Goal: Task Accomplishment & Management: Use online tool/utility

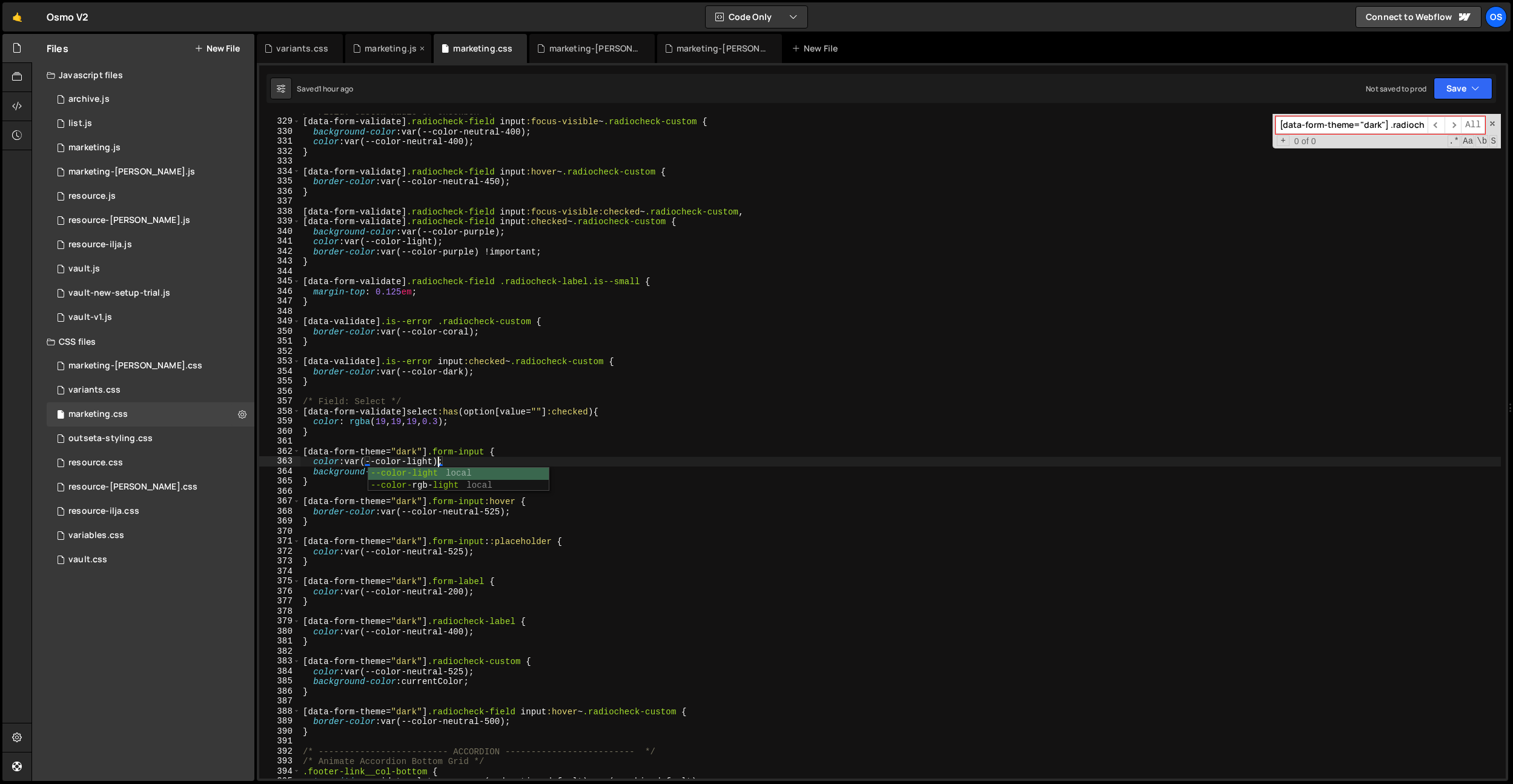
scroll to position [3275, 0]
click at [398, 262] on div "/* Field: Custom Radio or Checkbox */ [ data-form-validate ] .radiocheck-field …" at bounding box center [901, 449] width 1201 height 684
type textarea "}"
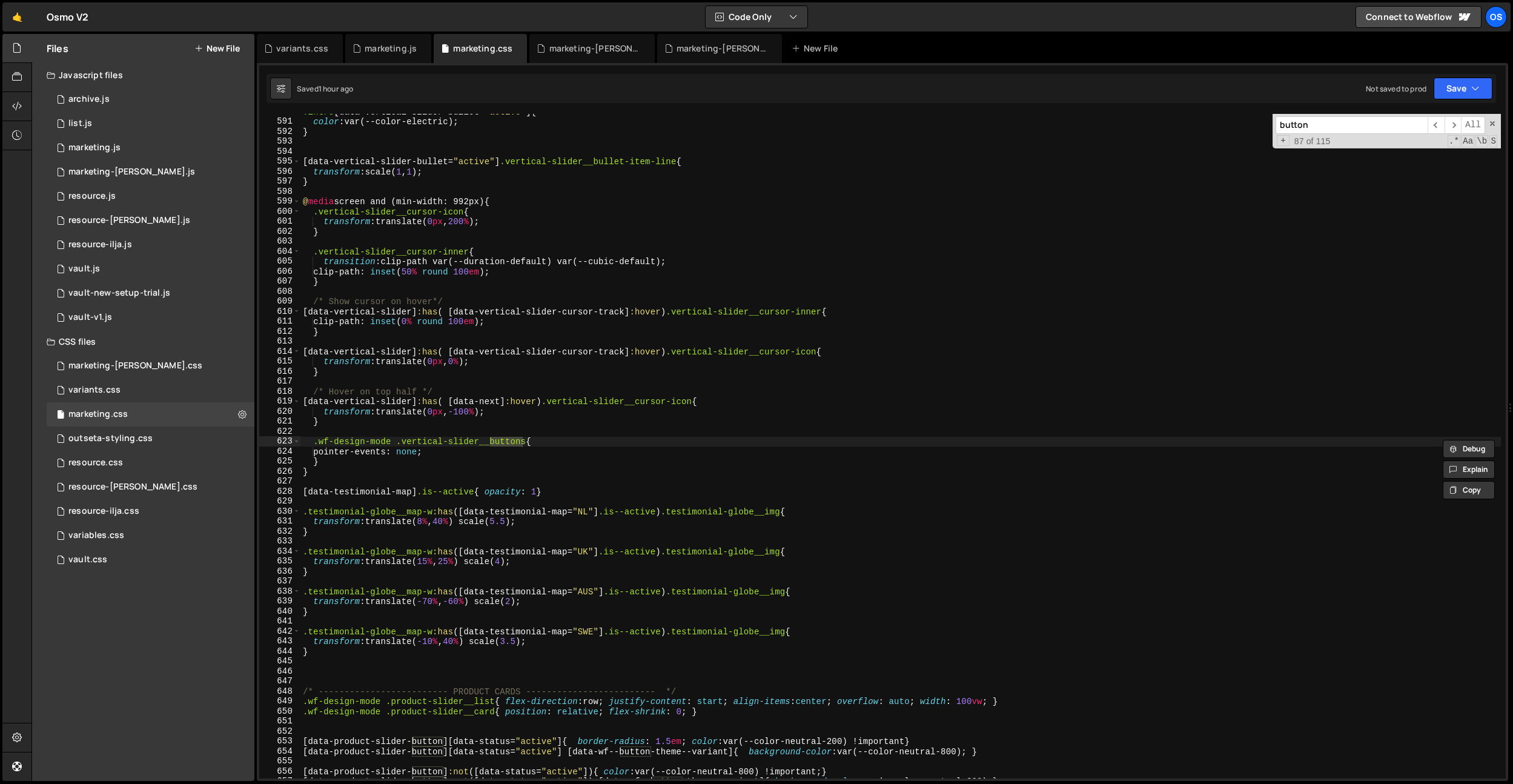
scroll to position [5894, 0]
type input "button"
click at [467, 236] on div ".intro [ data-vertical-slider-bullet = " active " ] { color : var(--color-elect…" at bounding box center [901, 449] width 1201 height 684
paste input "."
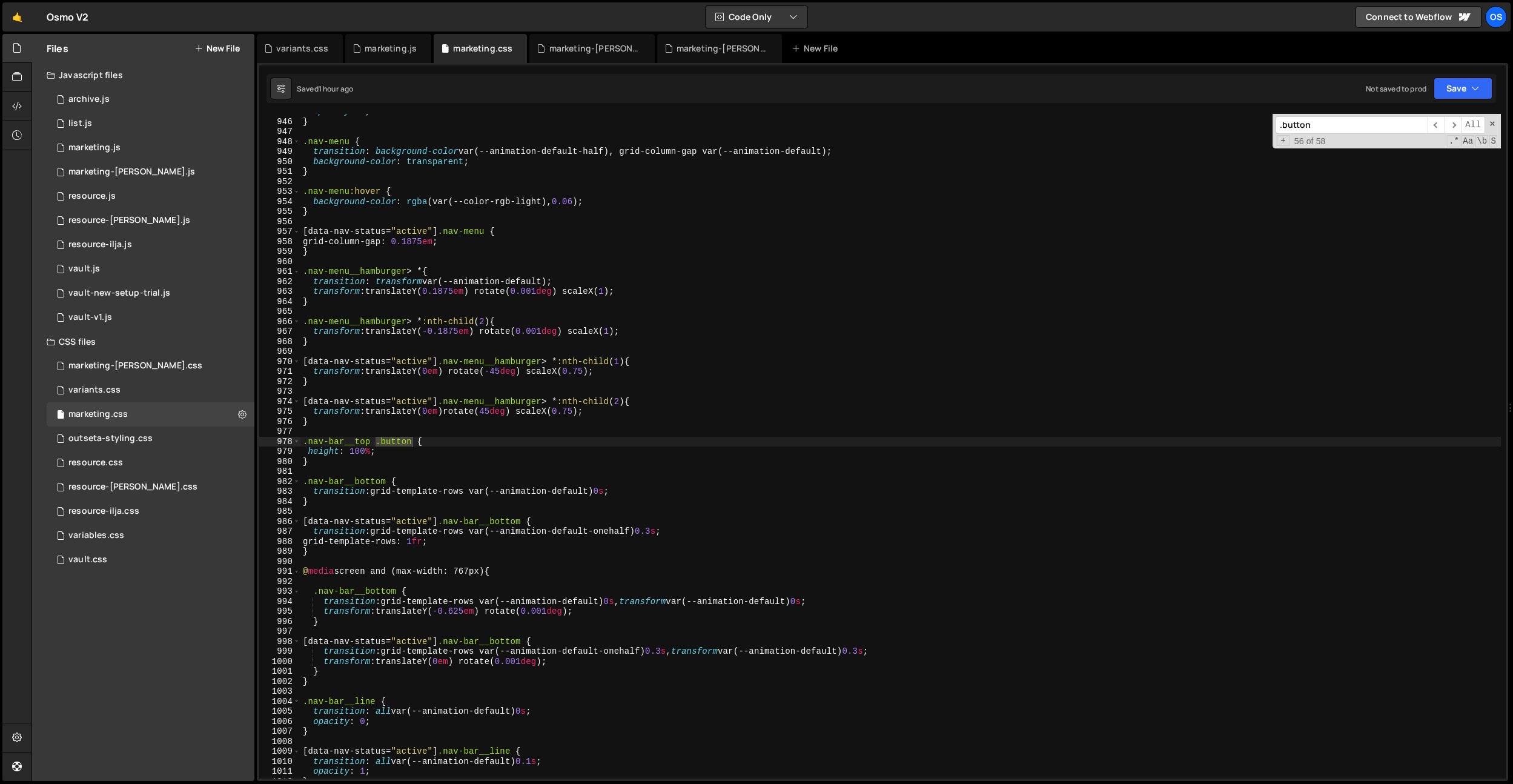
scroll to position [9441, 0]
type input ".button"
click at [292, 51] on div "variants.css" at bounding box center [302, 48] width 52 height 12
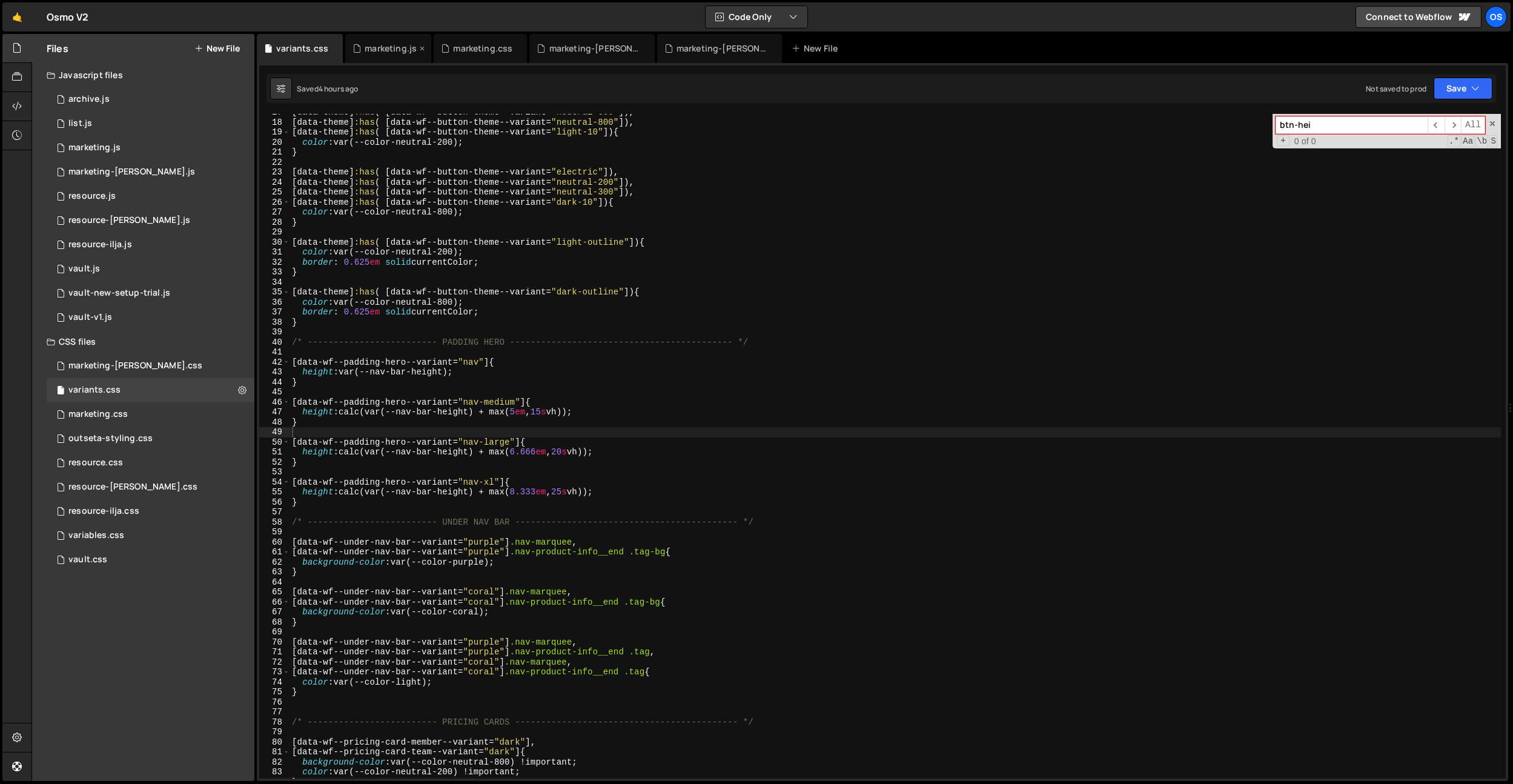
click at [397, 57] on div "marketing.js" at bounding box center [388, 48] width 86 height 29
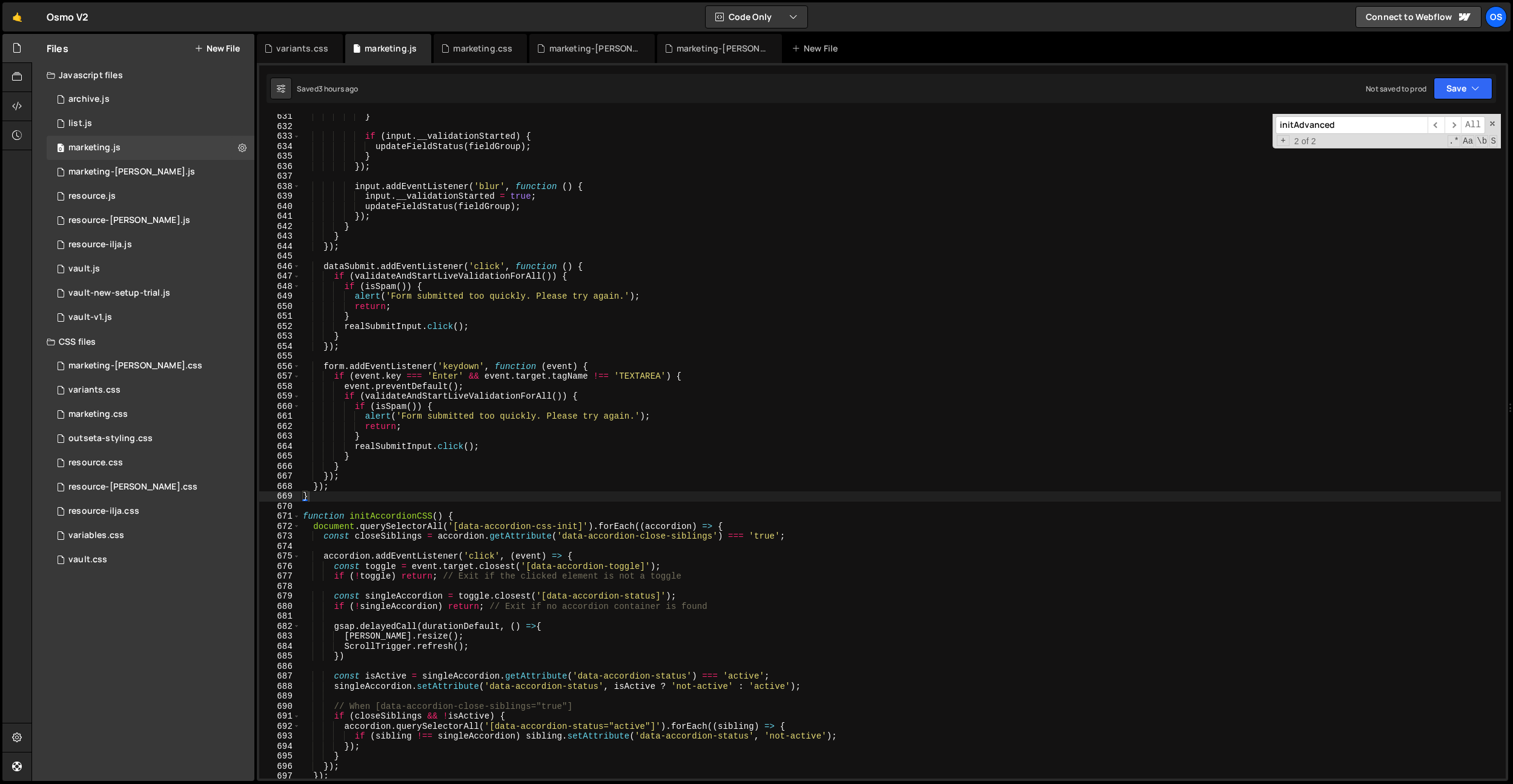
click at [481, 176] on div "} if ( input . __validationStarted ) { updateFieldStatus ( fieldGroup ) ; } }) …" at bounding box center [901, 453] width 1201 height 684
paste input ".button"
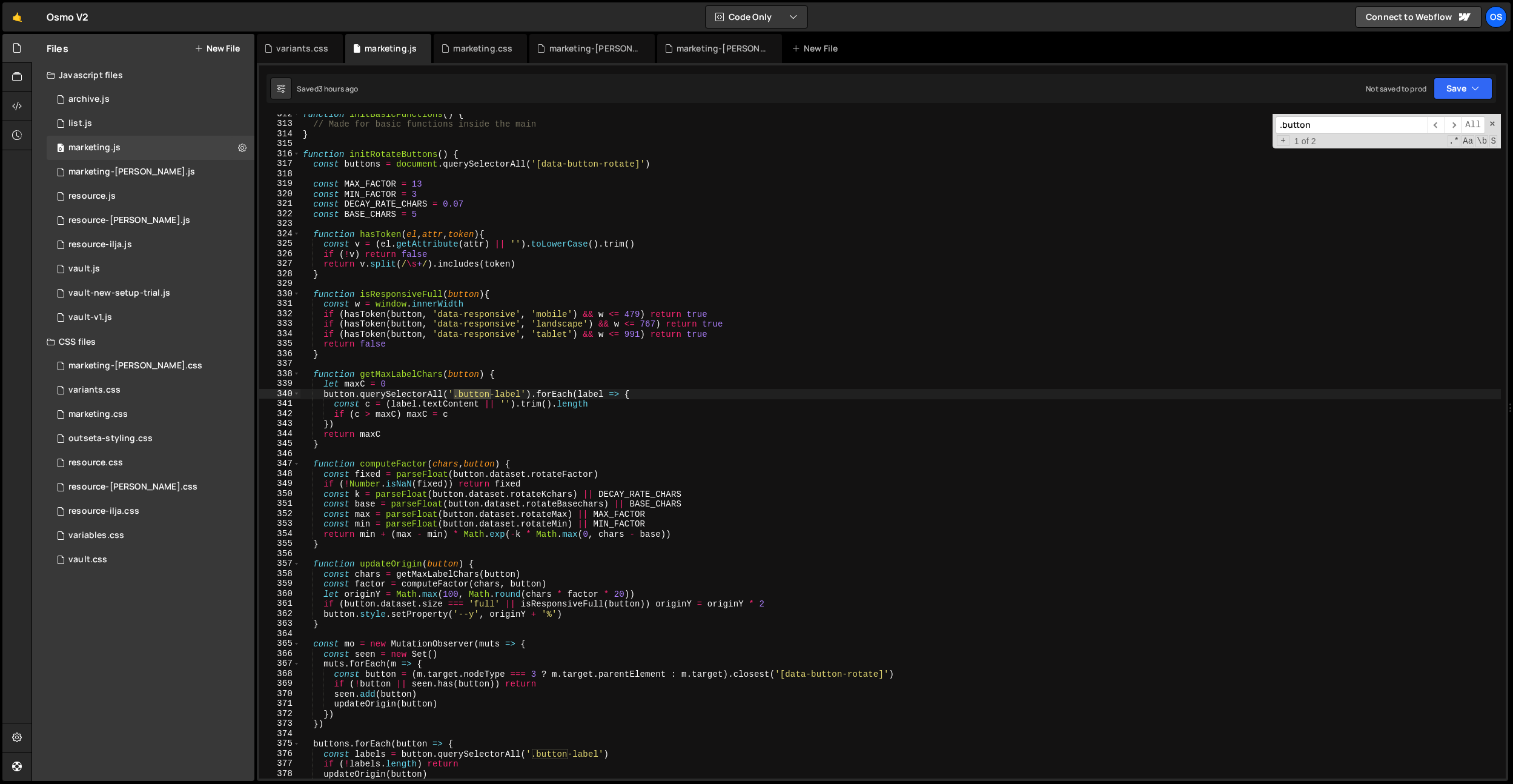
scroll to position [2246, 0]
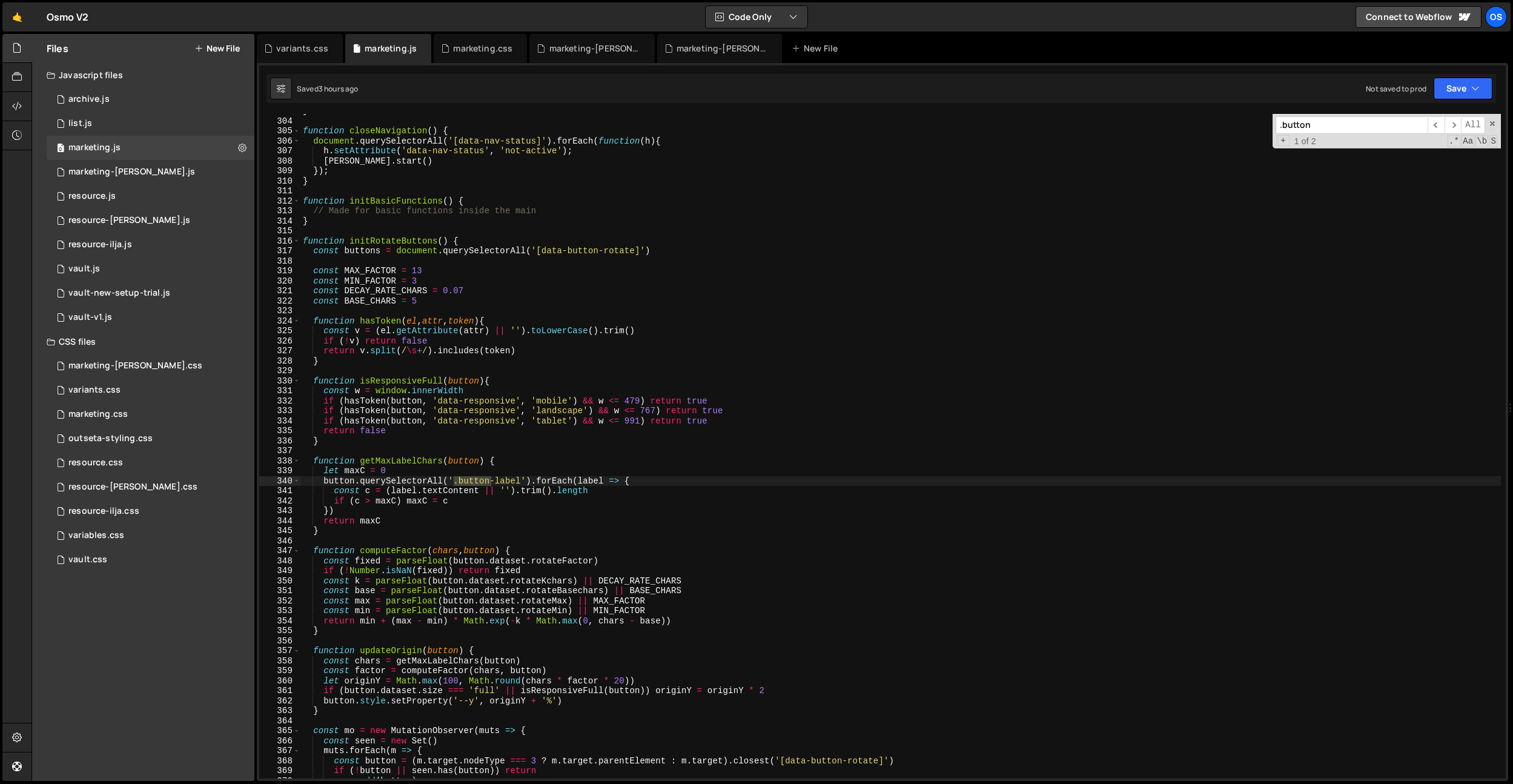
type input ".button"
click at [598, 335] on div "} function closeNavigation ( ) { document . querySelectorAll ( '[data-nav-statu…" at bounding box center [901, 448] width 1201 height 684
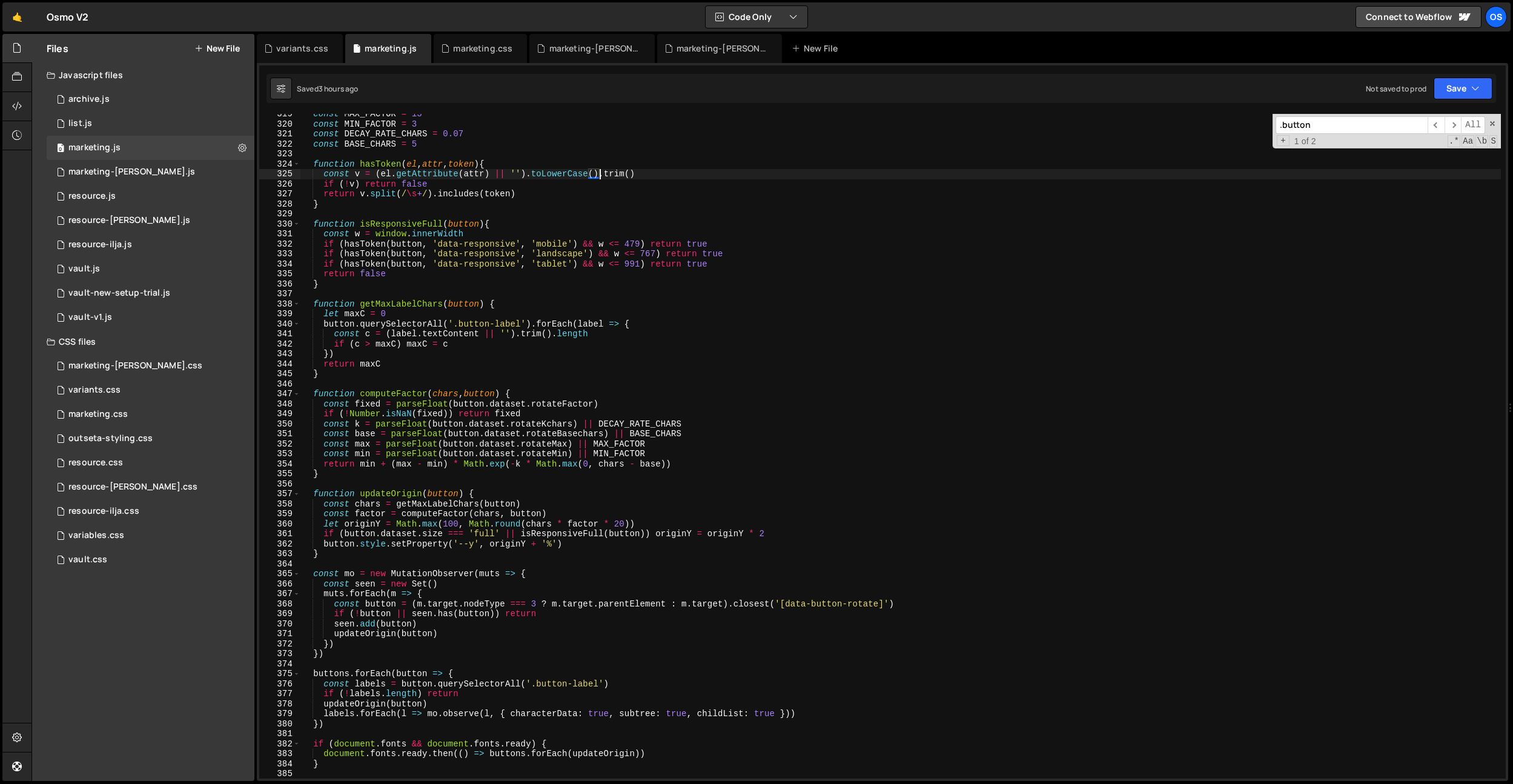
scroll to position [2371, 0]
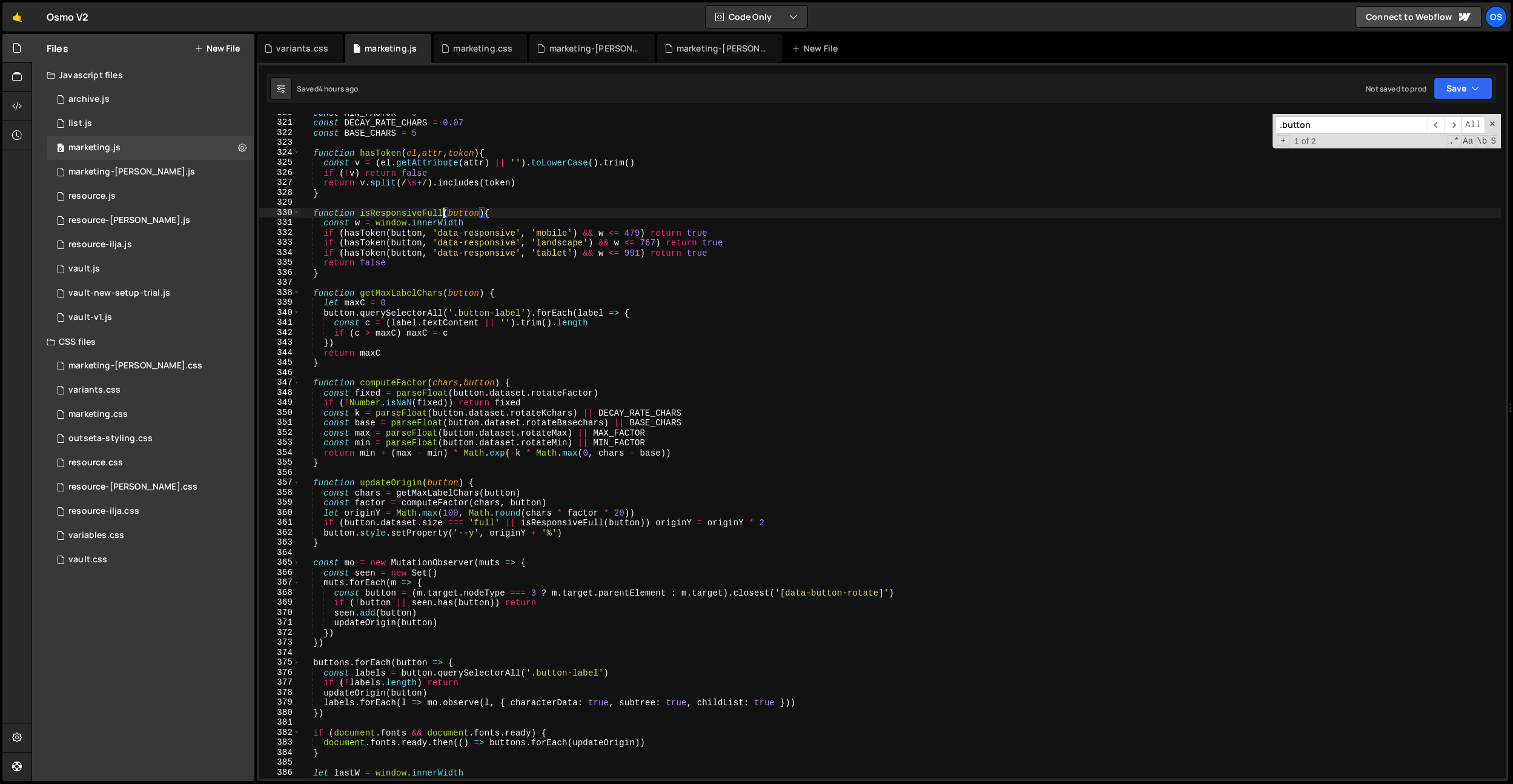
click at [443, 213] on div "const MIN_FACTOR = 3 const DECAY_RATE_CHARS = 0.07 const BASE_CHARS = 5 functio…" at bounding box center [901, 450] width 1201 height 684
type textarea "function isResponsiveFull(button){"
paste input "form-notifcati"
type input "form-notifcation"
click at [295, 52] on div "variants.css" at bounding box center [302, 48] width 52 height 12
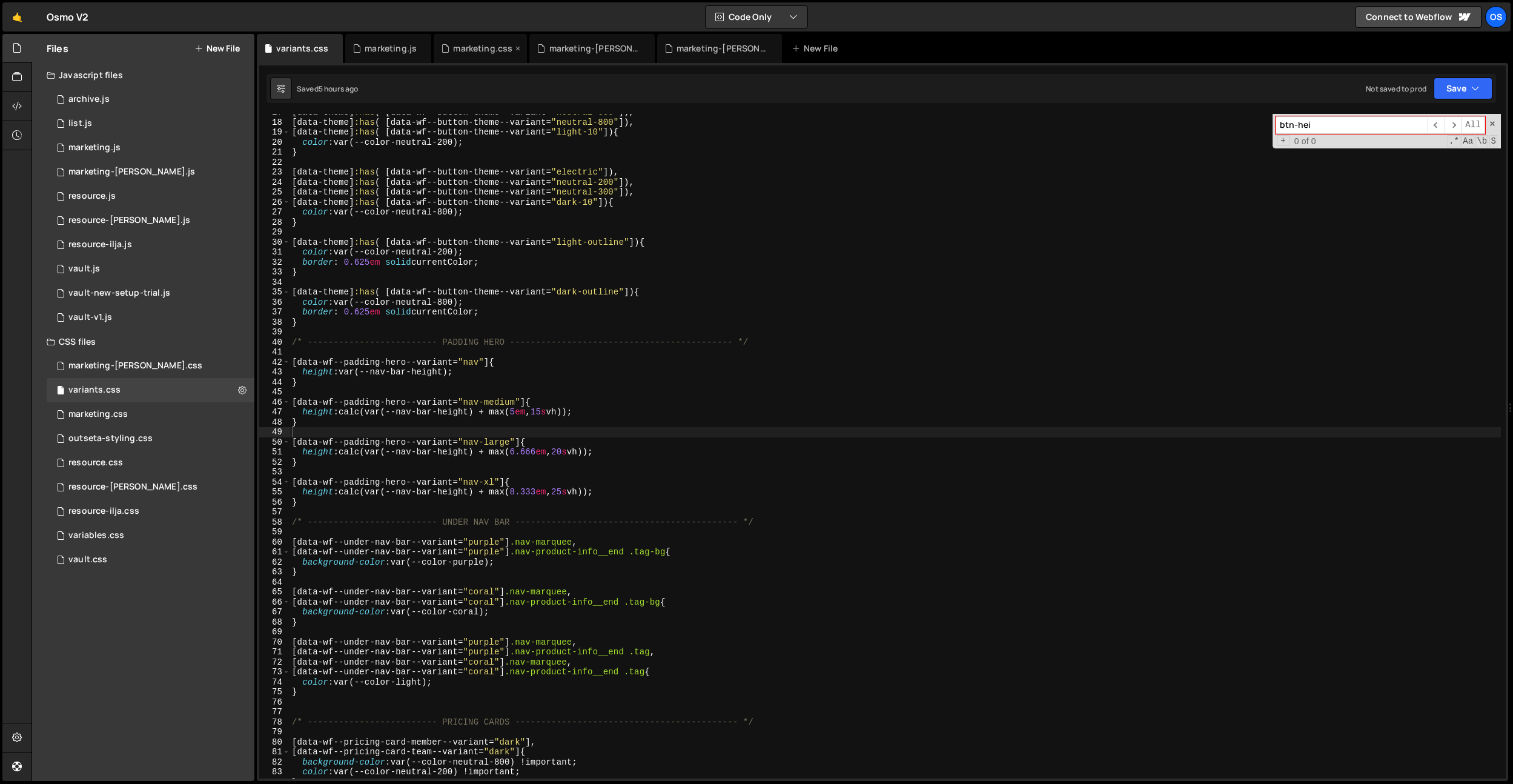
click at [465, 51] on div "marketing.css" at bounding box center [483, 48] width 59 height 12
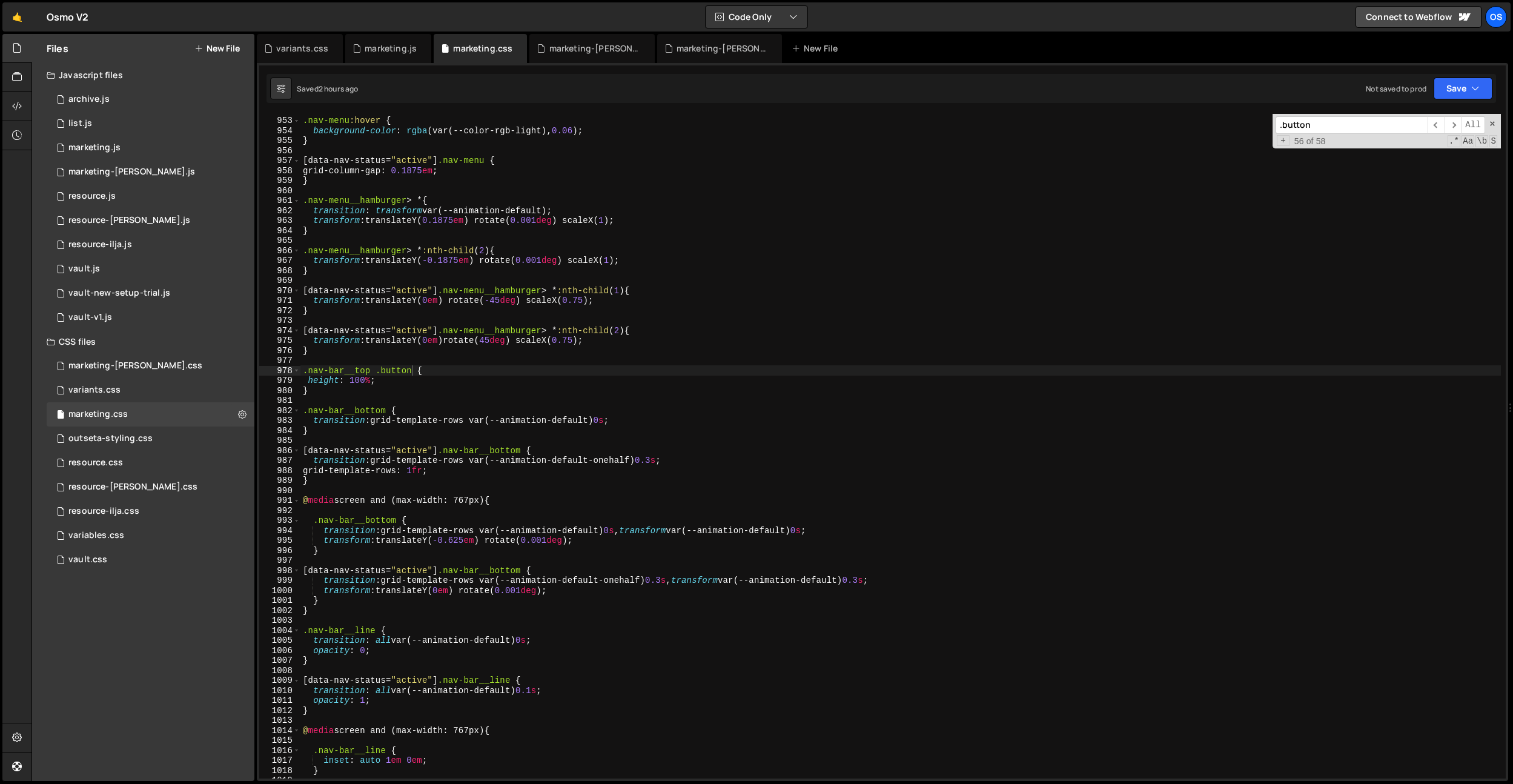
scroll to position [9512, 0]
click at [1325, 125] on input ".button" at bounding box center [1352, 125] width 152 height 18
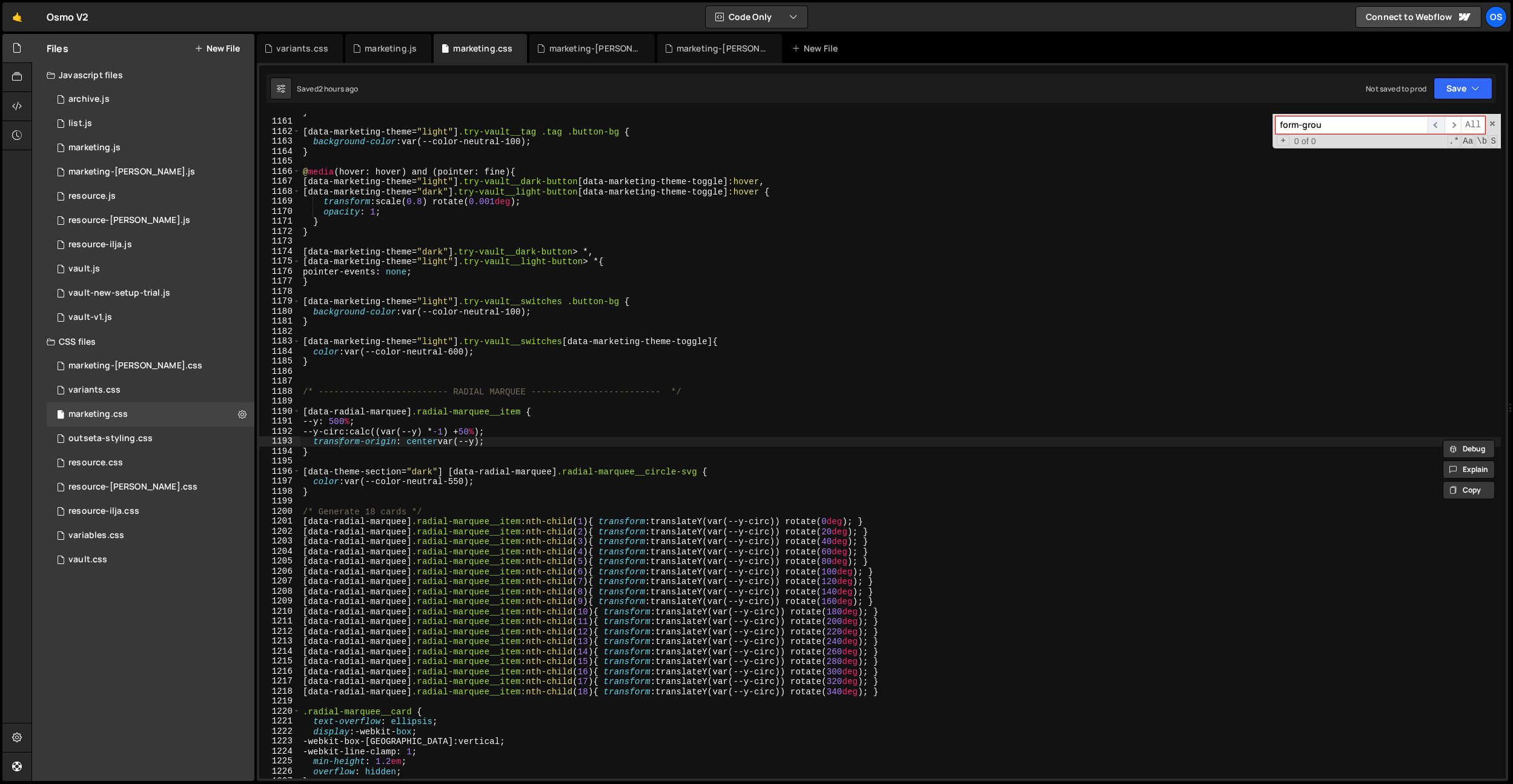
click at [1438, 125] on span "​" at bounding box center [1436, 125] width 17 height 18
click at [1386, 127] on input "form-grou" at bounding box center [1352, 125] width 152 height 18
type input "form"
click at [1449, 124] on span "​" at bounding box center [1453, 125] width 17 height 18
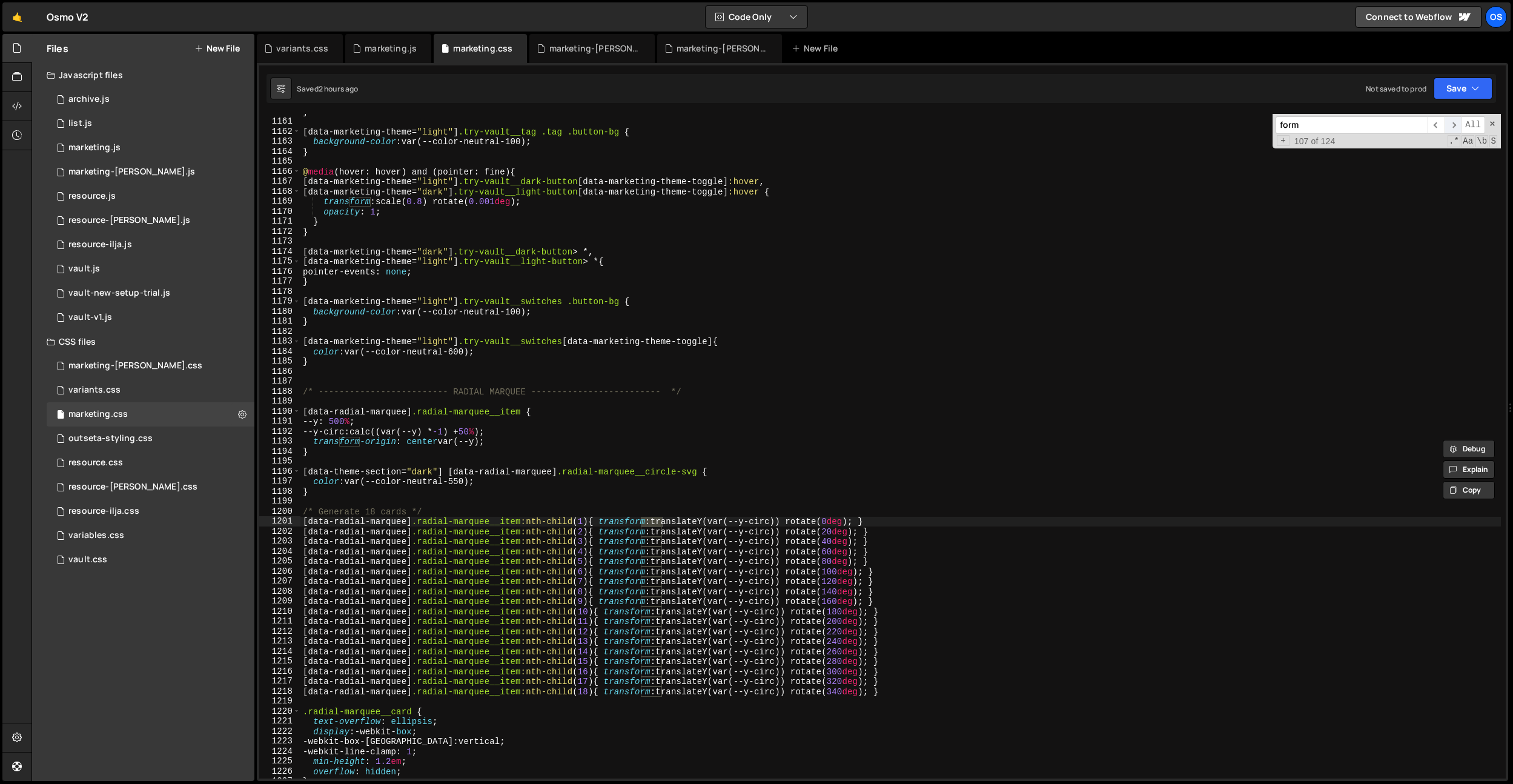
click at [1449, 124] on span "​" at bounding box center [1453, 125] width 17 height 18
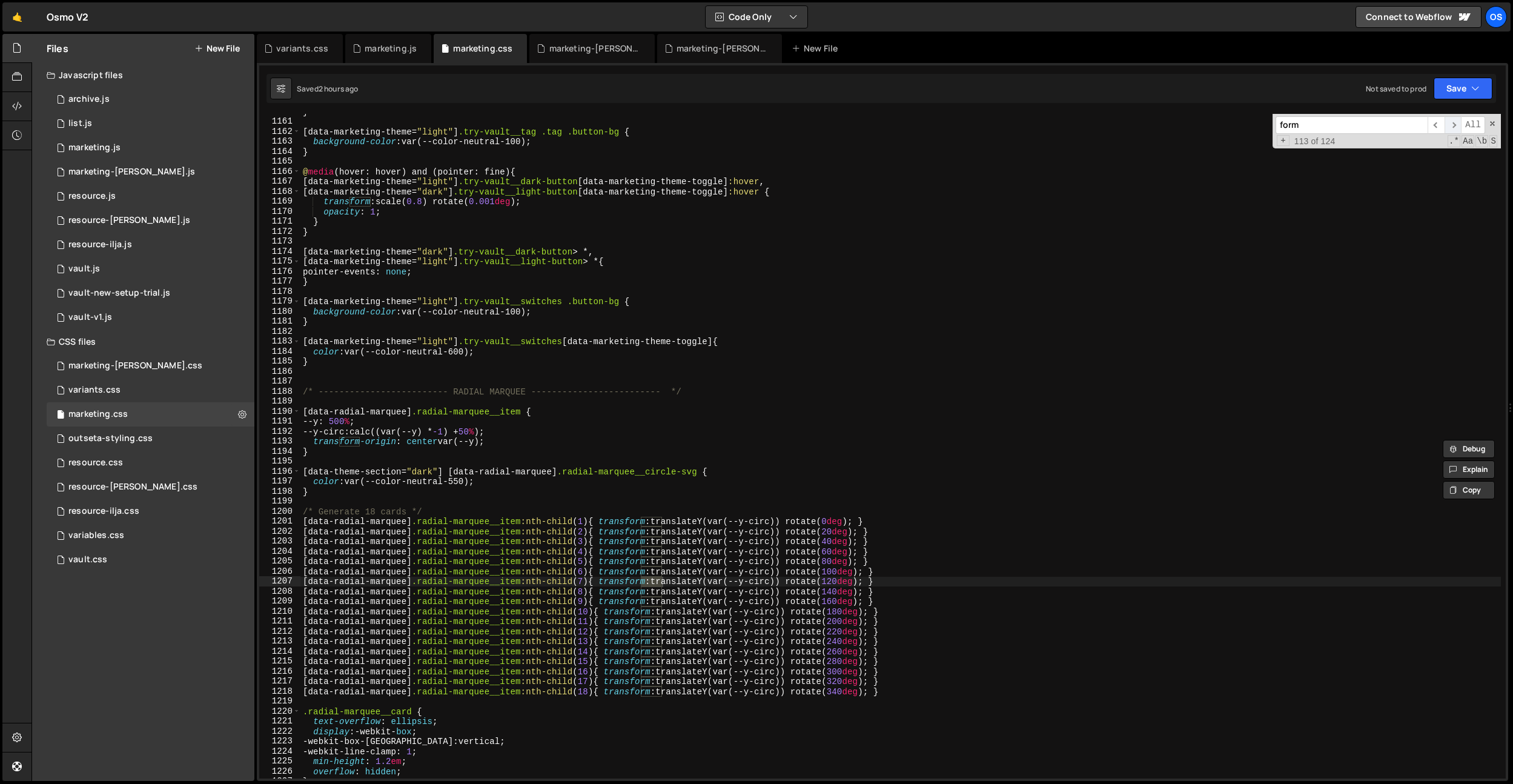
click at [1449, 124] on span "​" at bounding box center [1453, 125] width 17 height 18
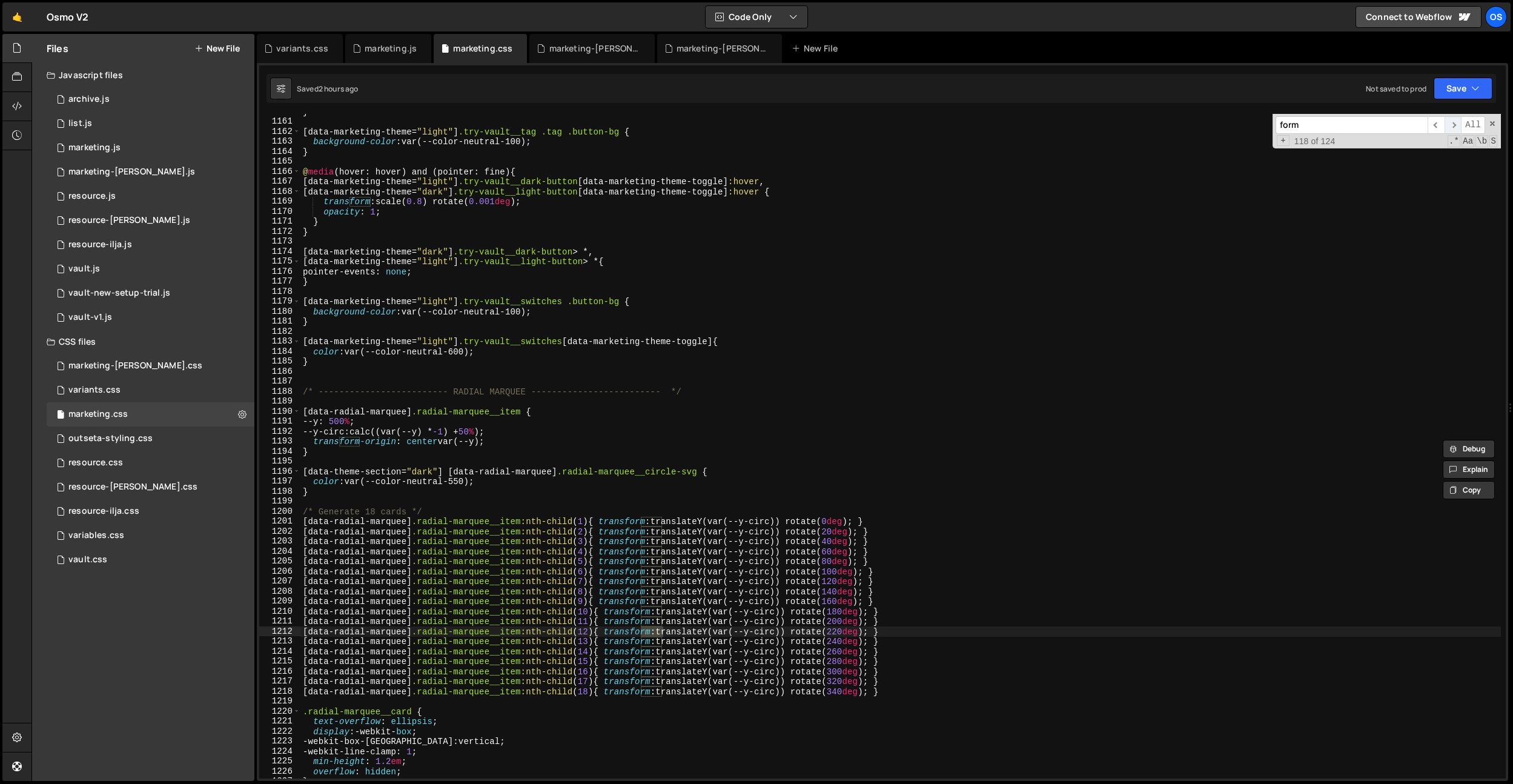
click at [1449, 124] on span "​" at bounding box center [1453, 125] width 17 height 18
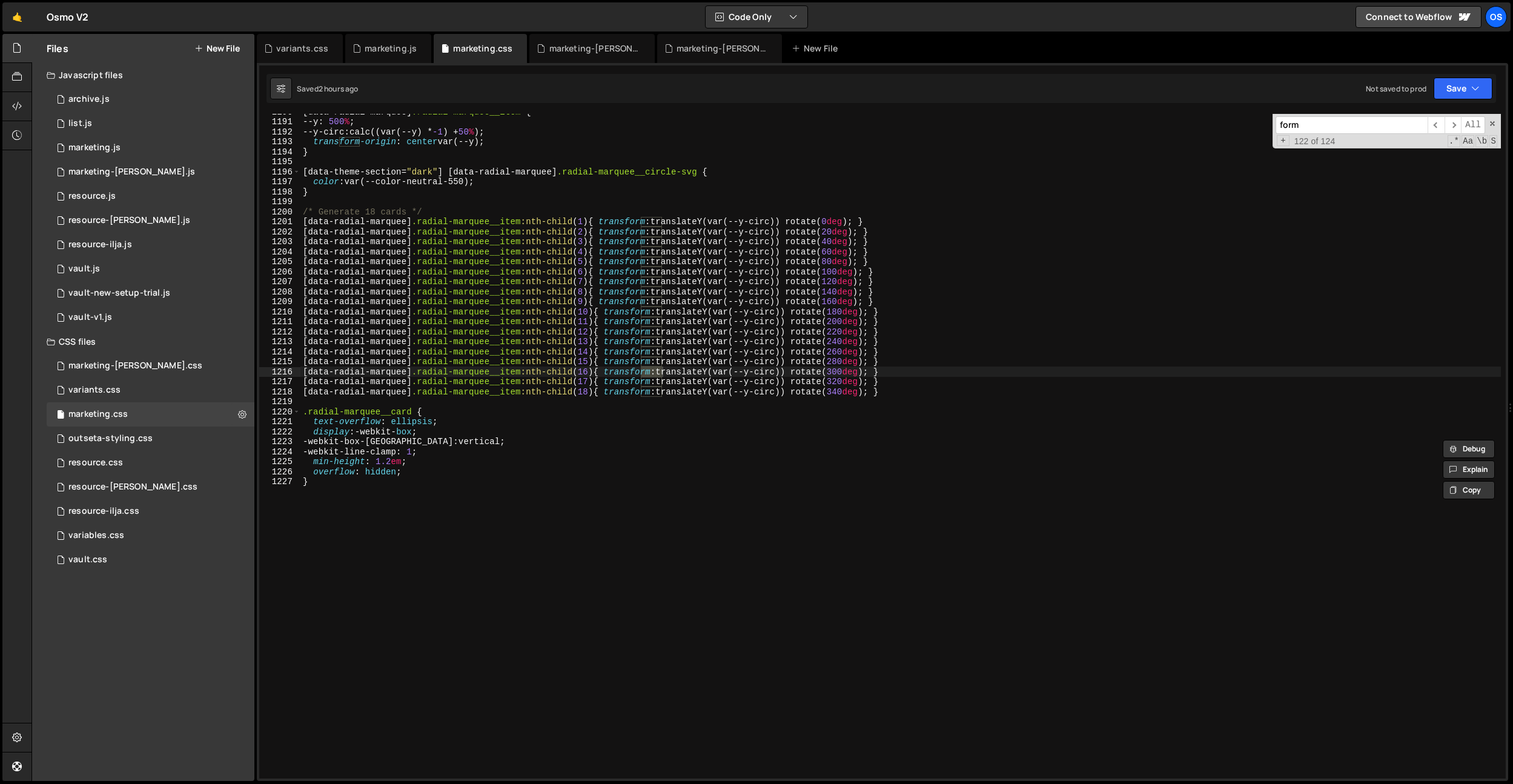
scroll to position [11889, 0]
type textarea "overflow: hidden;"
click at [456, 470] on div "[ data-radial-marquee ] .radial-marquee__item { --y : 500 % ; --y-circ : calc((…" at bounding box center [901, 449] width 1201 height 684
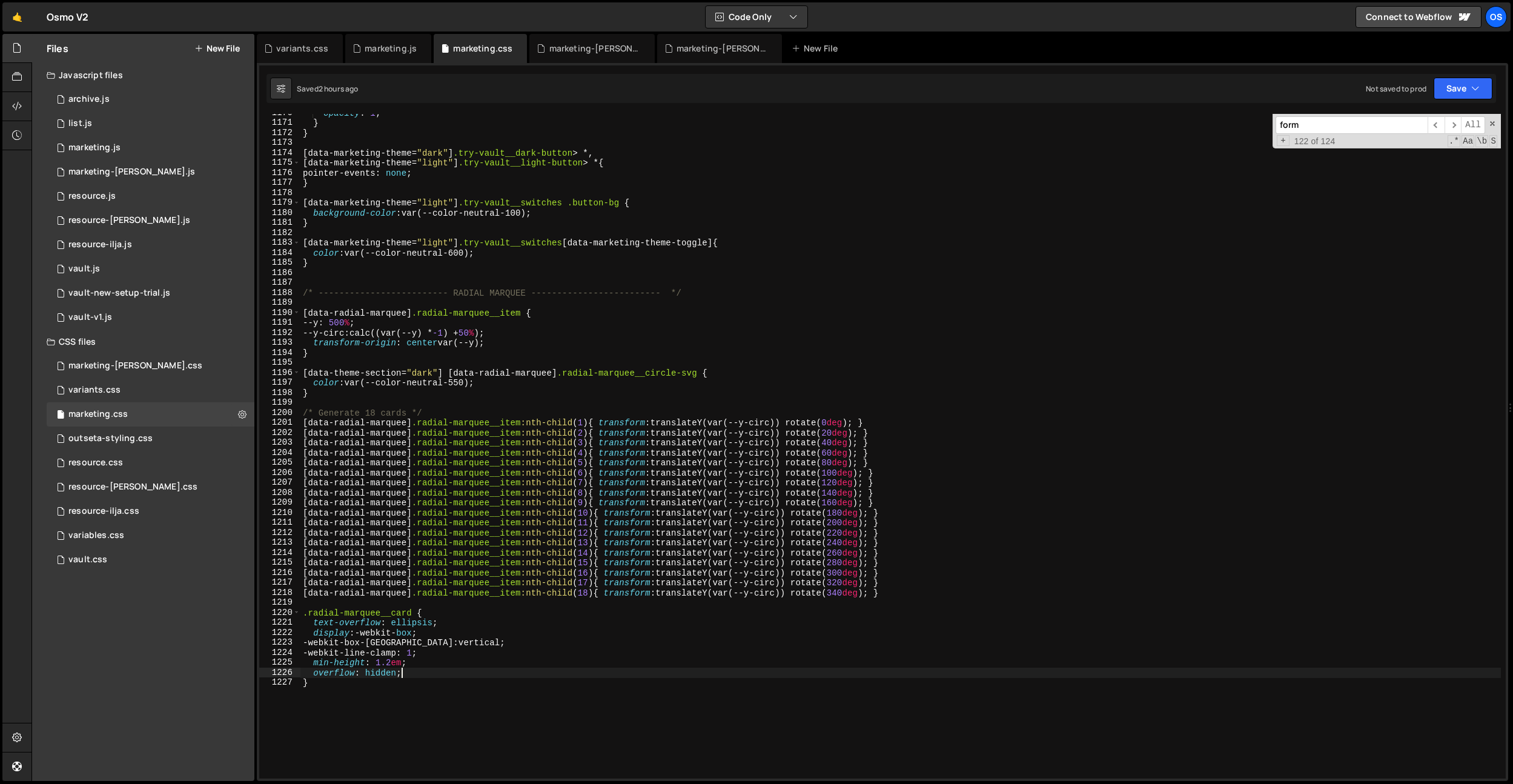
scroll to position [11489, 0]
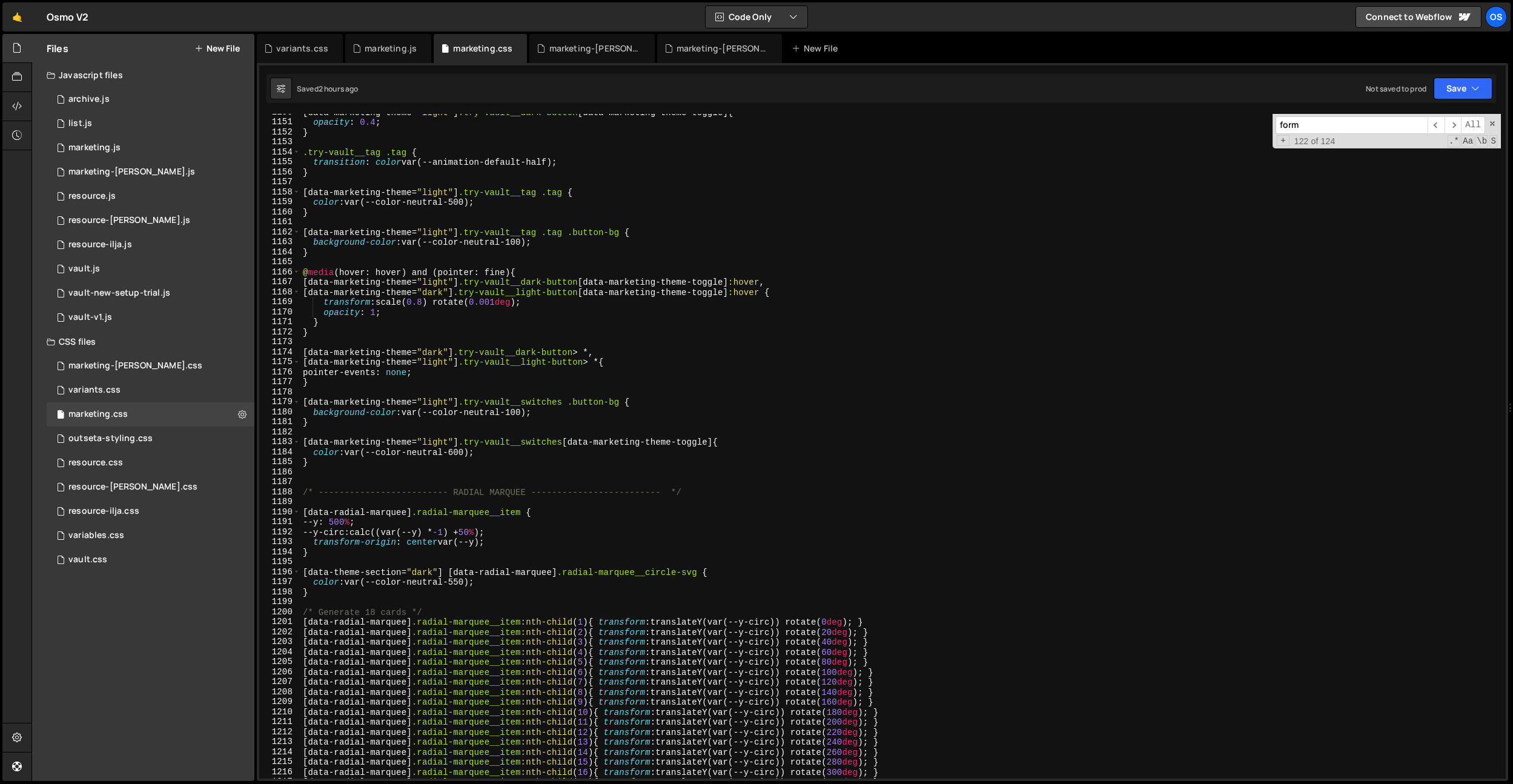
click at [1318, 126] on input "form" at bounding box center [1352, 125] width 152 height 18
click at [1443, 127] on span "​" at bounding box center [1436, 125] width 17 height 18
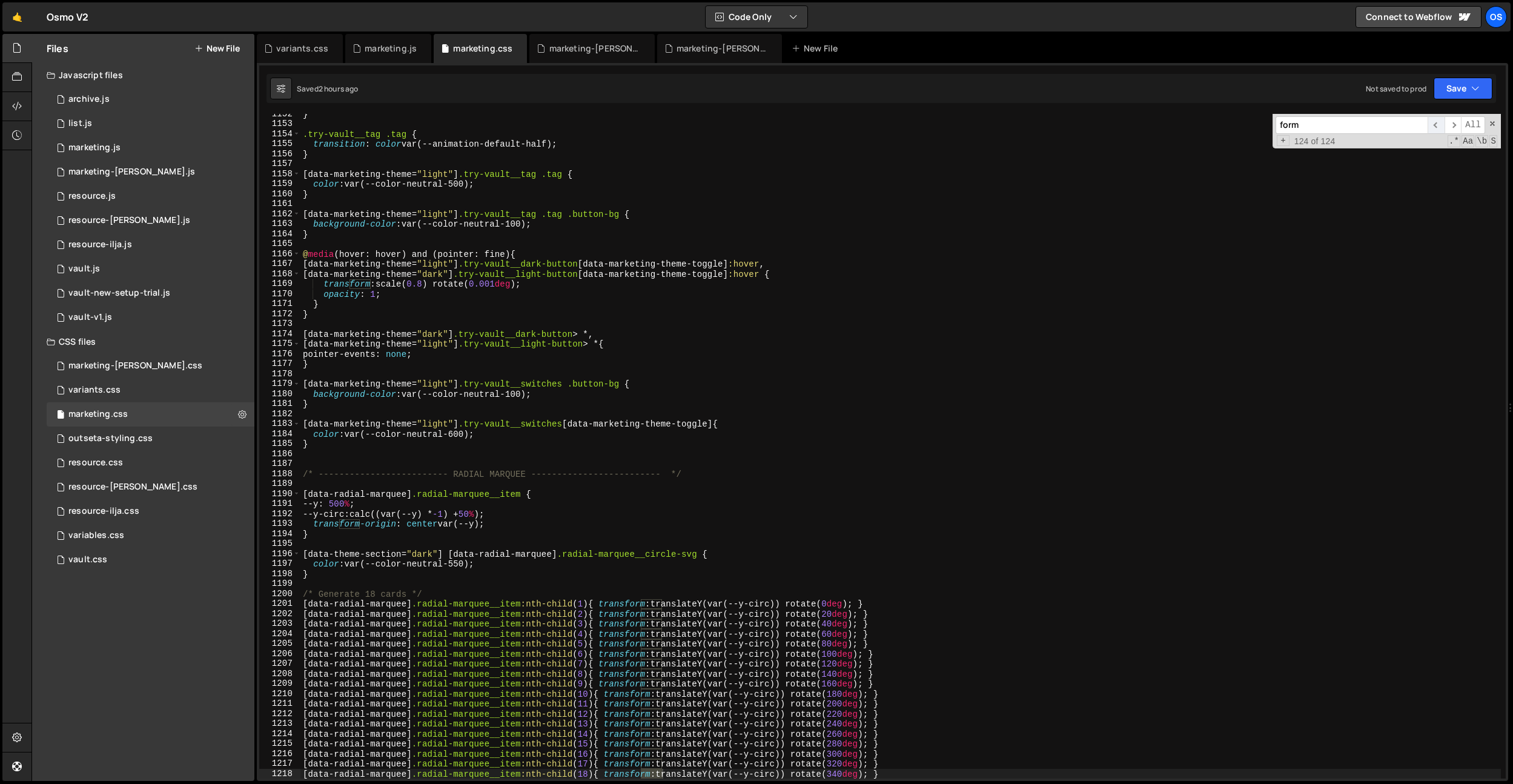
scroll to position [11507, 0]
click at [1443, 127] on span "​" at bounding box center [1436, 125] width 17 height 18
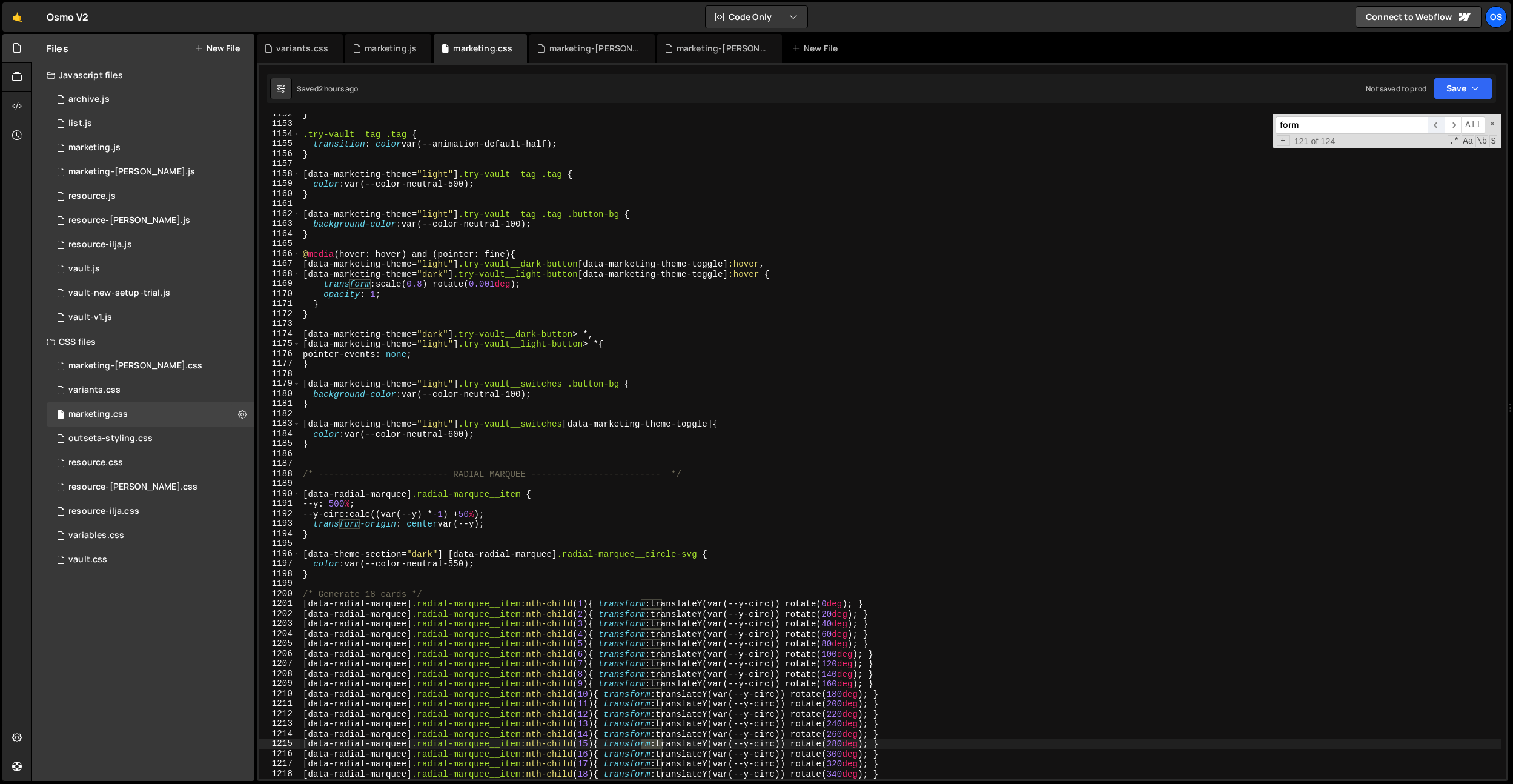
click at [1443, 127] on span "​" at bounding box center [1436, 125] width 17 height 18
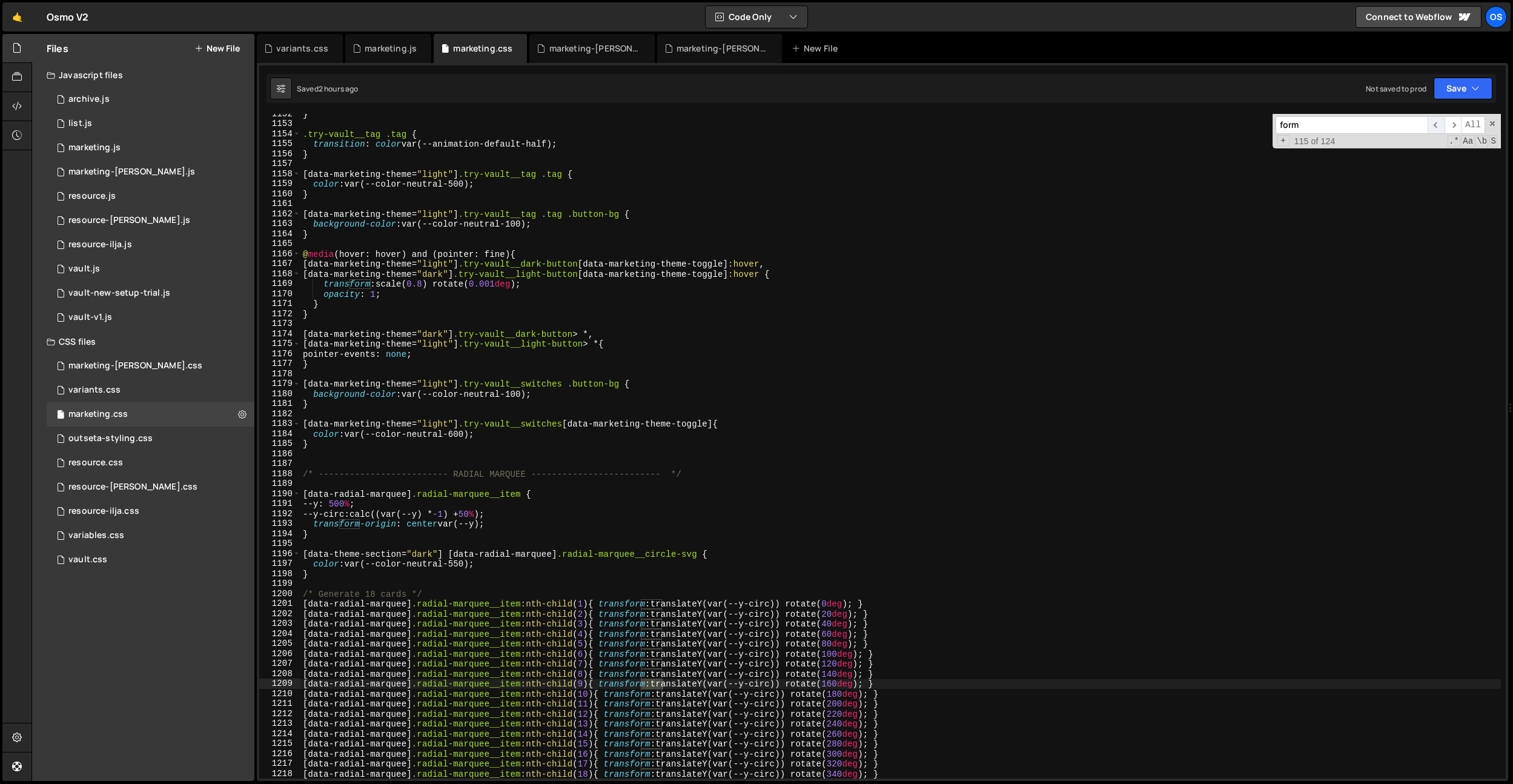
click at [1443, 127] on span "​" at bounding box center [1436, 125] width 17 height 18
click at [1332, 120] on input "form" at bounding box center [1352, 125] width 152 height 18
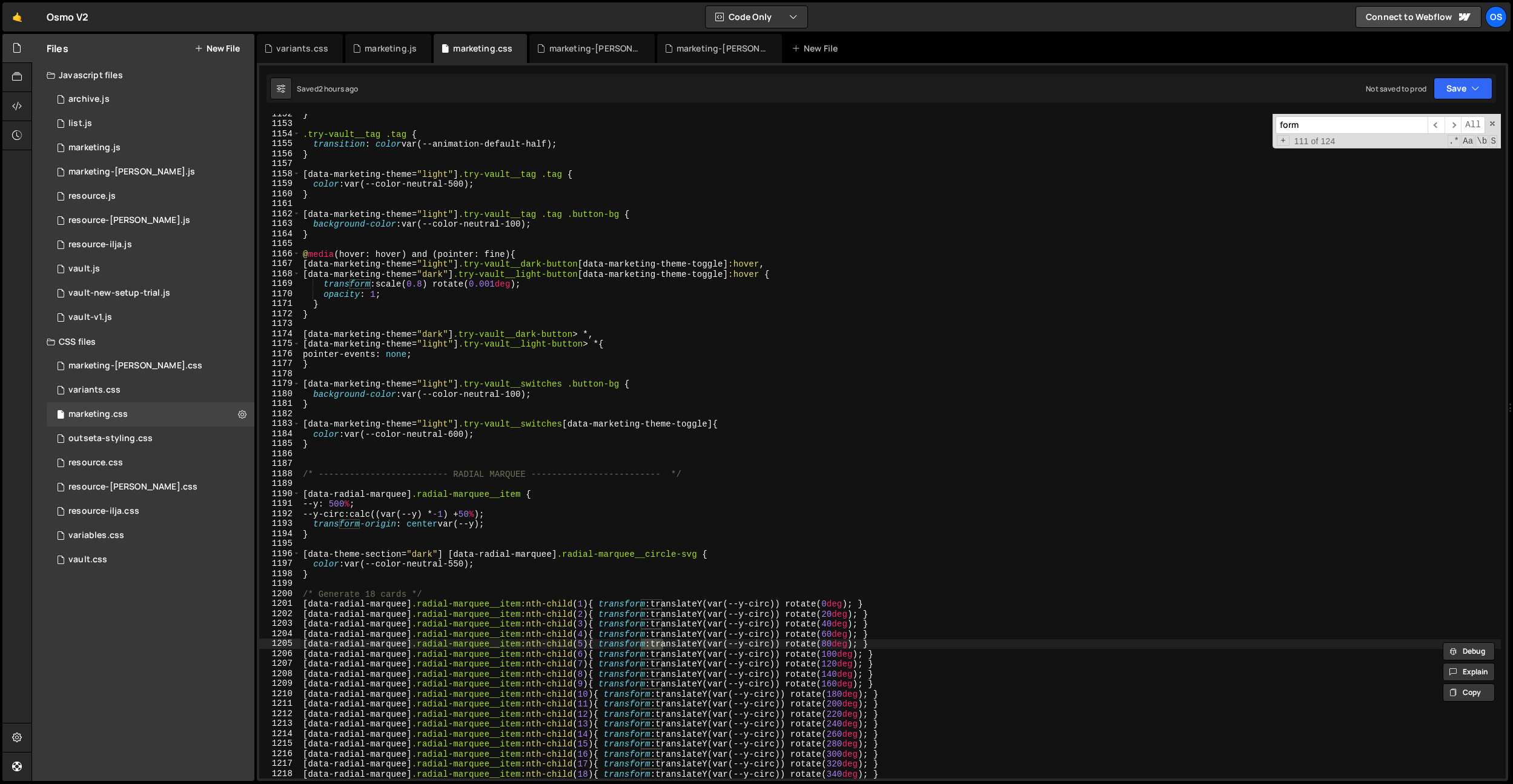
type input ":"
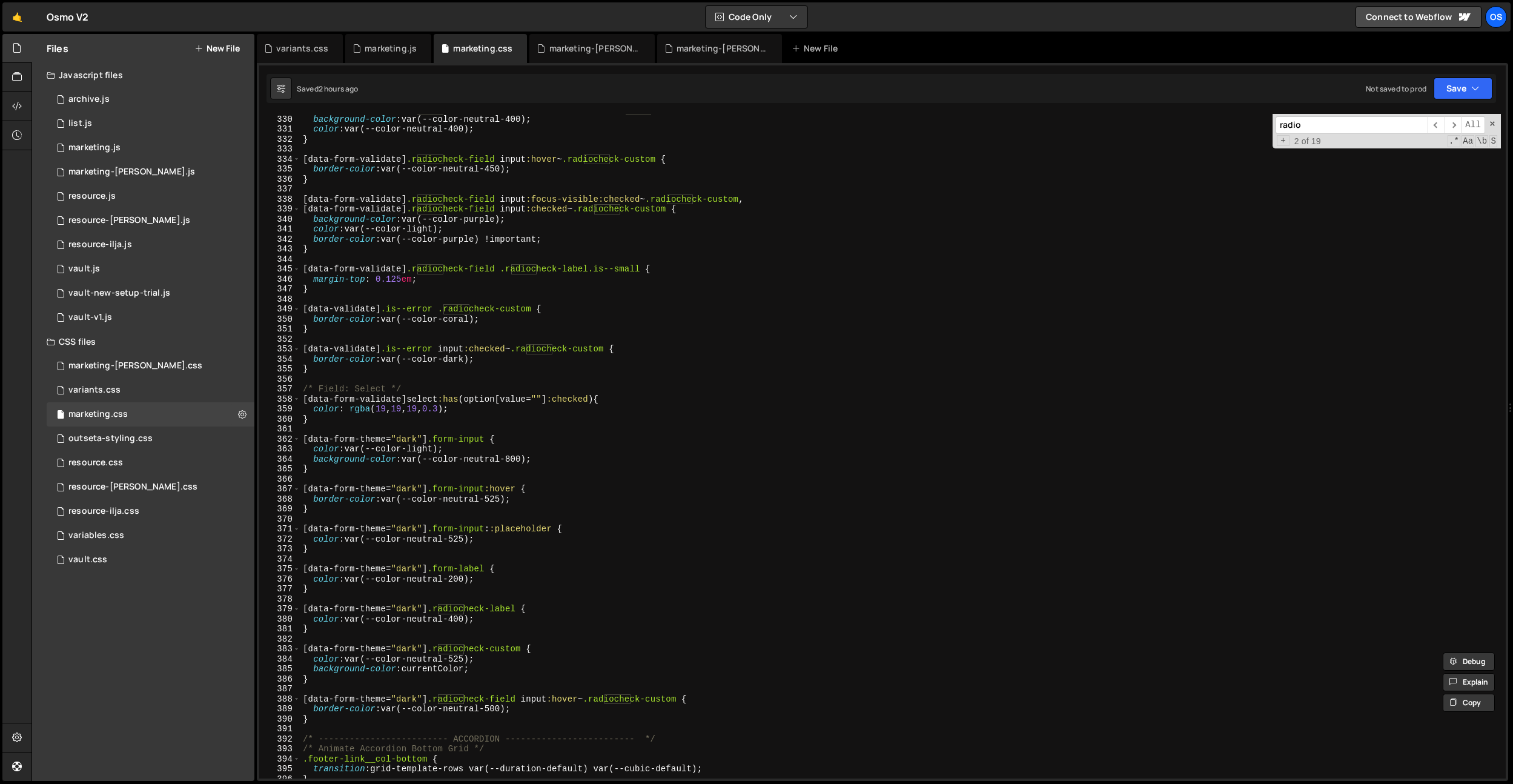
scroll to position [3287, 0]
type input "radio"
type textarea "}"
click at [340, 723] on div "[ data-form-validate ] .radiocheck-field input :focus-visible ~ .radiocheck-cus…" at bounding box center [901, 446] width 1201 height 684
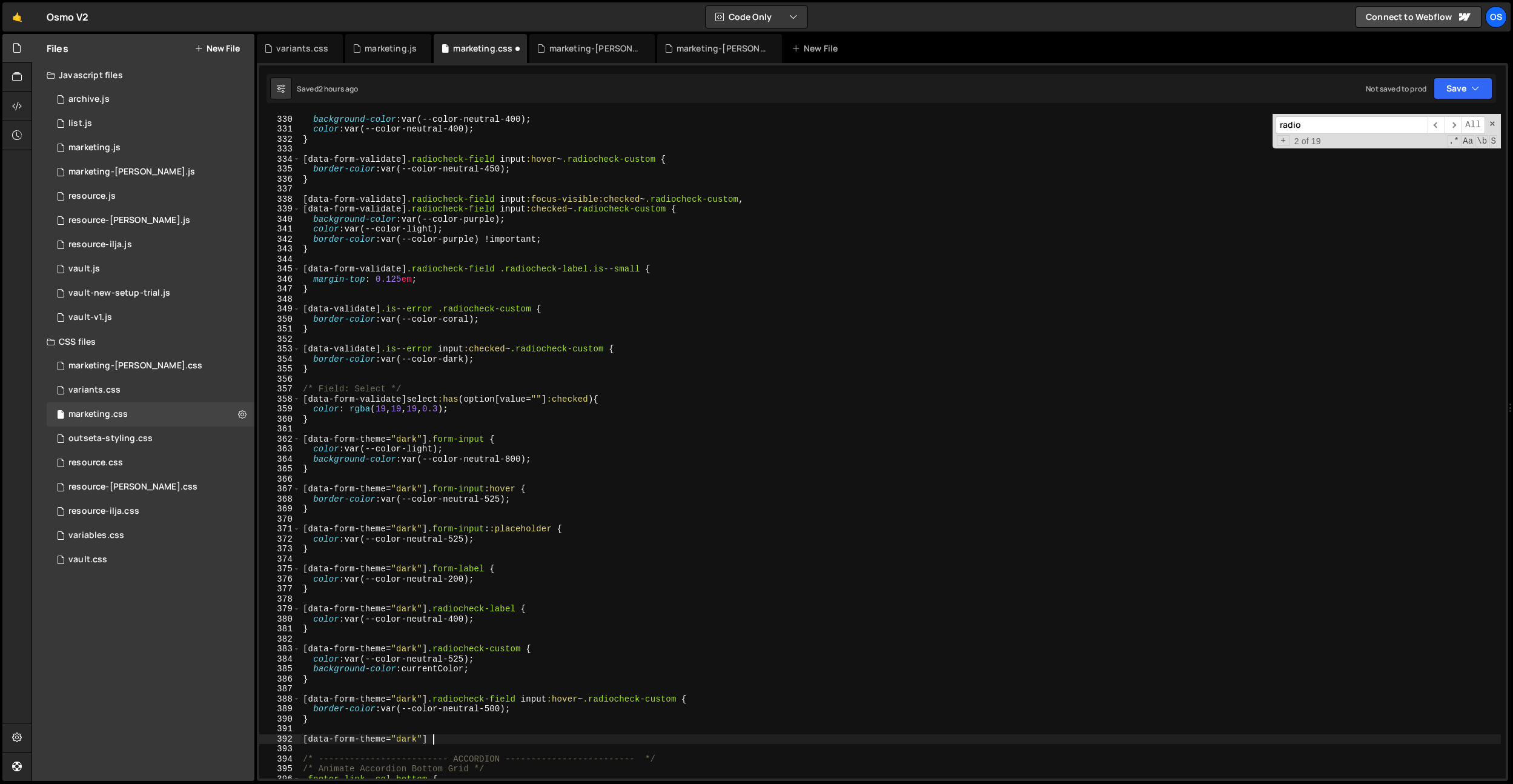
paste textarea "form-notifcation"
type textarea "[data-form-theme="dark"] .form-notifcation {}"
click at [489, 543] on div "[ data-form-validate ] .radiocheck-field input :focus-visible ~ .radiocheck-cus…" at bounding box center [901, 446] width 1201 height 684
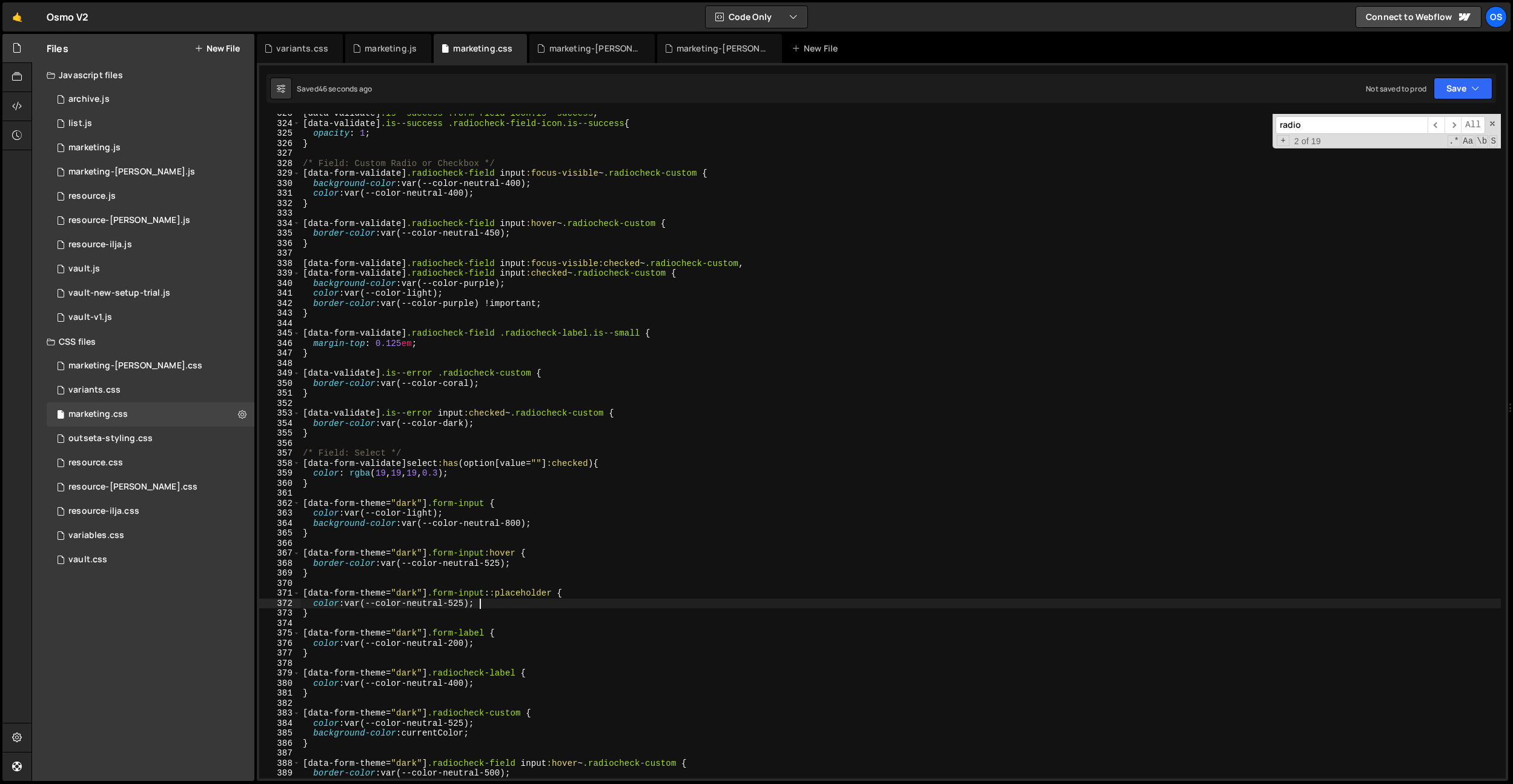
scroll to position [3202, 0]
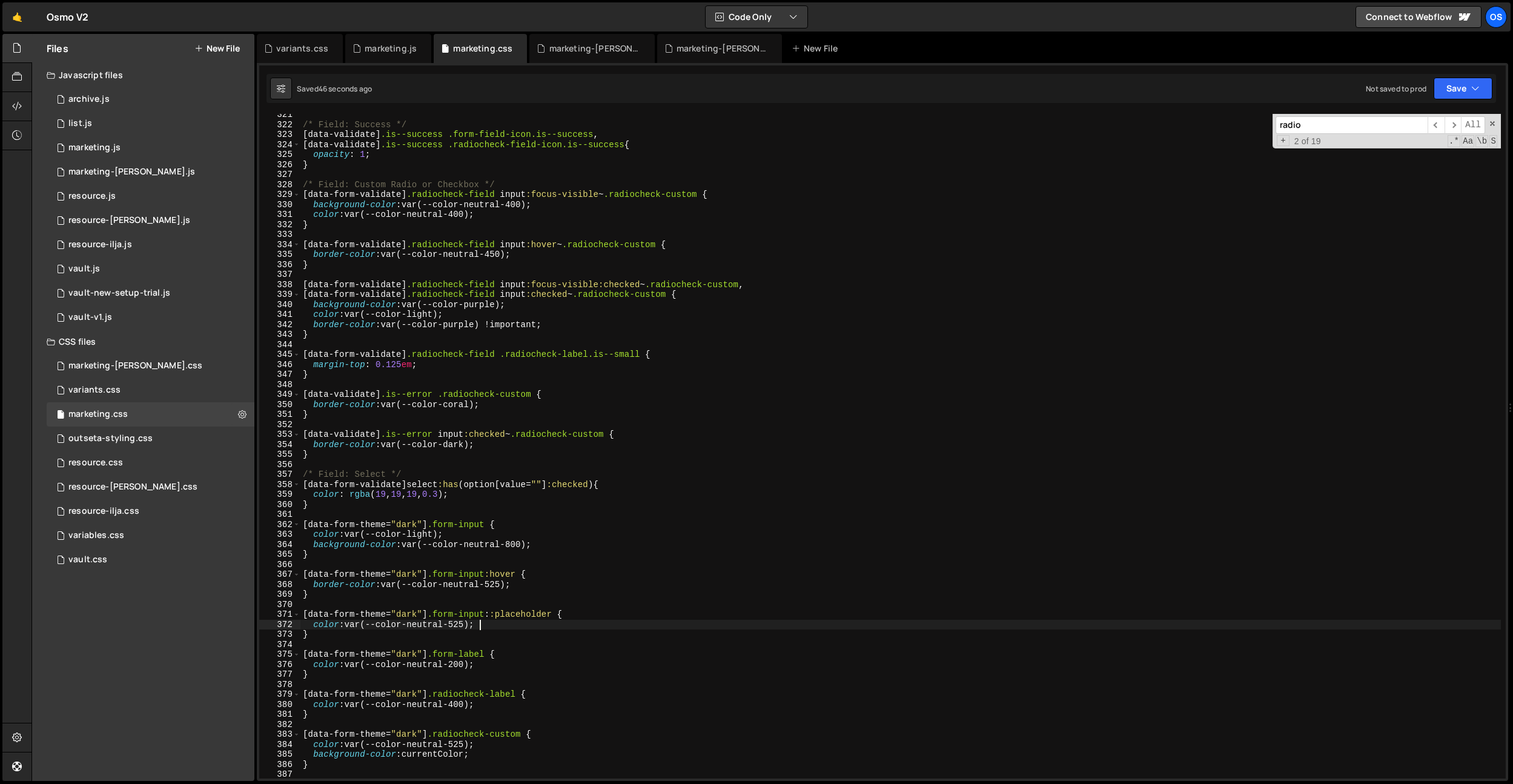
click at [506, 302] on div "/* Field: Success */ [ data-validate ] .is--success .form-field-icon.is--succes…" at bounding box center [901, 452] width 1201 height 684
type textarea "background-color: var(--color-purple);"
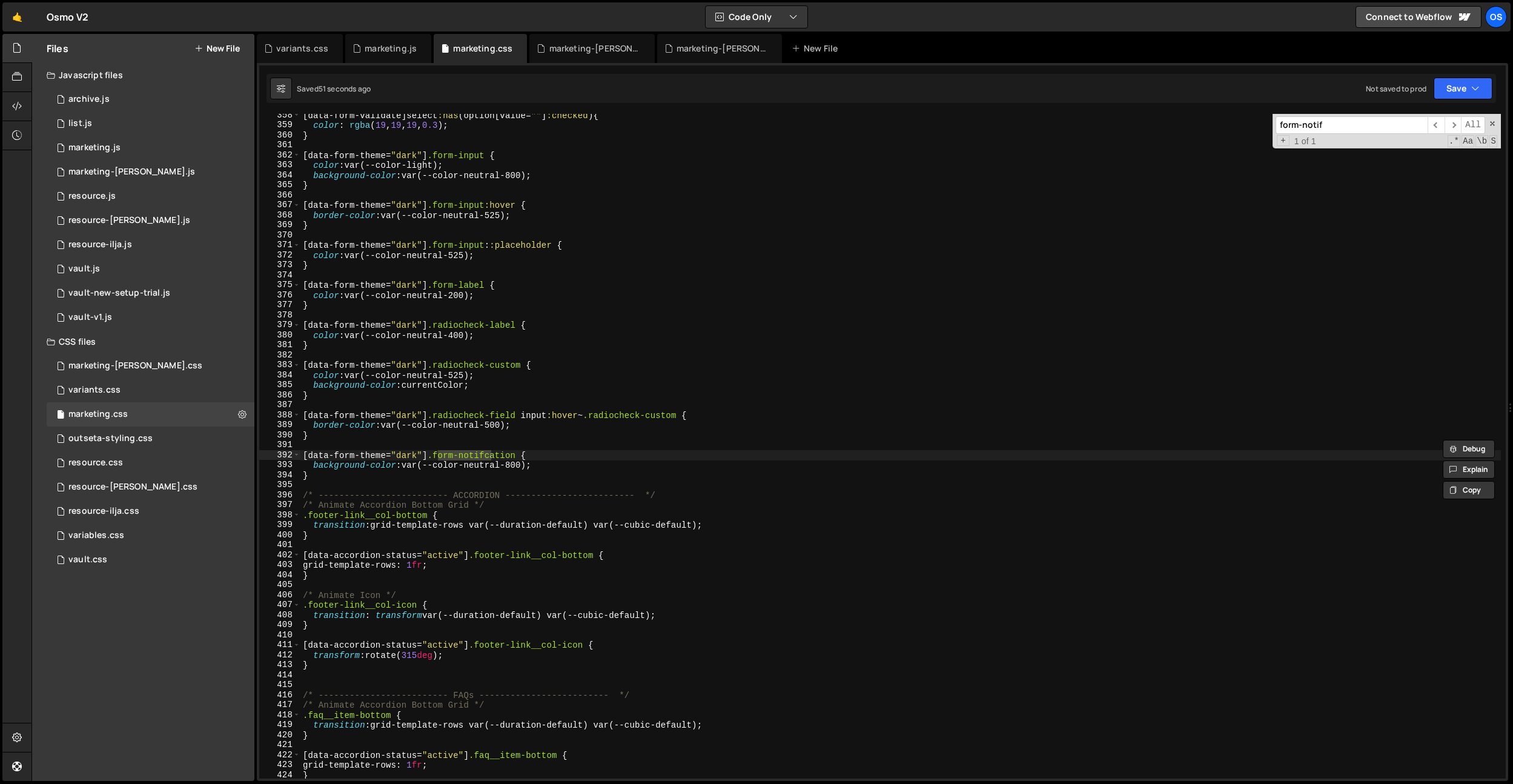
scroll to position [3564, 0]
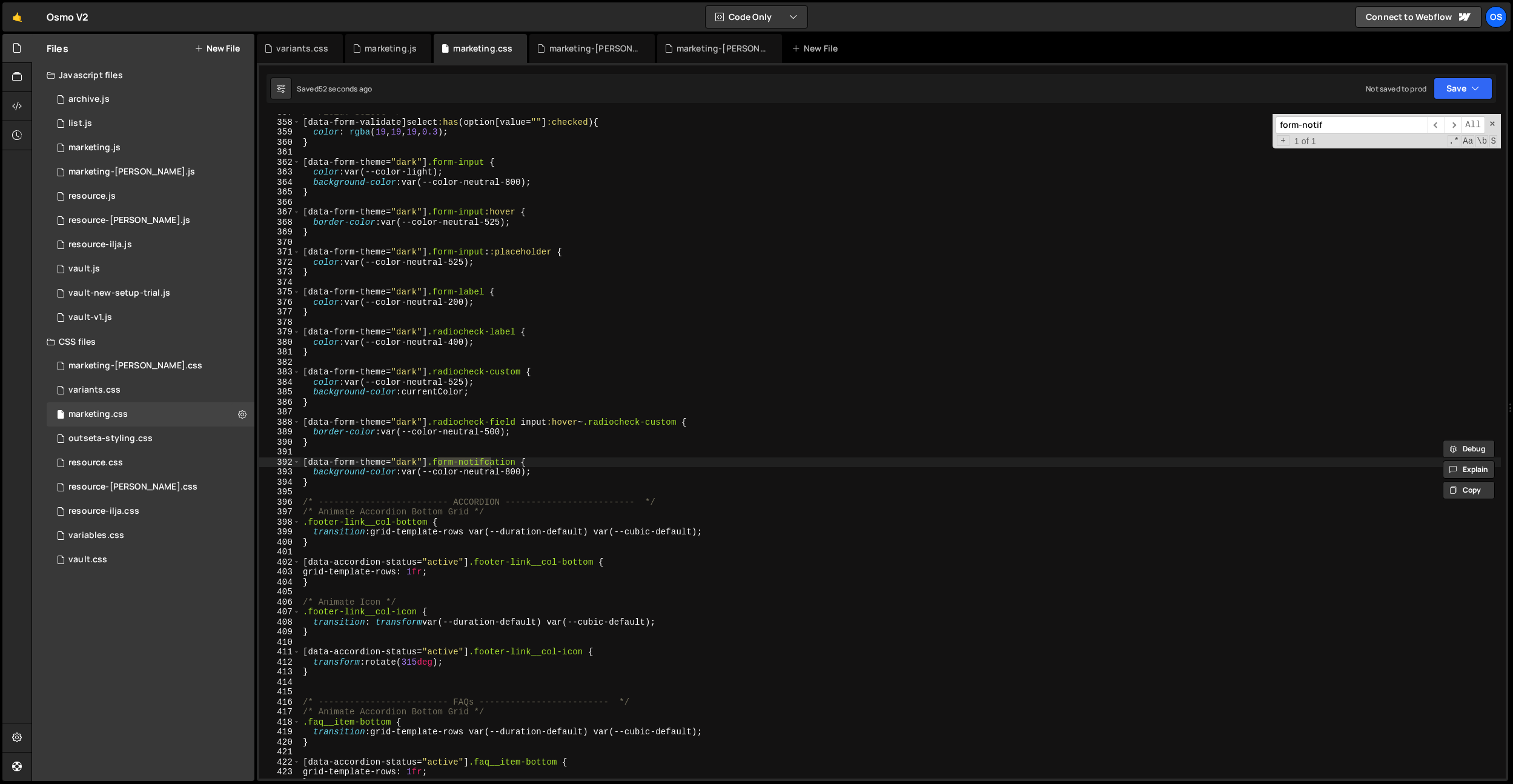
type input "form-notif"
drag, startPoint x: 551, startPoint y: 473, endPoint x: 407, endPoint y: 473, distance: 144.0
click at [407, 473] on div "/* Field: Select */ [ data-form-validate ] select :has ( option [ value = " " ]…" at bounding box center [901, 450] width 1201 height 684
drag, startPoint x: 519, startPoint y: 461, endPoint x: 517, endPoint y: 476, distance: 15.1
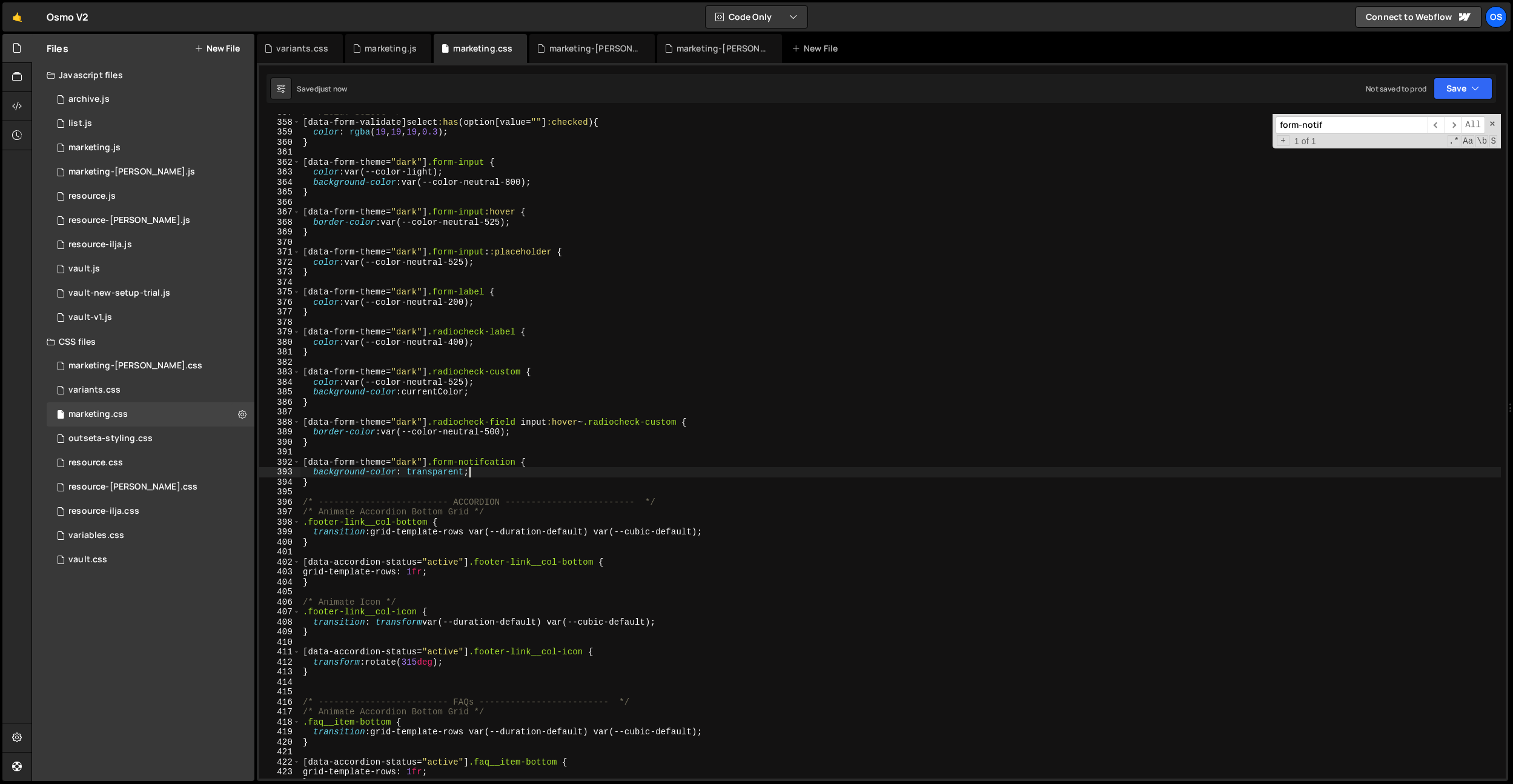
click at [519, 461] on div "/* Field: Select */ [ data-form-validate ] select :has ( option [ value = " " ]…" at bounding box center [901, 450] width 1201 height 684
click at [465, 473] on div "/* Field: Select */ [ data-form-validate ] select :has ( option [ value = " " ]…" at bounding box center [901, 450] width 1201 height 684
drag, startPoint x: 523, startPoint y: 473, endPoint x: 467, endPoint y: 476, distance: 56.1
click at [467, 476] on div "/* Field: Select */ [ data-form-validate ] select :has ( option [ value = " " ]…" at bounding box center [901, 450] width 1201 height 684
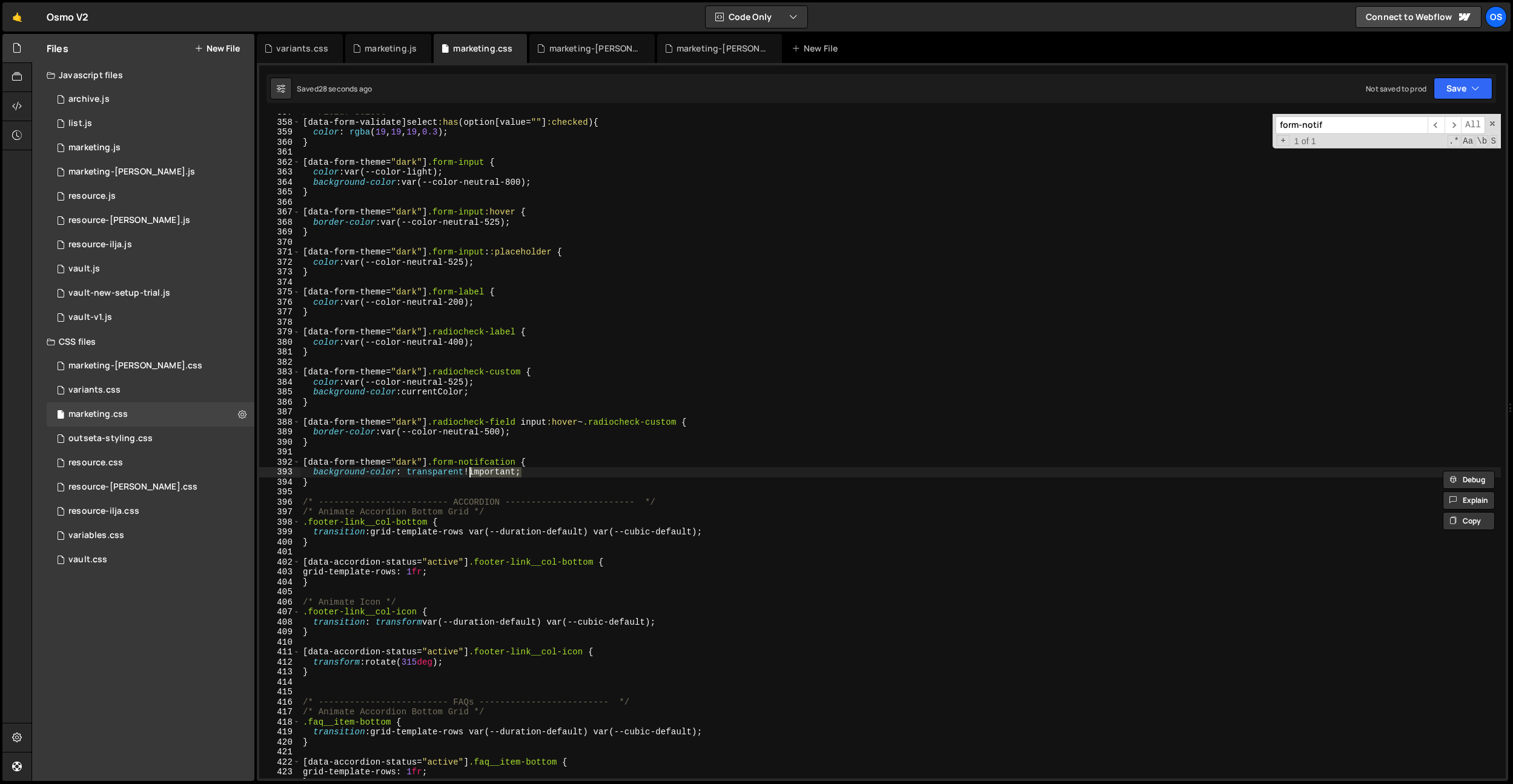
click at [462, 649] on div "/* Field: Select */ [ data-form-validate ] select :has ( option [ value = " " ]…" at bounding box center [901, 450] width 1201 height 684
click at [577, 610] on div "/* Field: Select */ [ data-form-validate ] select :has ( option [ value = " " ]…" at bounding box center [901, 450] width 1201 height 684
drag, startPoint x: 519, startPoint y: 461, endPoint x: 436, endPoint y: 461, distance: 83.0
click at [436, 461] on div "/* Field: Select */ [ data-form-validate ] select :has ( option [ value = " " ]…" at bounding box center [901, 450] width 1201 height 684
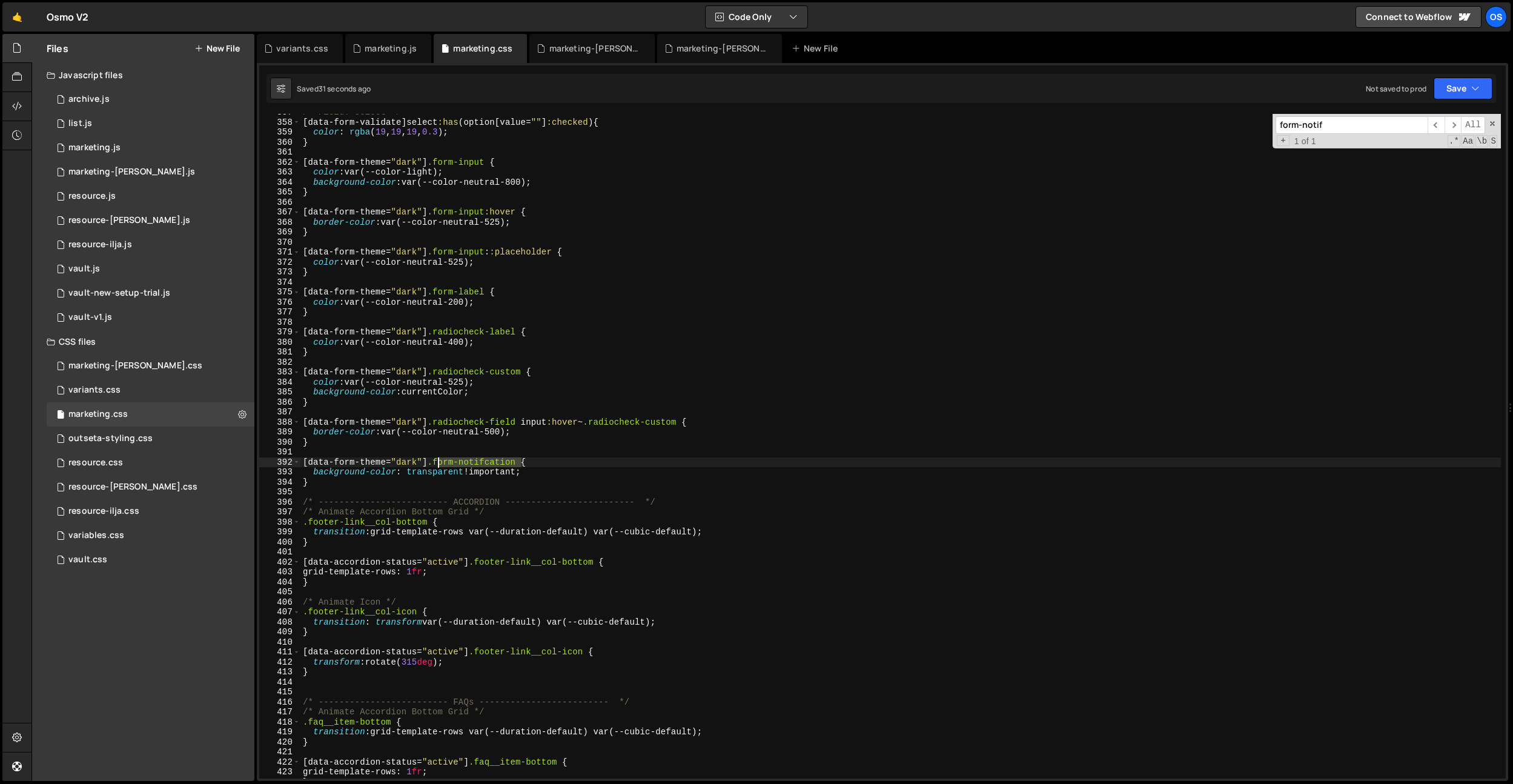
paste textarea ","
paste textarea "form-notifcation"
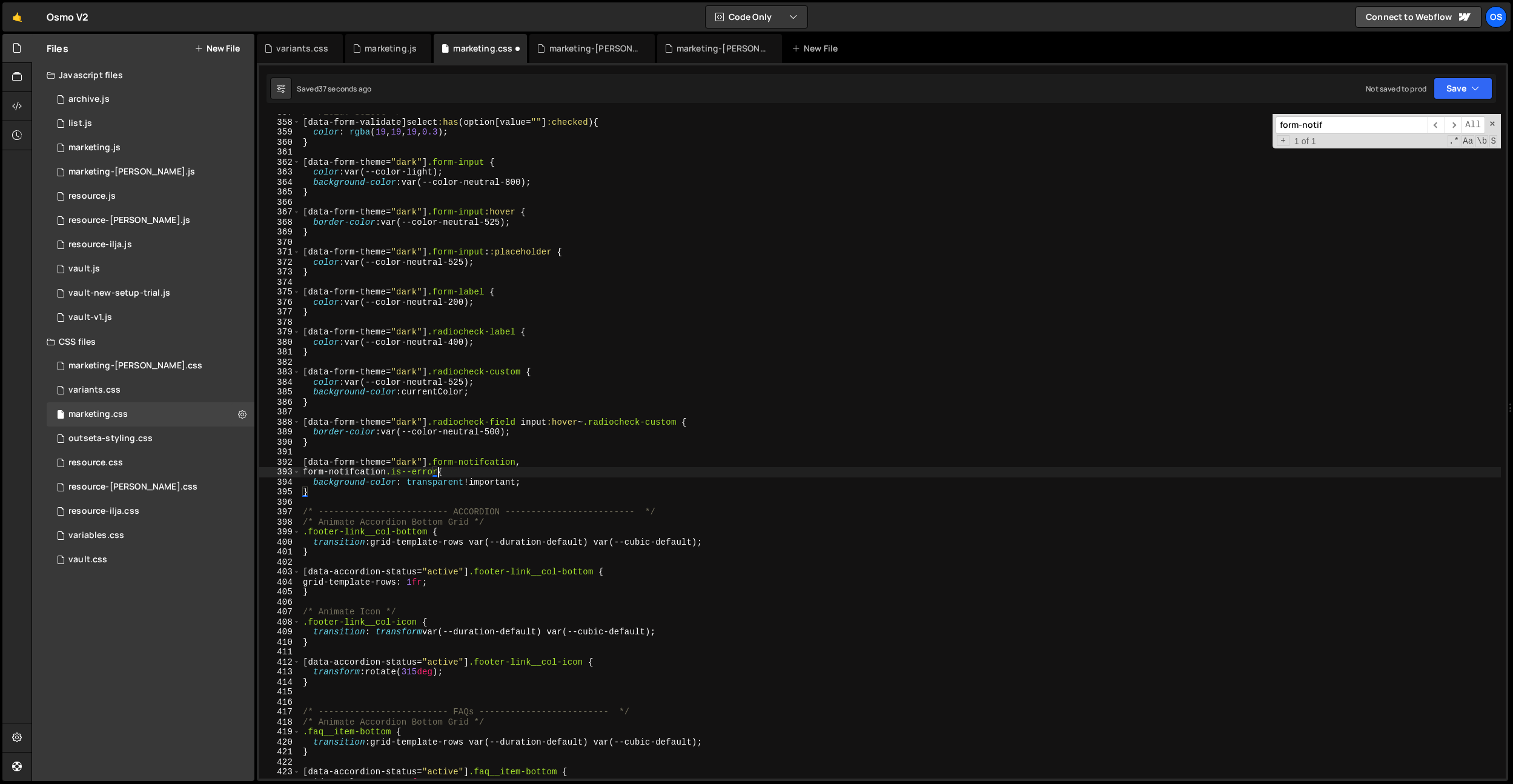
scroll to position [0, 9]
drag, startPoint x: 439, startPoint y: 463, endPoint x: 292, endPoint y: 466, distance: 147.0
click at [278, 459] on div "form-notifcation.is--error{ 357 358 359 360 361 362 363 364 365 366 367 368 369…" at bounding box center [882, 446] width 1247 height 664
click at [302, 469] on div "/* Field: Select */ [ data-form-validate ] select :has ( option [ value = " " ]…" at bounding box center [901, 450] width 1201 height 684
paste textarea "[data-form-theme="dark"] ."
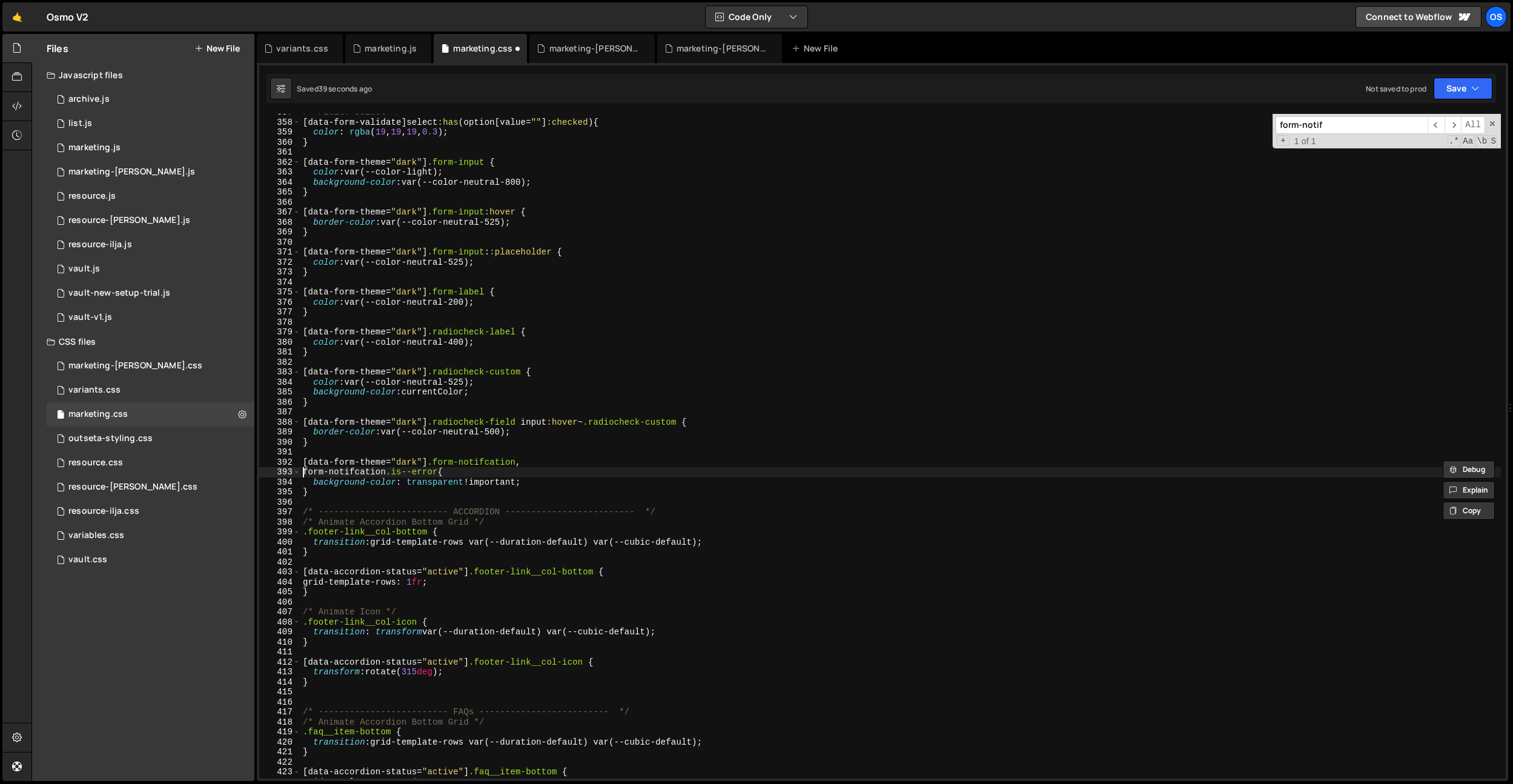
type textarea "[data-form-theme="dark"] .form-notifcation.is--error{"
click at [513, 501] on div "/* Field: Select */ [ data-form-validate ] select :has ( option [ value = " " ]…" at bounding box center [901, 450] width 1201 height 684
click at [531, 465] on div "/* Field: Select */ [ data-form-validate ] select :has ( option [ value = " " ]…" at bounding box center [901, 450] width 1201 height 684
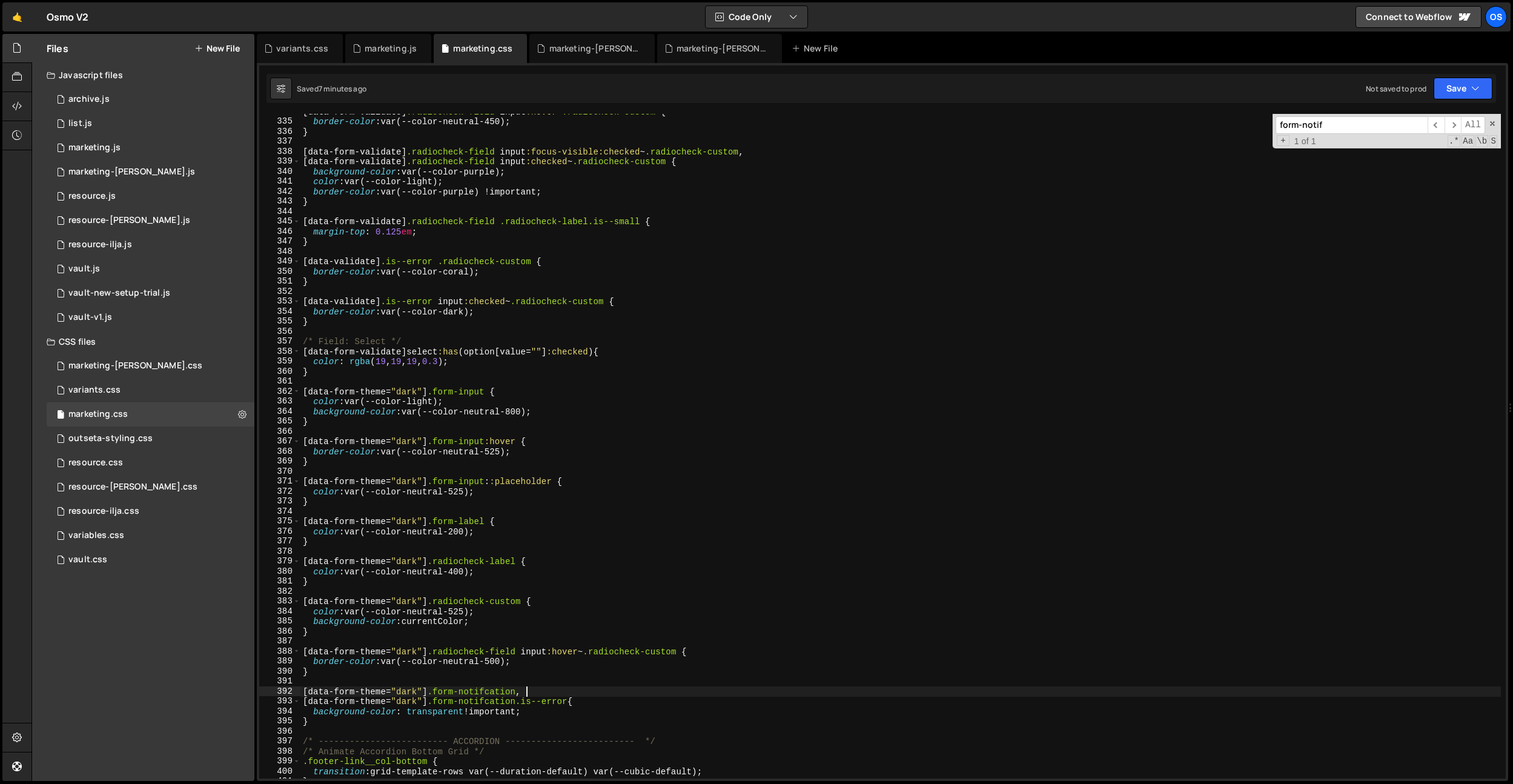
scroll to position [3250, 0]
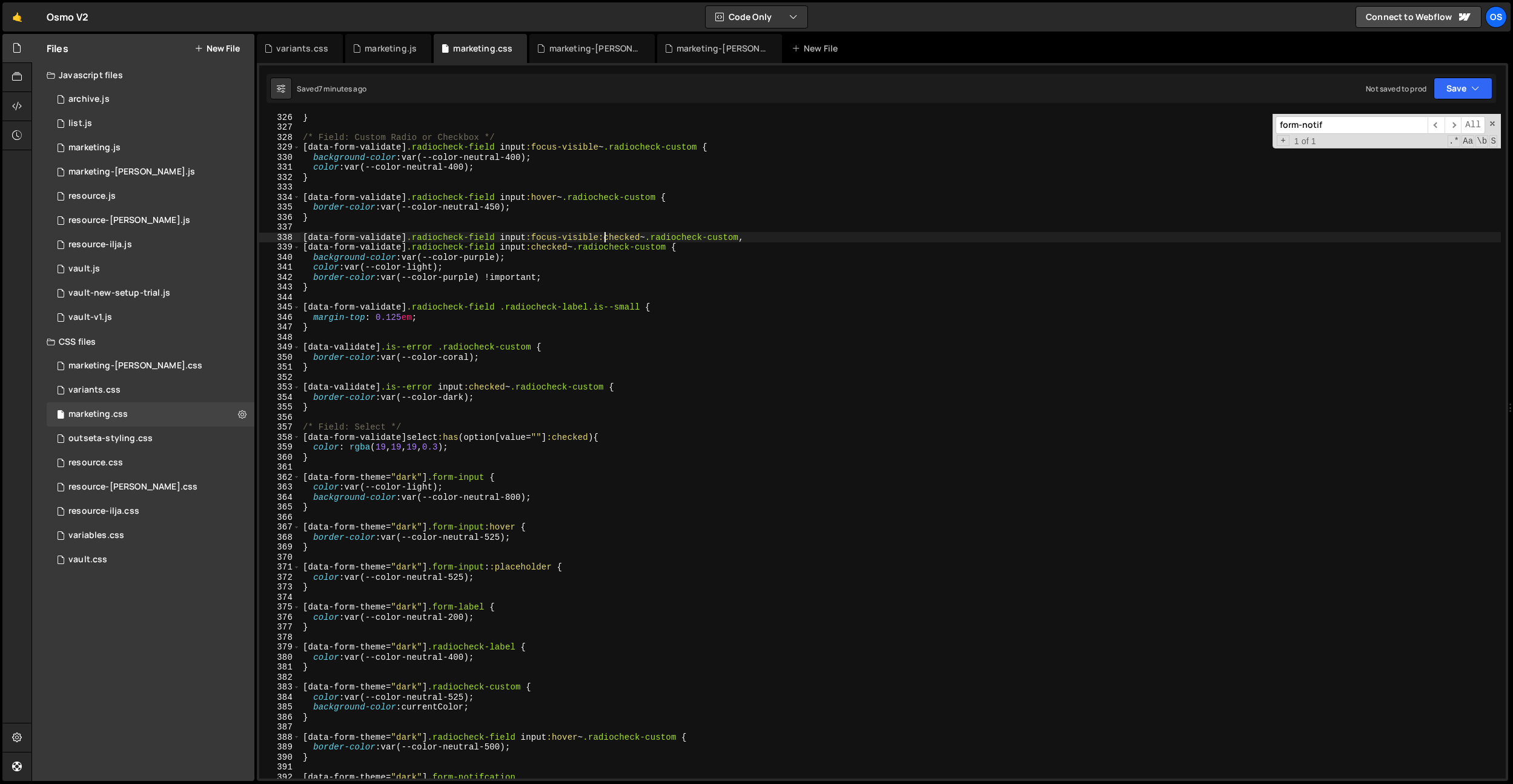
drag, startPoint x: 605, startPoint y: 238, endPoint x: 603, endPoint y: 243, distance: 5.4
click at [605, 238] on div "} /* Field: Custom Radio or Checkbox */ [ data-form-validate ] .radiocheck-fiel…" at bounding box center [901, 454] width 1201 height 684
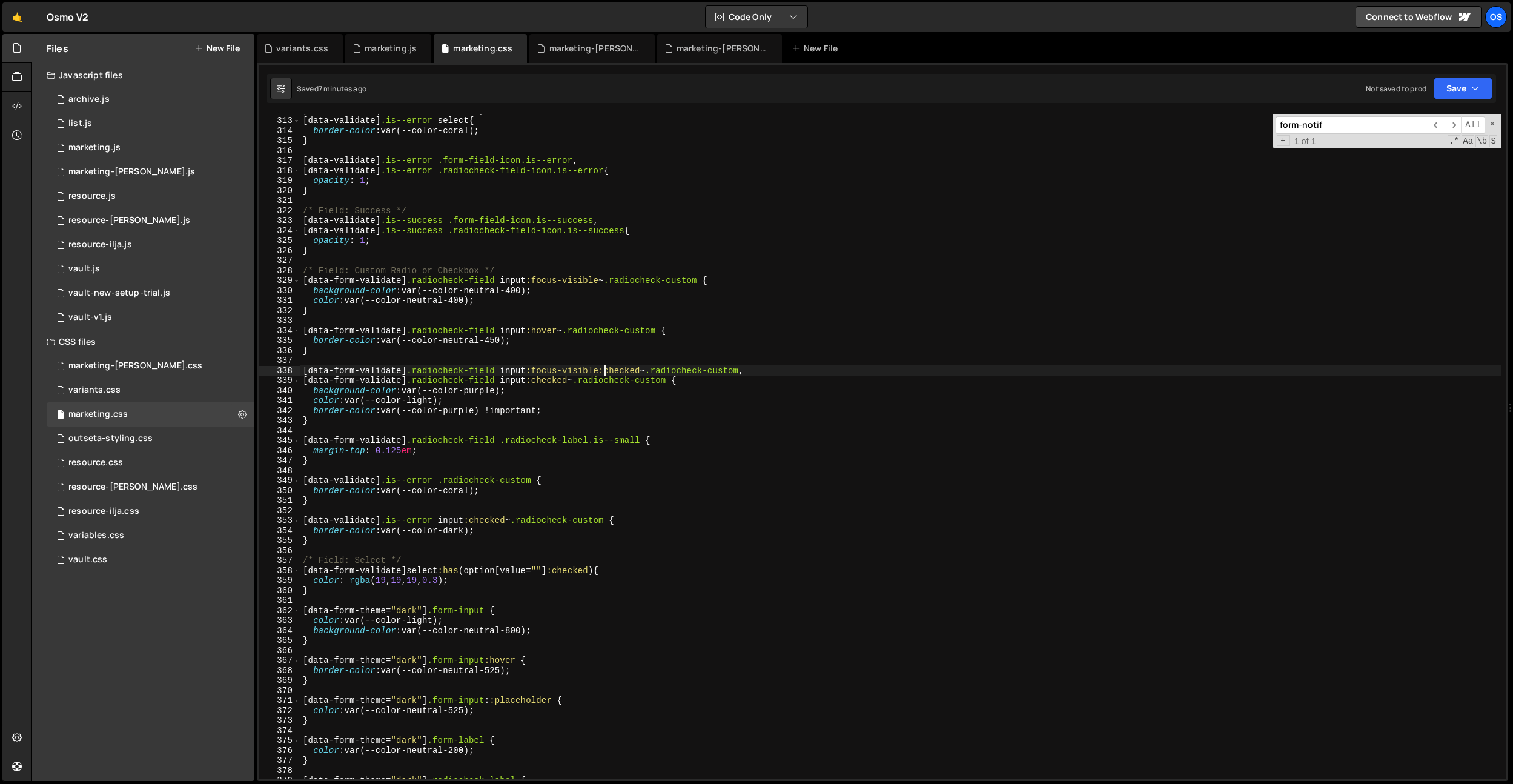
scroll to position [3116, 0]
drag, startPoint x: 604, startPoint y: 278, endPoint x: 508, endPoint y: 281, distance: 96.0
click at [508, 281] on div "[ data-validate ] .is--error textarea , [ data-validate ] .is--error select { b…" at bounding box center [901, 447] width 1201 height 684
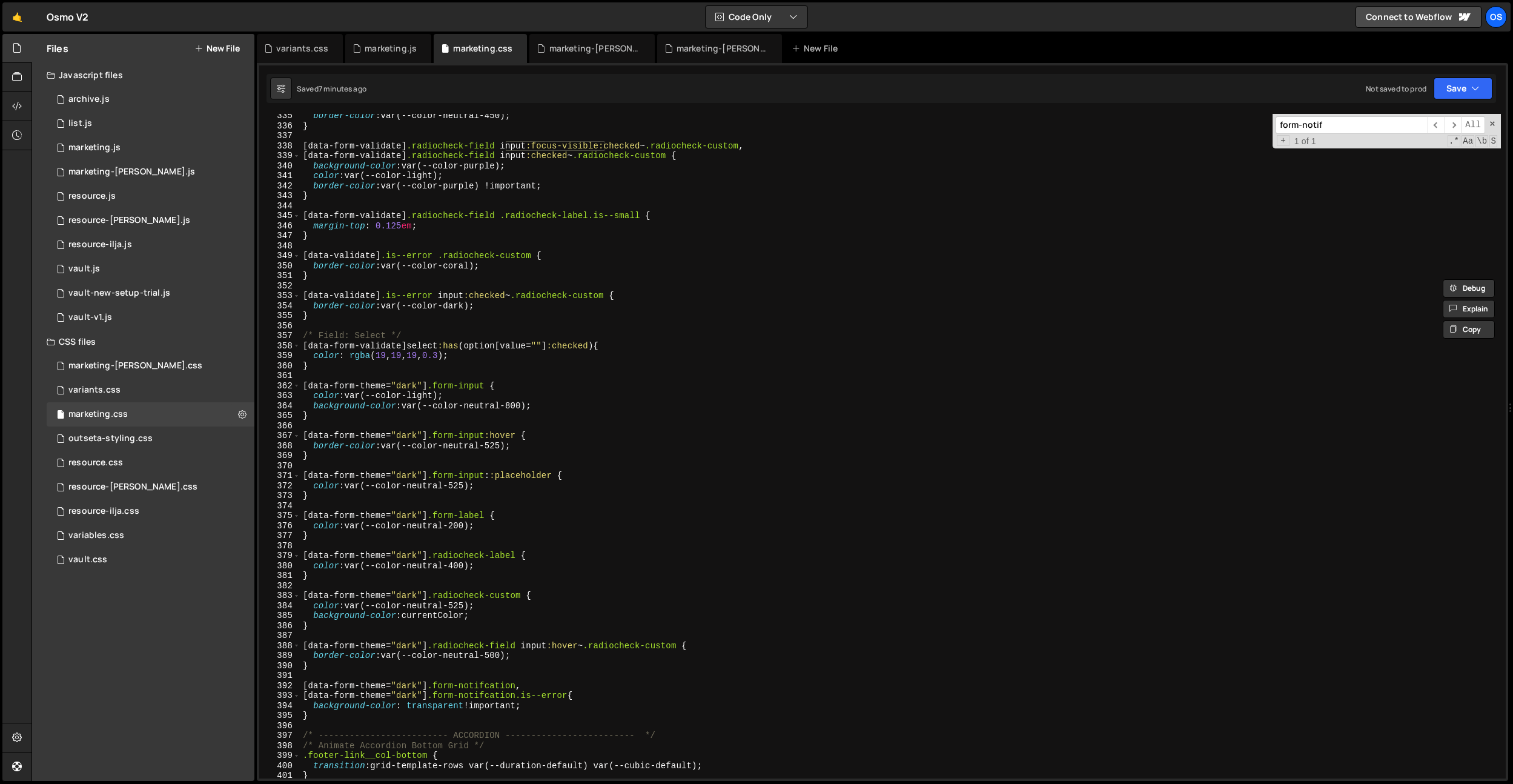
scroll to position [3448, 0]
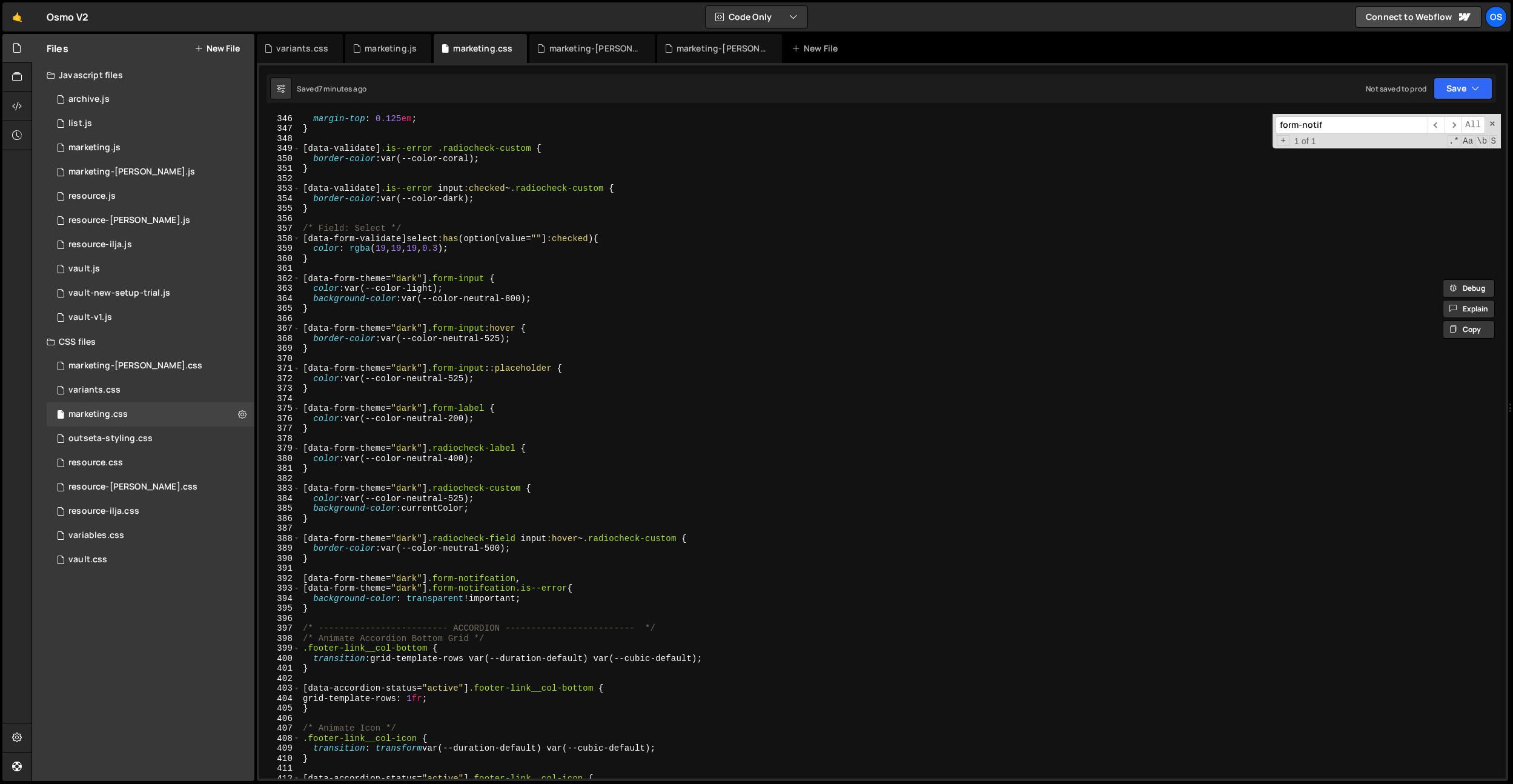
click at [519, 328] on div "margin-top : 0.125 em ; } [ data-validate ] .is--error .radiocheck-custom { bor…" at bounding box center [901, 456] width 1201 height 684
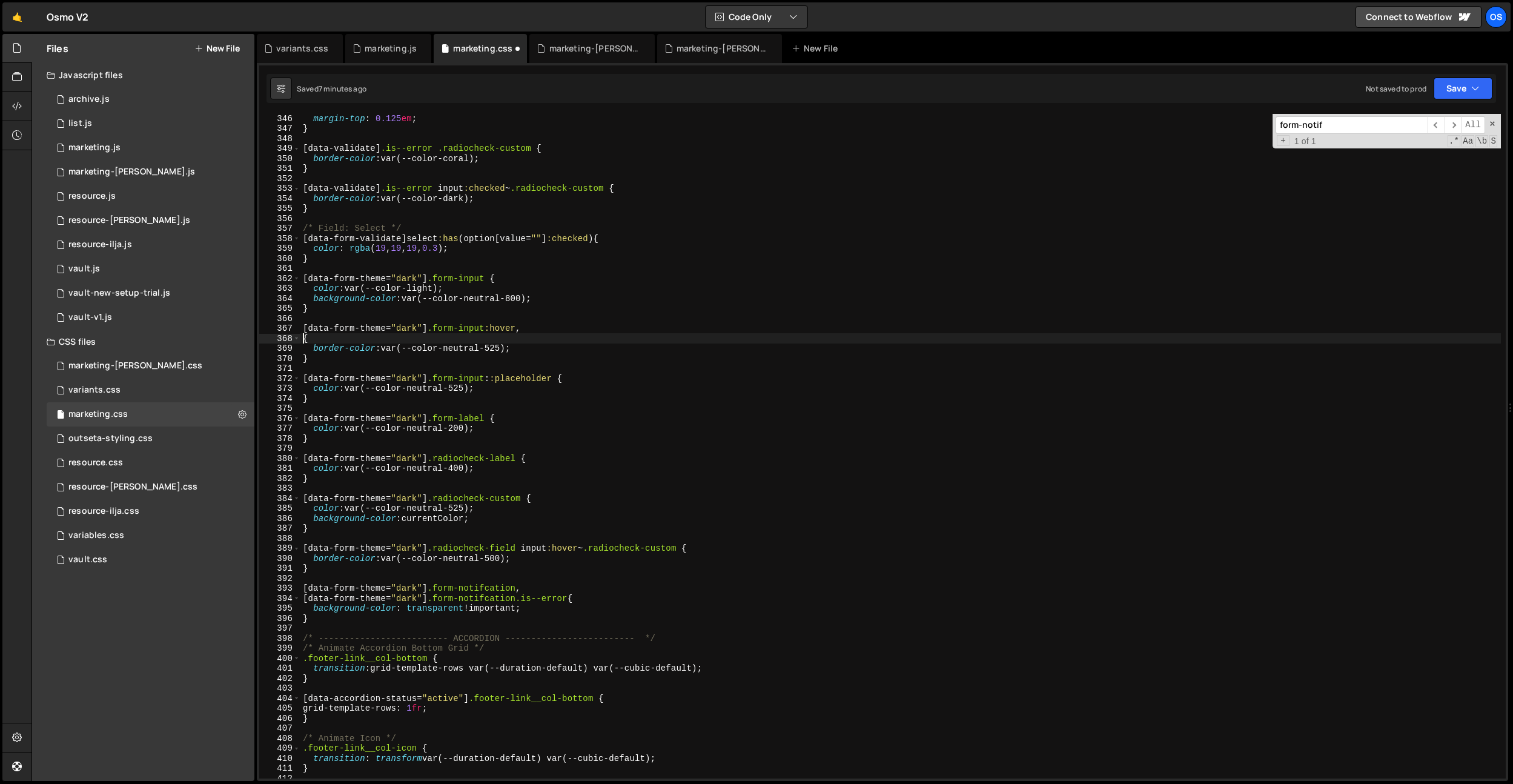
scroll to position [0, 0]
paste textarea "input:focus-visible"
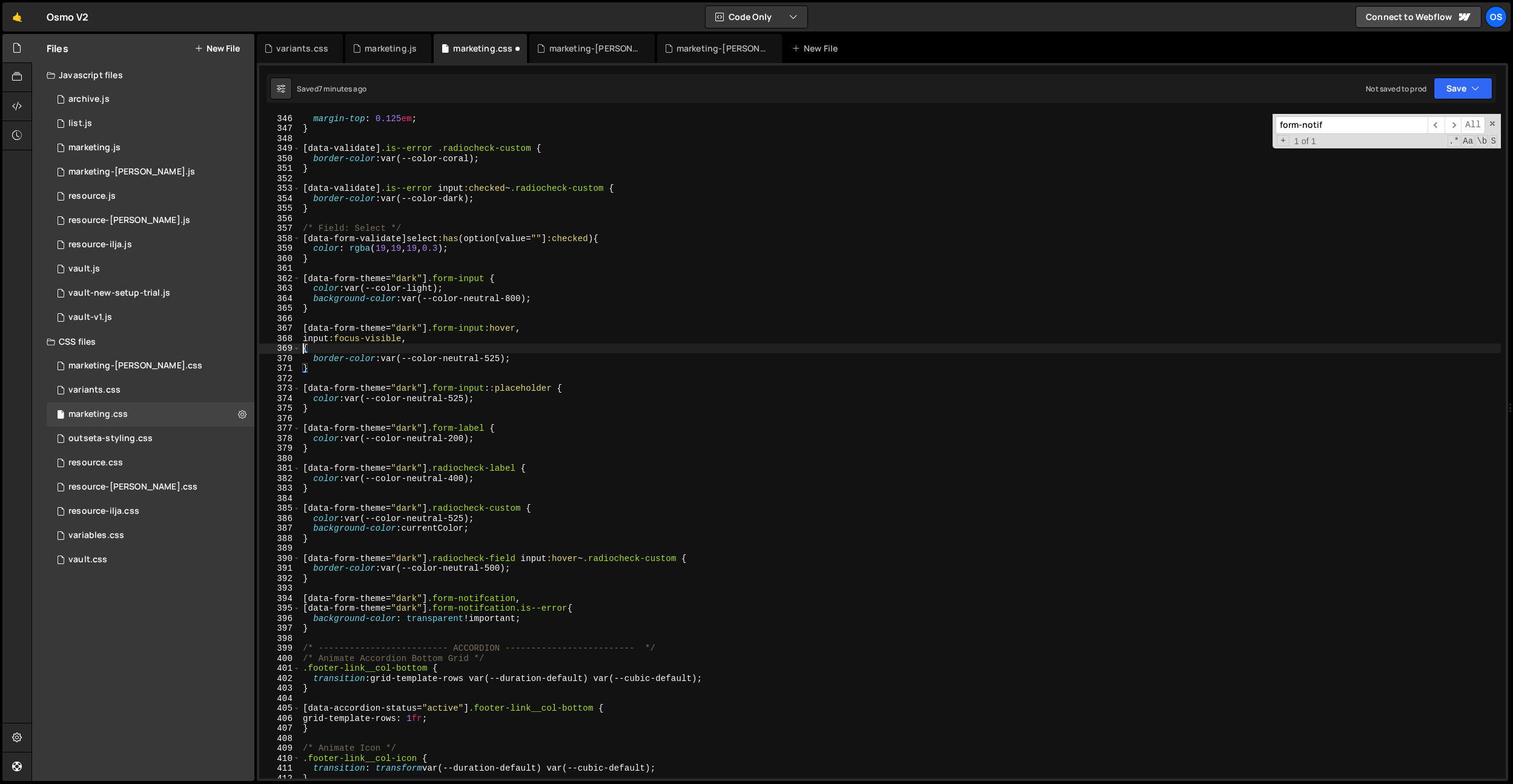
paste textarea "input:focus-visible"
drag, startPoint x: 486, startPoint y: 328, endPoint x: 288, endPoint y: 333, distance: 198.1
click at [280, 326] on div "input:focus { 346 347 348 349 350 351 352 353 354 355 356 357 358 359 360 361 3…" at bounding box center [882, 446] width 1247 height 664
click at [302, 336] on div "margin-top : 0.125 em ; } [ data-validate ] .is--error .radiocheck-custom { bor…" at bounding box center [901, 456] width 1201 height 684
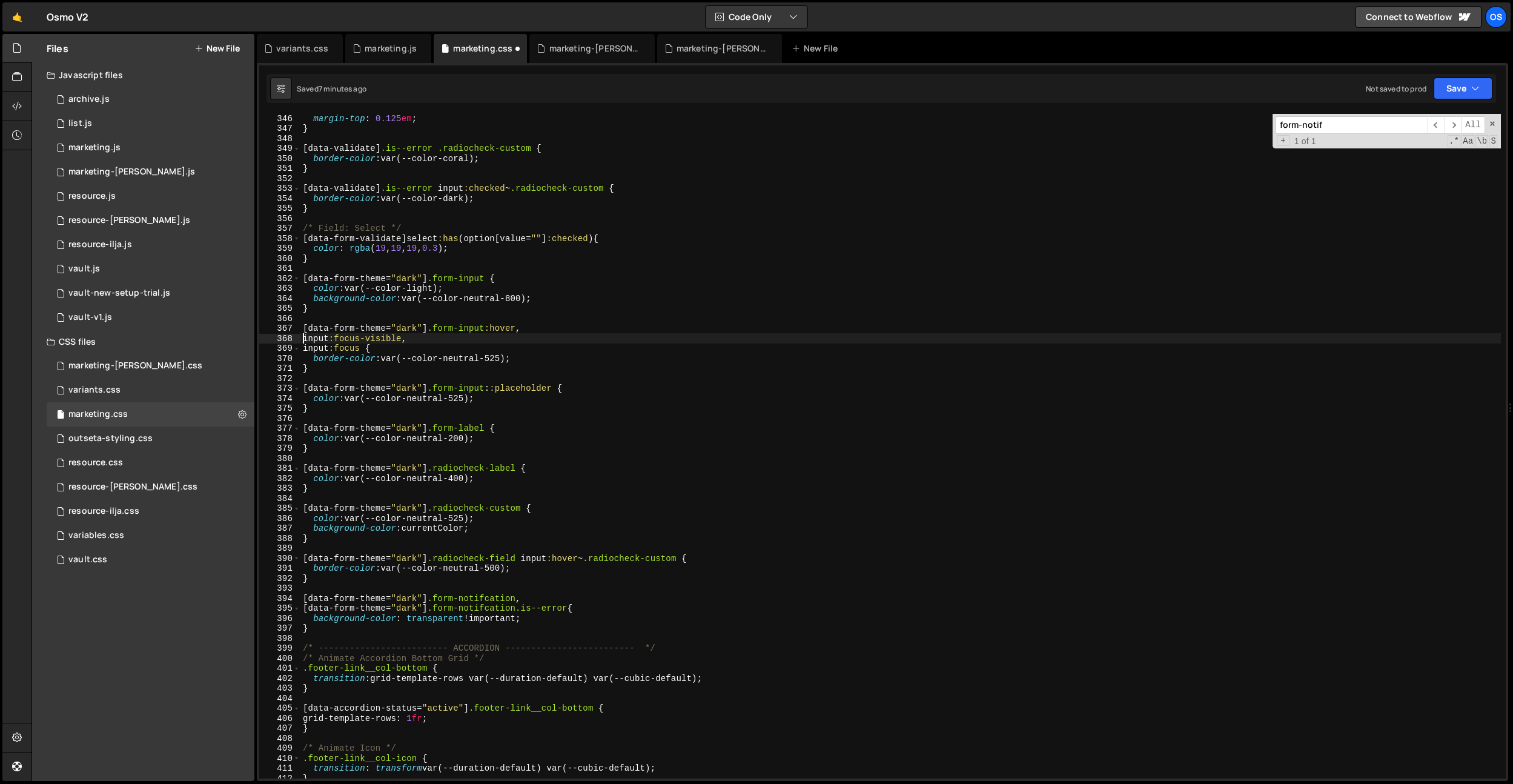
paste textarea "[data-form-theme="dark"] .form-input"
drag, startPoint x: 303, startPoint y: 347, endPoint x: 337, endPoint y: 350, distance: 34.1
click at [303, 347] on div "margin-top : 0.125 em ; } [ data-validate ] .is--error .radiocheck-custom { bor…" at bounding box center [901, 456] width 1201 height 684
paste textarea "[data-form-theme="dark"] .form-input"
type textarea "[data-form-theme="dark"] .form-inputinput:focus {"
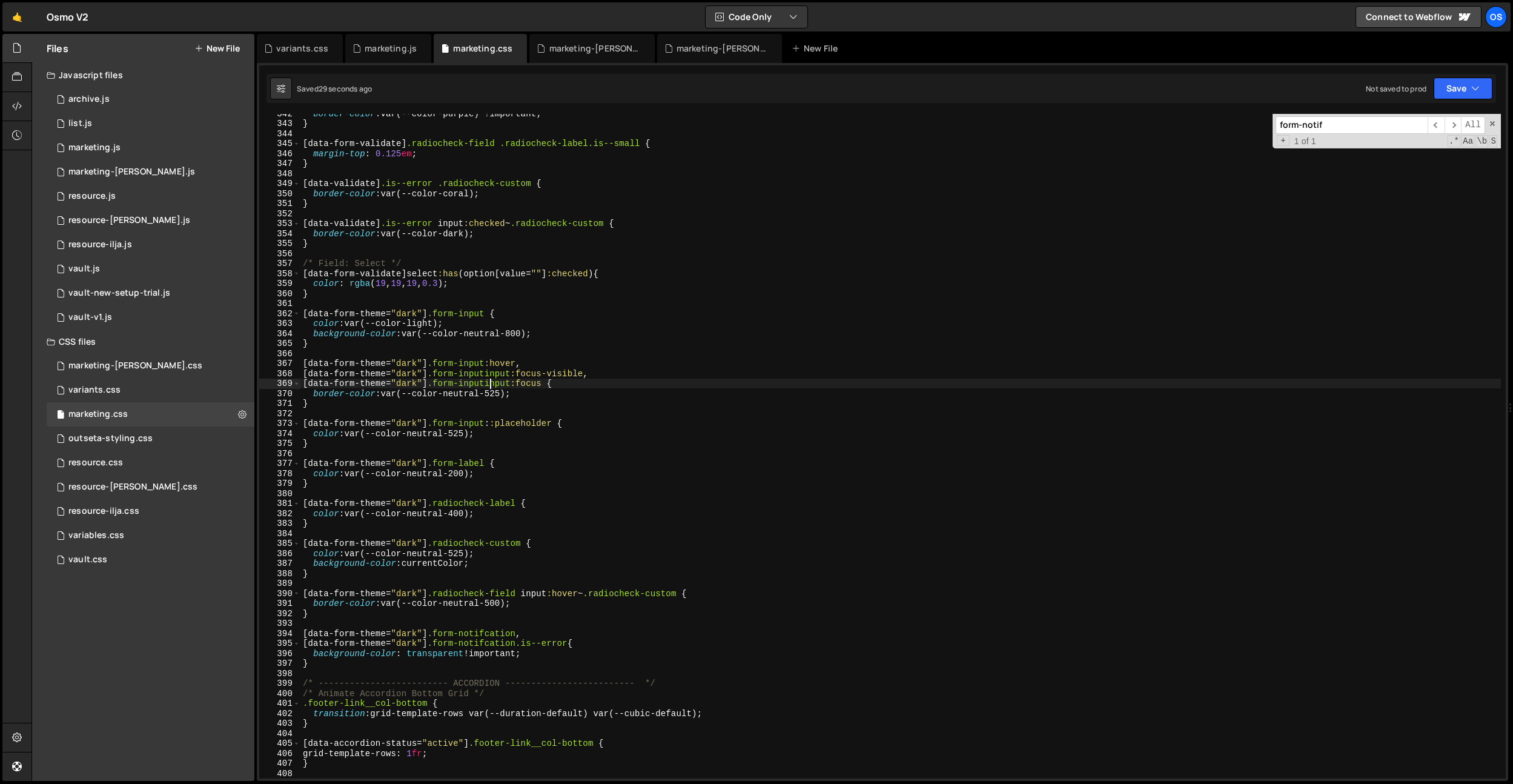
scroll to position [3413, 0]
click at [603, 306] on div "border-color : var(--color-purple) !important ; } [ data-form-validate ] .radio…" at bounding box center [901, 450] width 1201 height 684
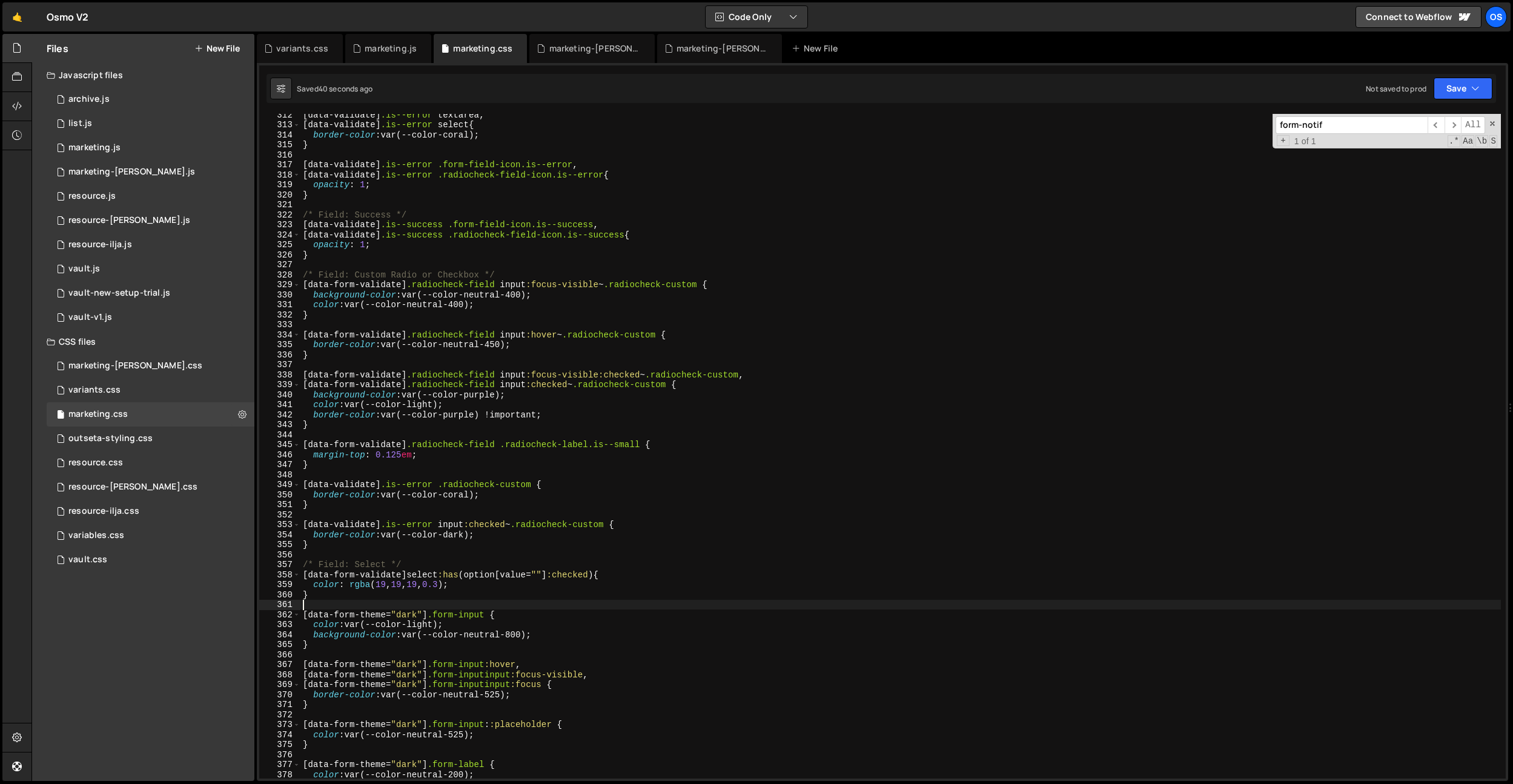
scroll to position [3088, 0]
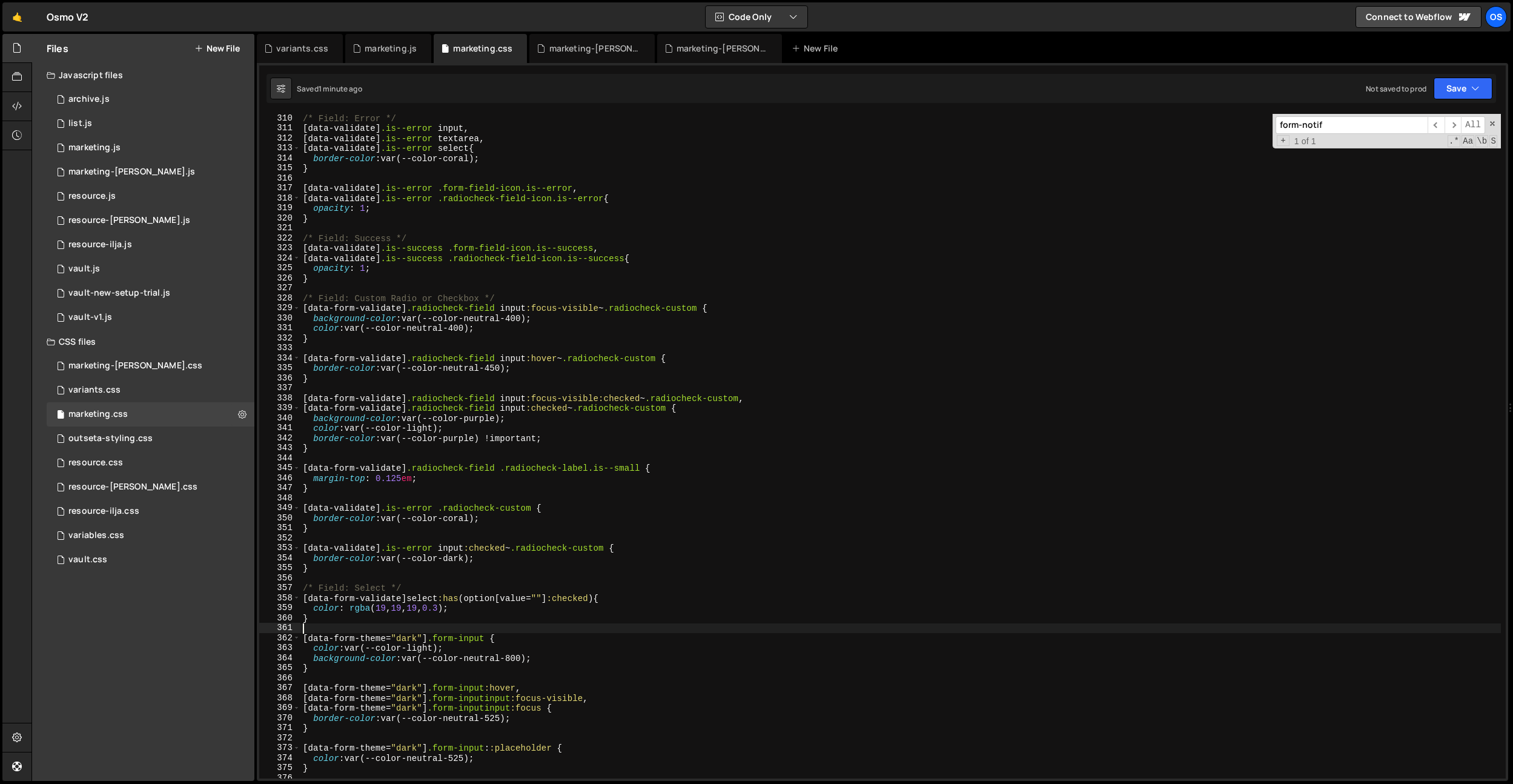
drag, startPoint x: 527, startPoint y: 428, endPoint x: 519, endPoint y: 430, distance: 8.2
click at [527, 428] on div "/* Field: Error */ [ data-validate ] .is--error input , [ data-validate ] .is--…" at bounding box center [901, 456] width 1201 height 684
click at [562, 634] on div "/* Field: Error */ [ data-validate ] .is--error input , [ data-validate ] .is--…" at bounding box center [901, 456] width 1201 height 684
type textarea "[data-form-theme="dark"] .form-input {"
click at [554, 542] on div "/* Field: Error */ [ data-validate ] .is--error input , [ data-validate ] .is--…" at bounding box center [901, 456] width 1201 height 684
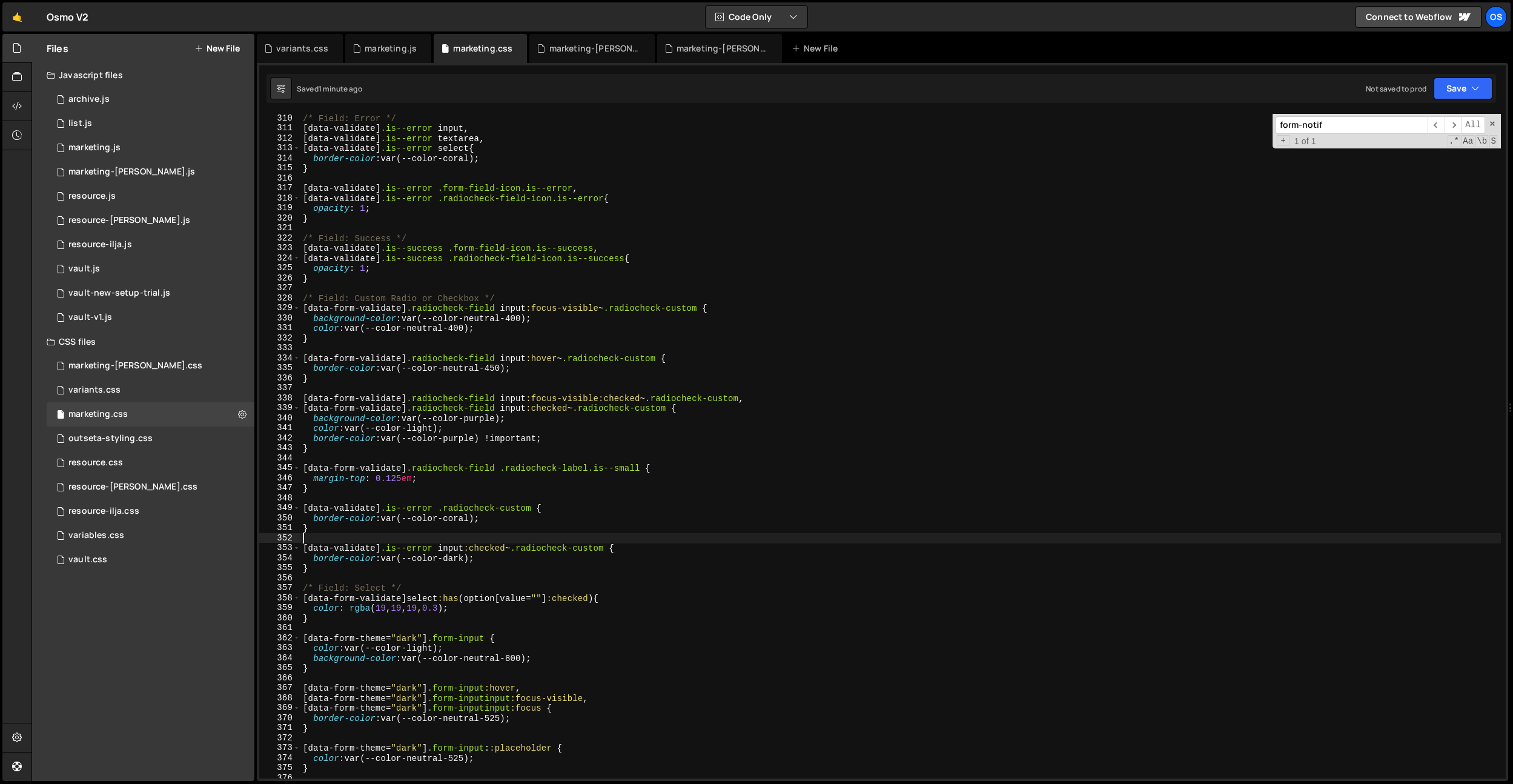
click at [546, 417] on div "/* Field: Error */ [ data-validate ] .is--error input , [ data-validate ] .is--…" at bounding box center [901, 456] width 1201 height 684
drag, startPoint x: 582, startPoint y: 697, endPoint x: 577, endPoint y: 723, distance: 26.5
click at [581, 697] on div "/* Field: Error */ [ data-validate ] .is--error input , [ data-validate ] .is--…" at bounding box center [901, 456] width 1201 height 684
drag, startPoint x: 598, startPoint y: 699, endPoint x: 600, endPoint y: 689, distance: 10.2
click at [600, 689] on div "/* Field: Error */ [ data-validate ] .is--error input , [ data-validate ] .is--…" at bounding box center [901, 456] width 1201 height 684
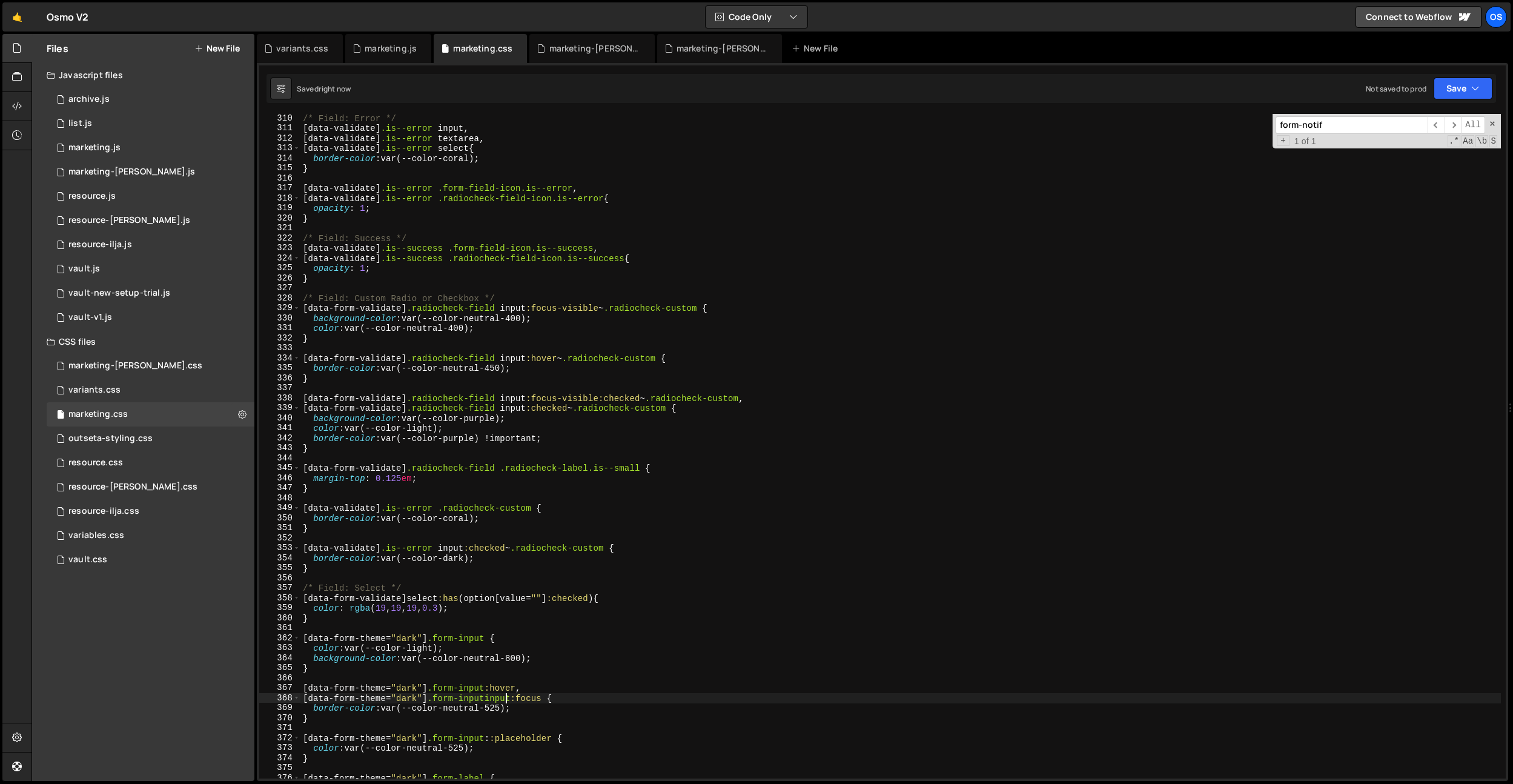
click at [505, 703] on div "/* Field: Error */ [ data-validate ] .is--error input , [ data-validate ] .is--…" at bounding box center [901, 456] width 1201 height 684
drag, startPoint x: 522, startPoint y: 696, endPoint x: 295, endPoint y: 695, distance: 227.0
click at [295, 695] on div "[data-form-theme="dark"] .form-input:focus { 310 311 312 313 314 315 316 317 31…" at bounding box center [882, 446] width 1247 height 664
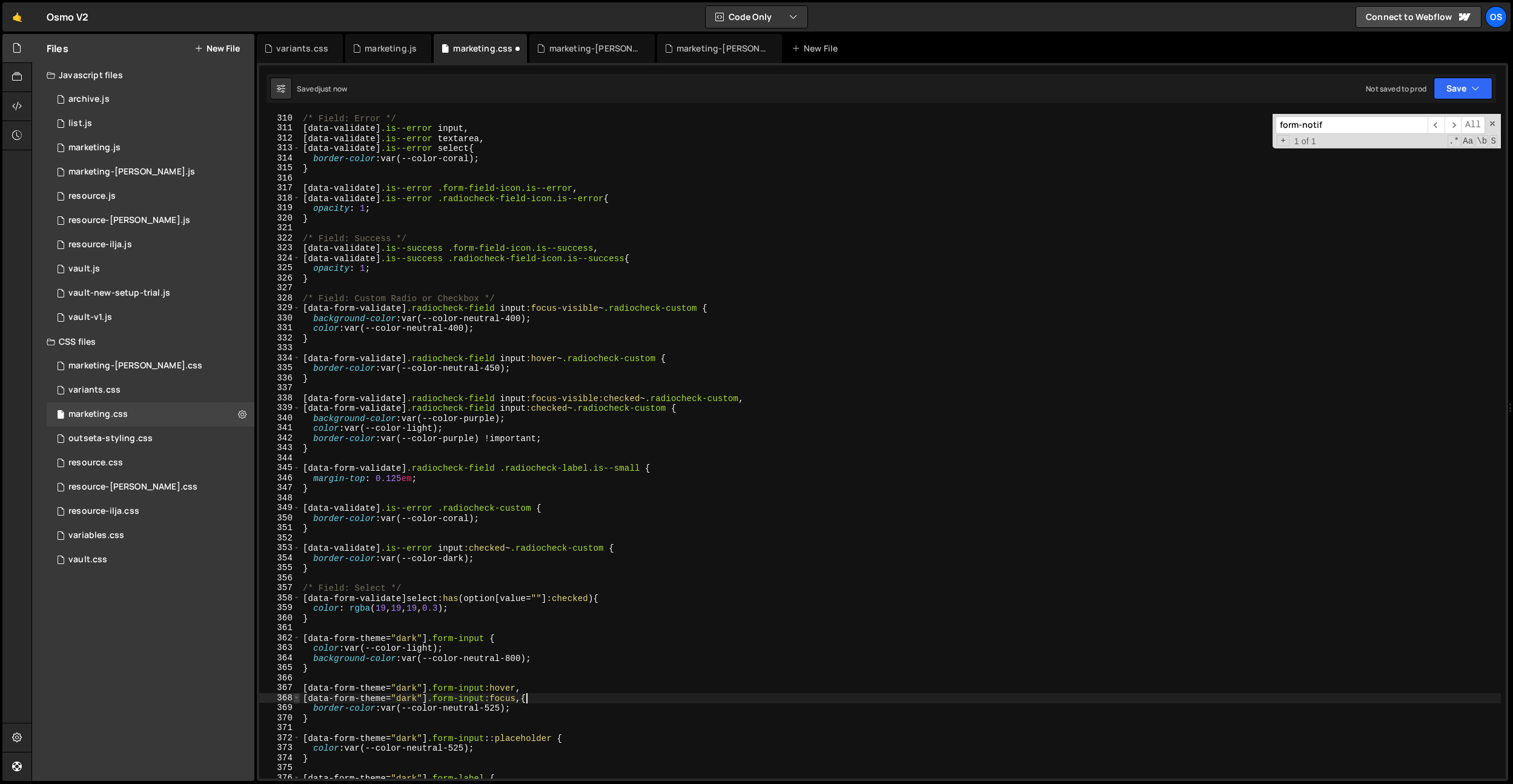
paste textarea "[data-form-theme="dark"] .form-input:focus"
click at [783, 717] on div "/* Field: Error */ [ data-validate ] .is--error input , [ data-validate ] .is--…" at bounding box center [901, 456] width 1201 height 684
click at [557, 700] on div "/* Field: Error */ [ data-validate ] .is--error input , [ data-validate ] .is--…" at bounding box center [901, 456] width 1201 height 684
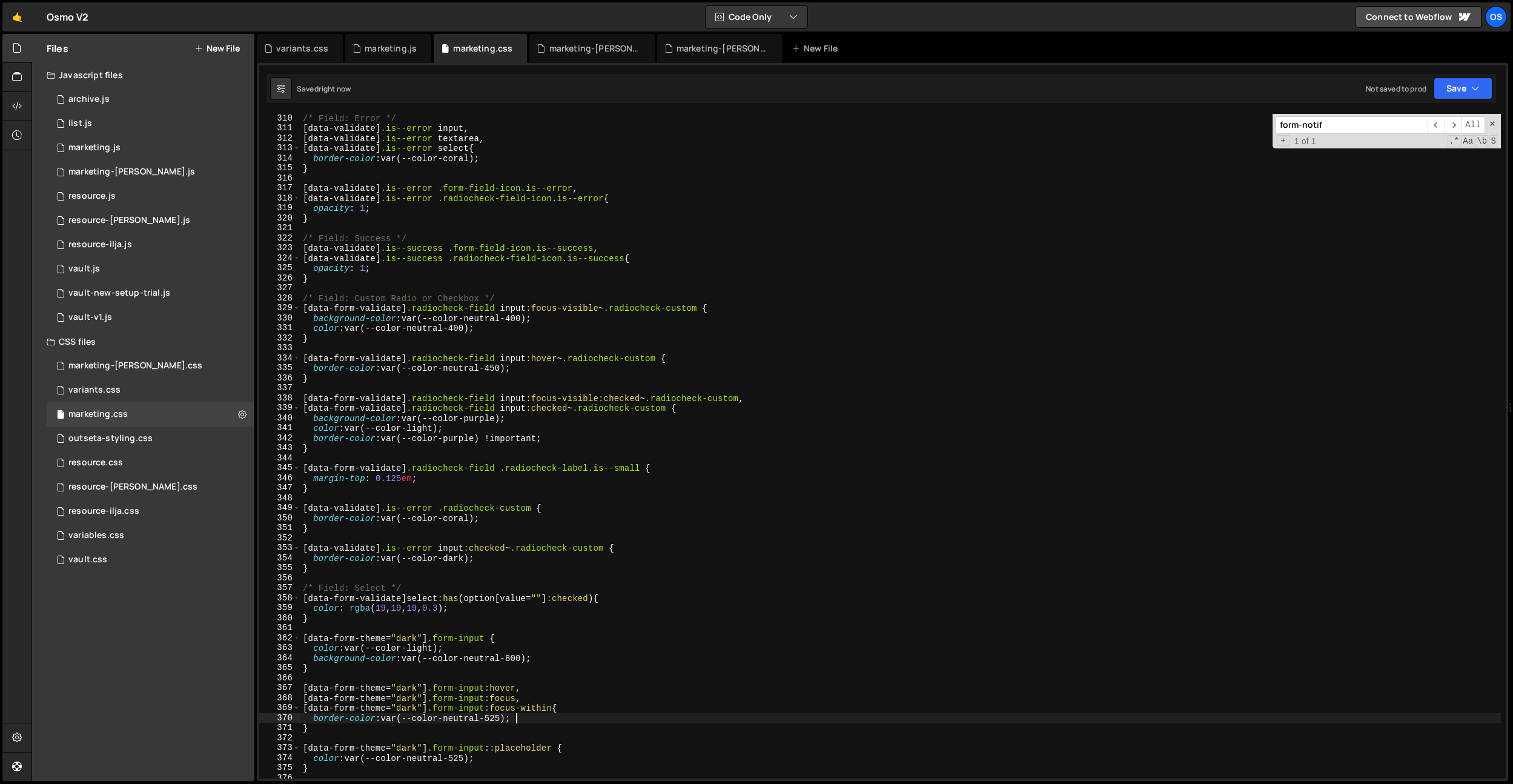
type textarea "[data-form-theme="dark"] .form-input:focus,"
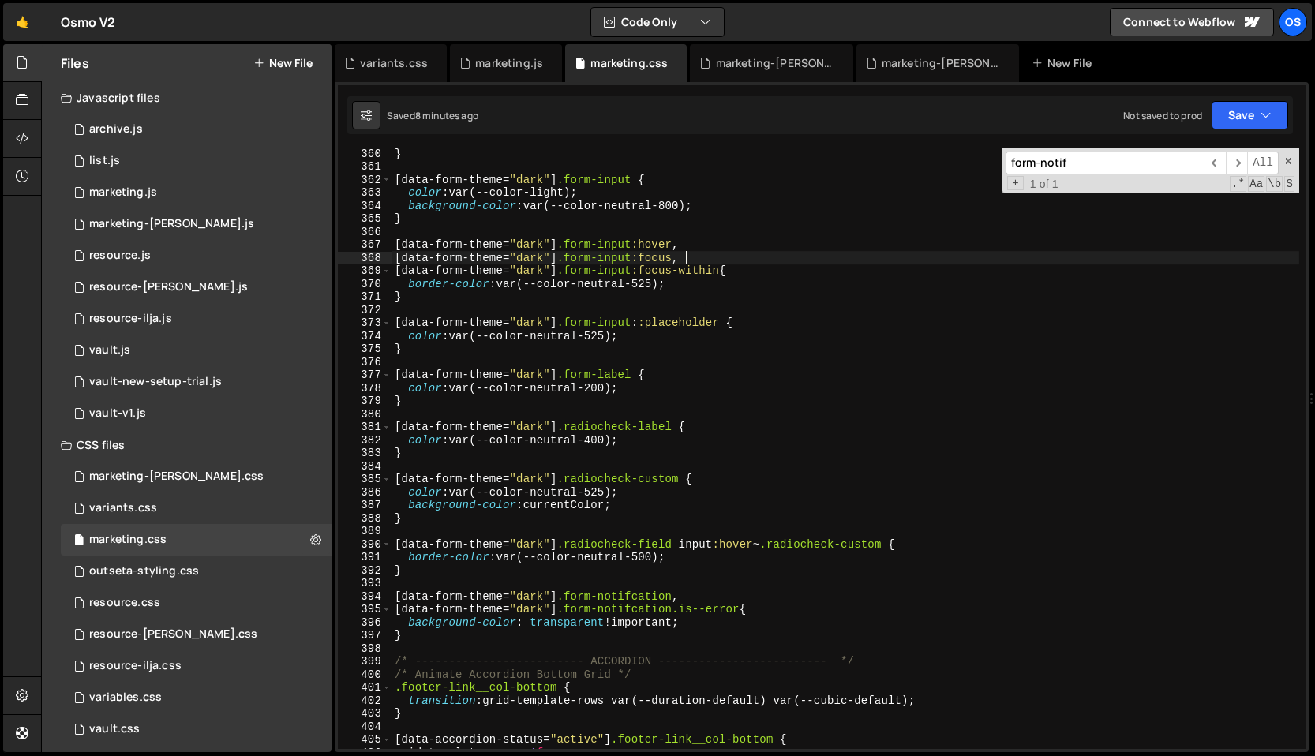
scroll to position [4761, 0]
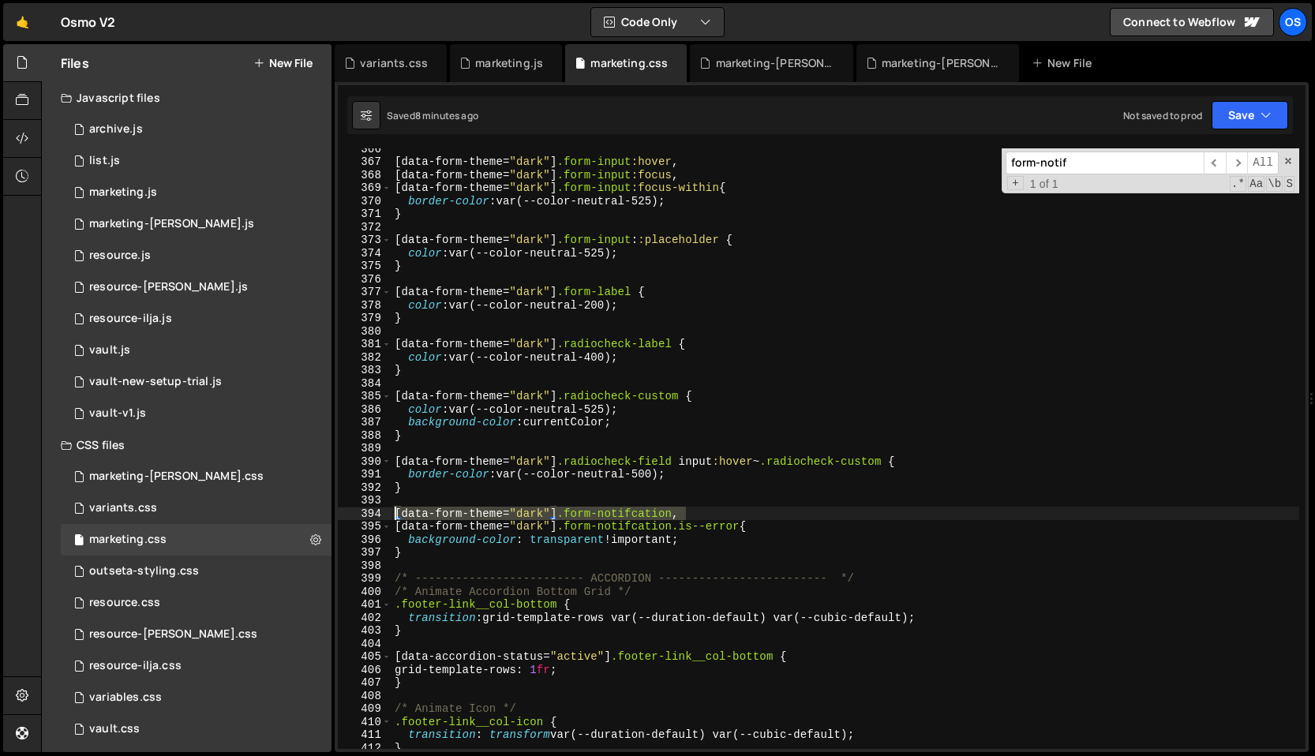
drag, startPoint x: 708, startPoint y: 516, endPoint x: 347, endPoint y: 515, distance: 360.8
click at [347, 515] on div "[data-form-theme="dark"] .form-input:focus, 366 367 368 369 370 371 372 373 374…" at bounding box center [822, 448] width 968 height 601
type textarea "[data-form-theme="dark"] .form-notifcation,"
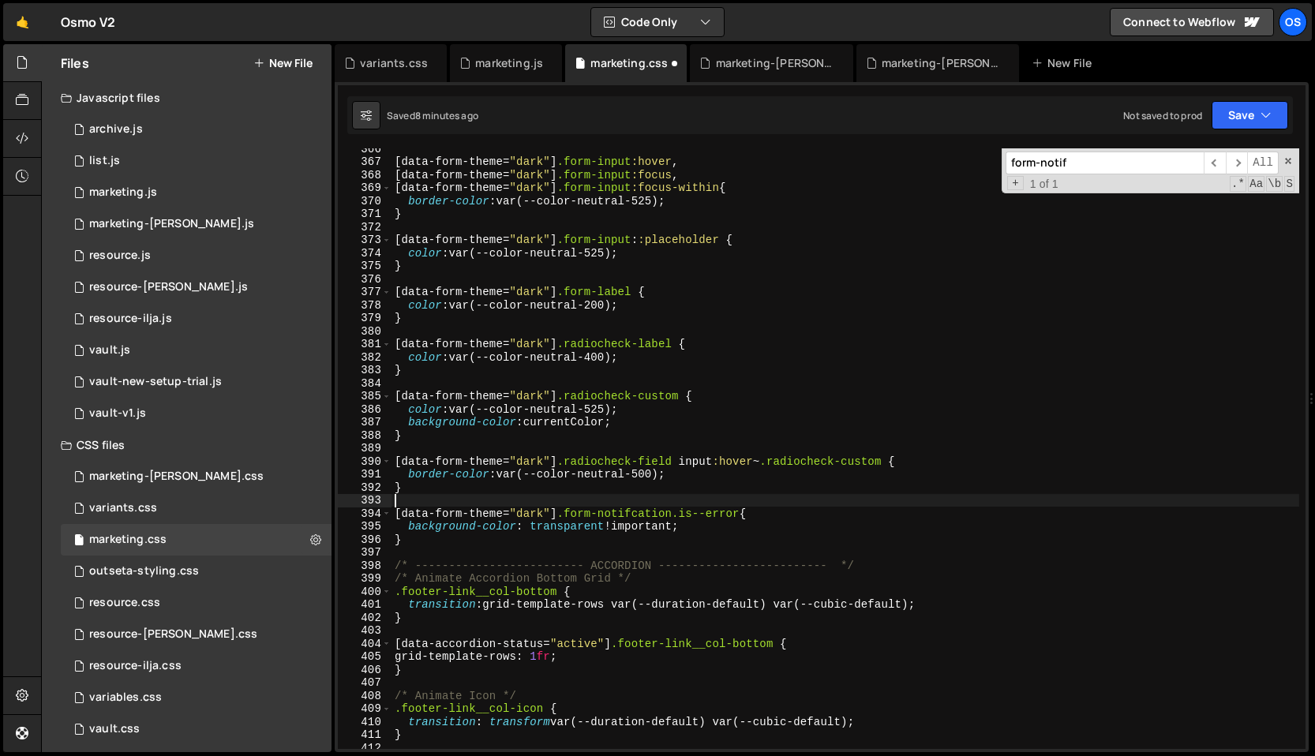
click at [691, 532] on div "[ data-form-theme = " dark " ] .form-input :hover , [ data-form-theme = " dark …" at bounding box center [846, 455] width 908 height 627
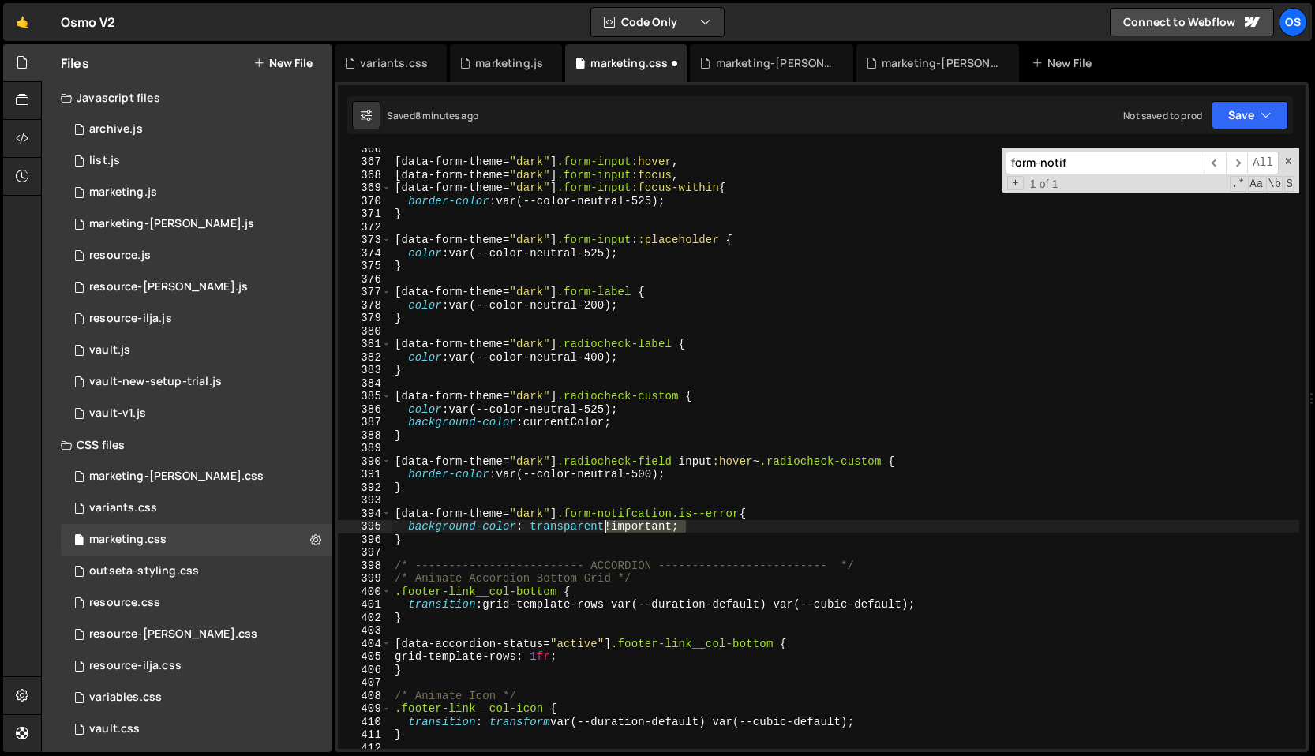
drag, startPoint x: 703, startPoint y: 527, endPoint x: 605, endPoint y: 526, distance: 97.9
click at [605, 526] on div "[ data-form-theme = " dark " ] .form-input :hover , [ data-form-theme = " dark …" at bounding box center [846, 455] width 908 height 627
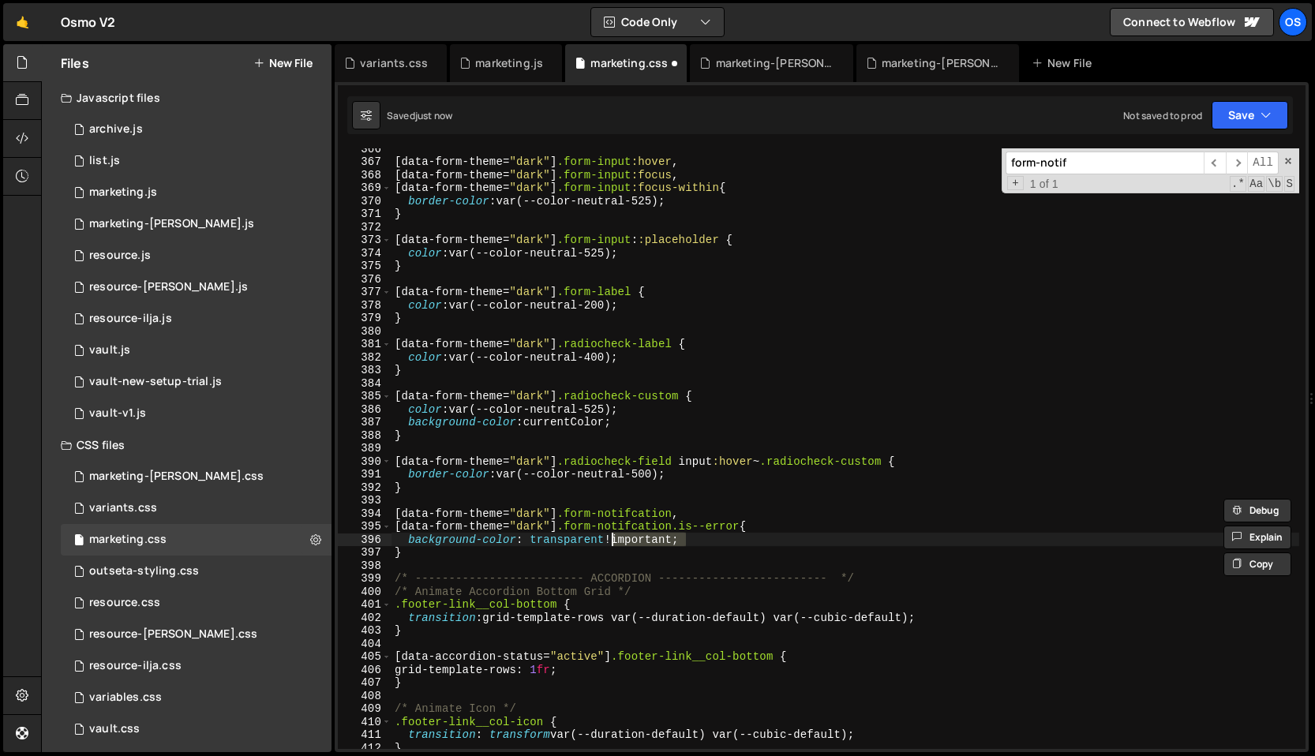
drag, startPoint x: 711, startPoint y: 539, endPoint x: 609, endPoint y: 534, distance: 102.0
click at [609, 534] on div "[ data-form-theme = " dark " ] .form-input :hover , [ data-form-theme = " dark …" at bounding box center [846, 455] width 908 height 627
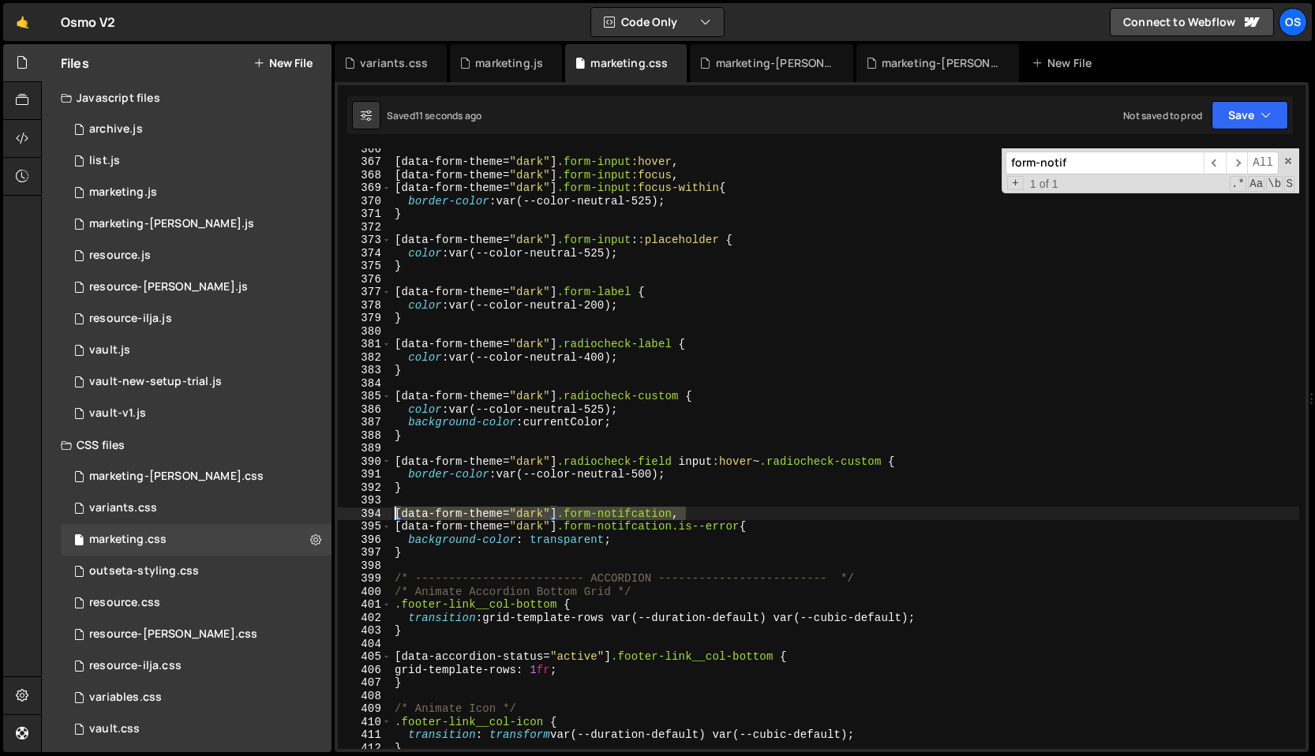
drag, startPoint x: 699, startPoint y: 512, endPoint x: 369, endPoint y: 512, distance: 330.0
click at [369, 512] on div "background-color: transparent; 366 367 368 369 370 371 372 373 374 375 376 377 …" at bounding box center [822, 448] width 968 height 601
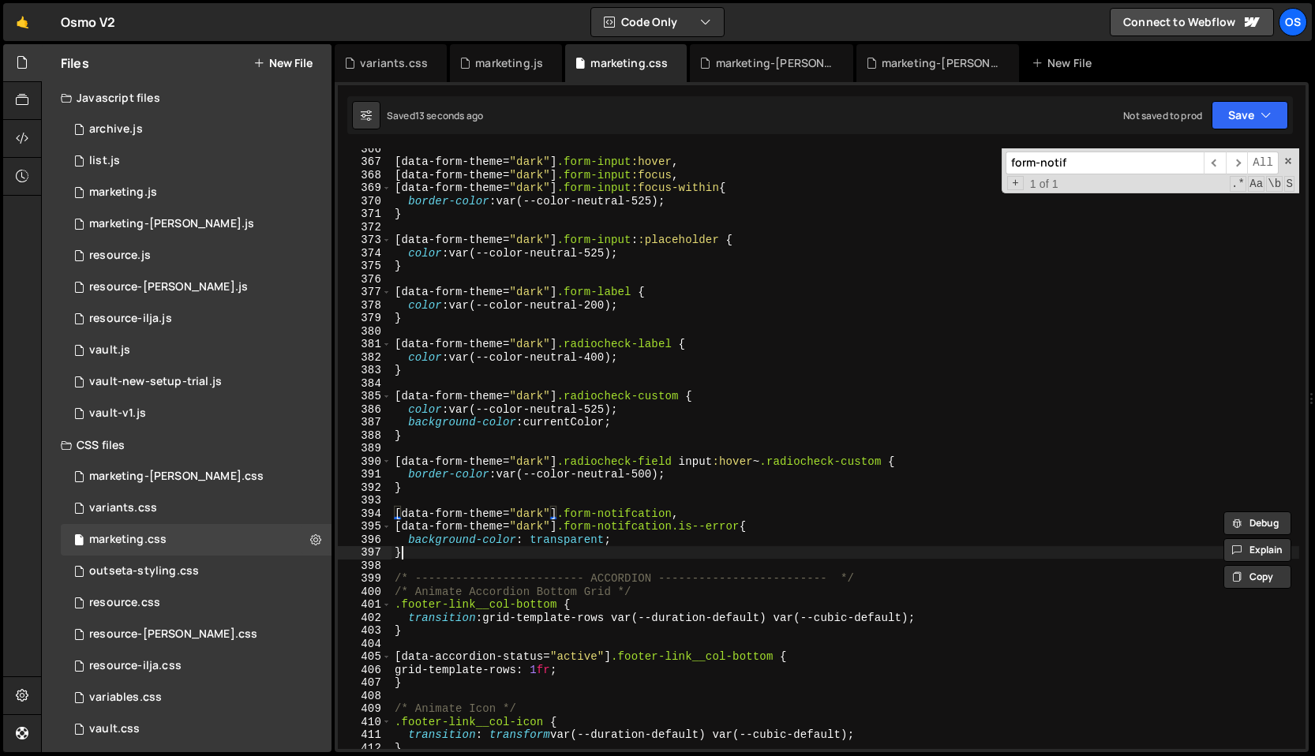
click at [450, 552] on div "[ data-form-theme = " dark " ] .form-input :hover , [ data-form-theme = " dark …" at bounding box center [846, 455] width 908 height 627
type textarea "}"
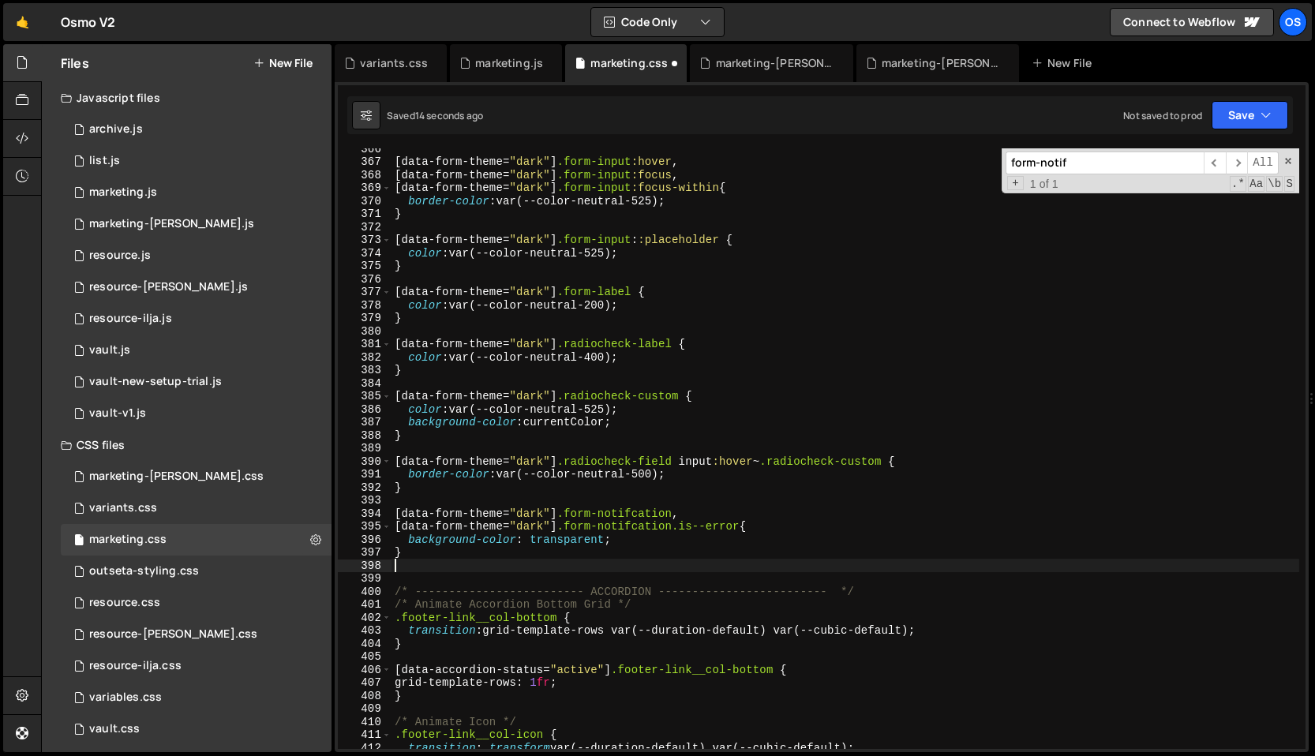
paste textarea "[data-form-theme="dark"] .form-notifcation,"
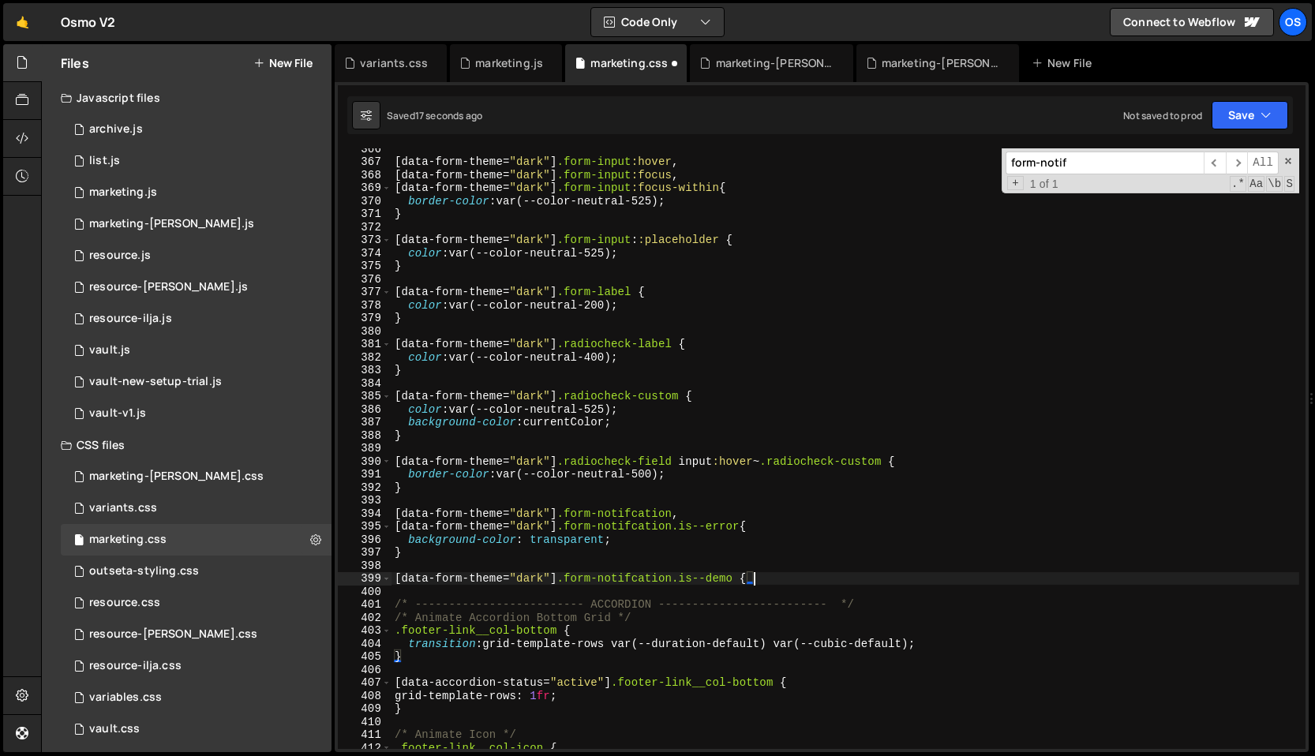
type textarea "[data-form-theme="dark"] .form-notifcation.is--demo {}"
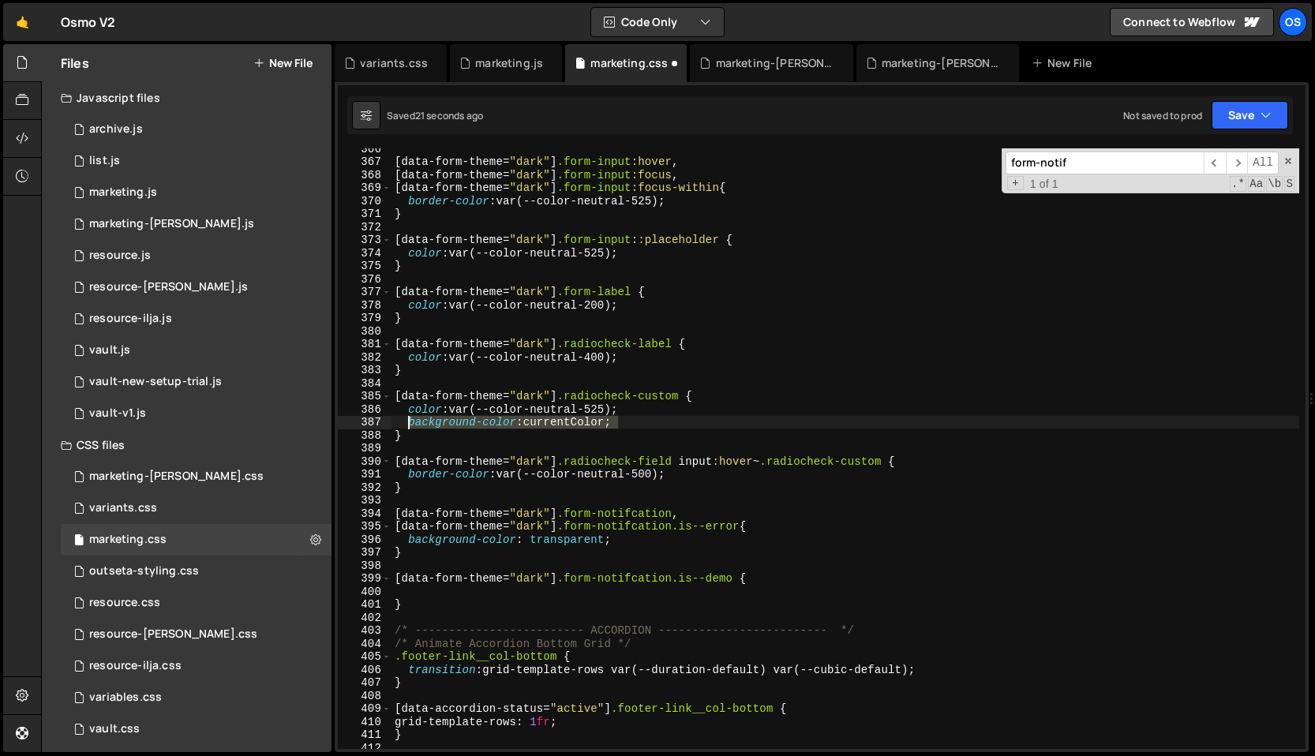
drag, startPoint x: 633, startPoint y: 426, endPoint x: 411, endPoint y: 425, distance: 222.6
click at [411, 425] on div "[ data-form-theme = " dark " ] .form-input :hover , [ data-form-theme = " dark …" at bounding box center [846, 455] width 908 height 627
type textarea "background-color: currentColor;"
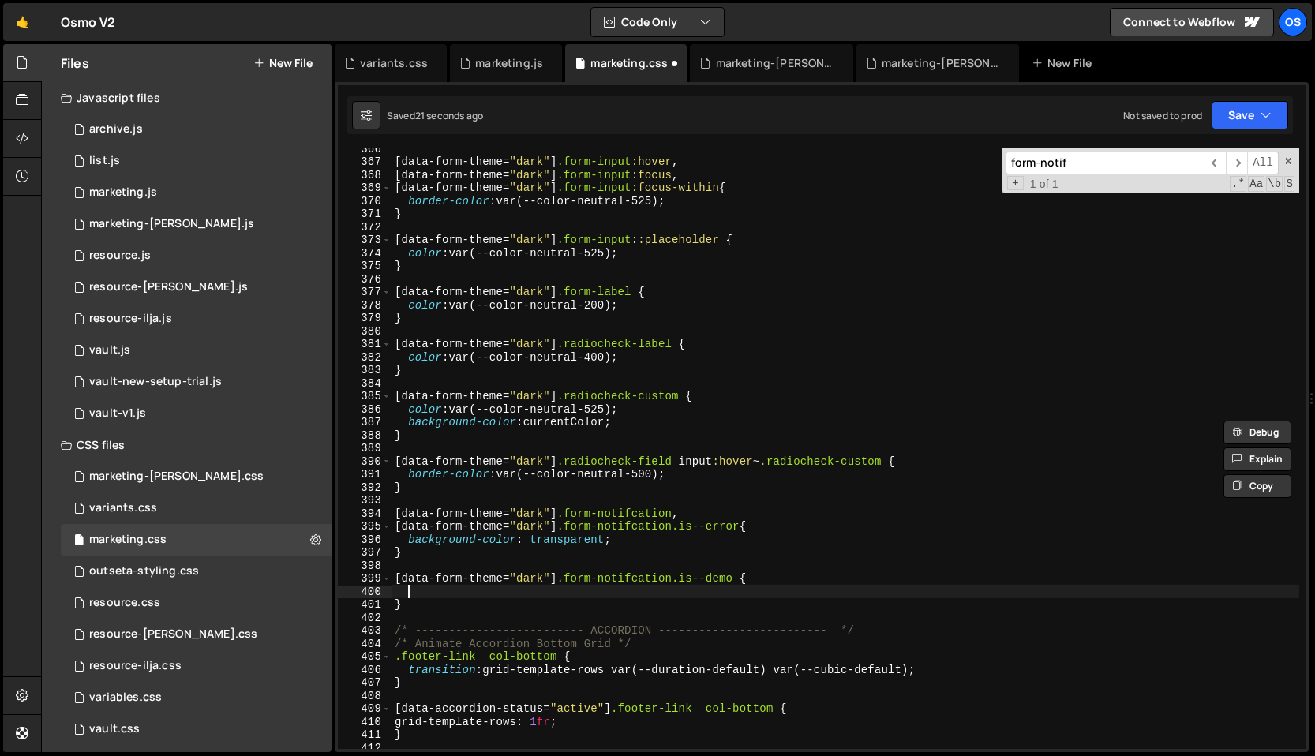
click at [433, 591] on div "[ data-form-theme = " dark " ] .form-input :hover , [ data-form-theme = " dark …" at bounding box center [846, 455] width 908 height 627
paste textarea "background-color: currentColor;"
click at [566, 590] on div "[ data-form-theme = " dark " ] .form-input :hover , [ data-form-theme = " dark …" at bounding box center [846, 455] width 908 height 627
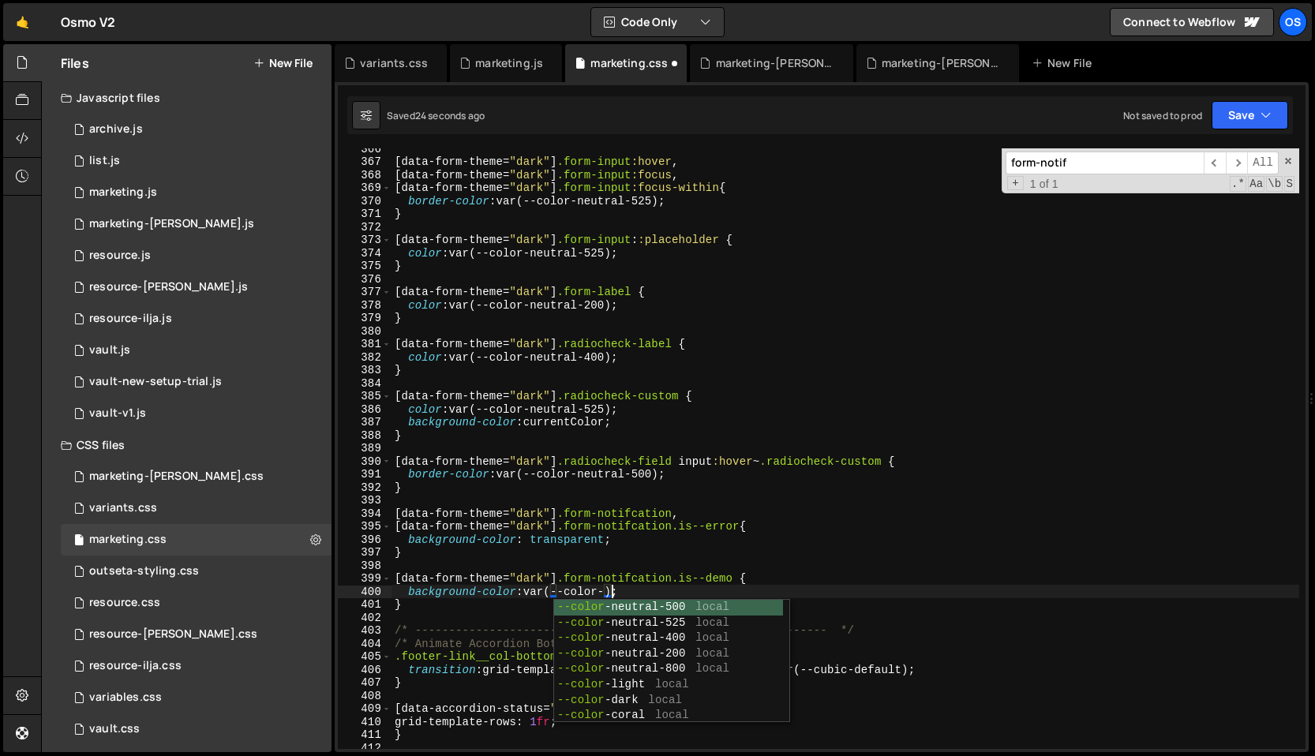
scroll to position [0, 14]
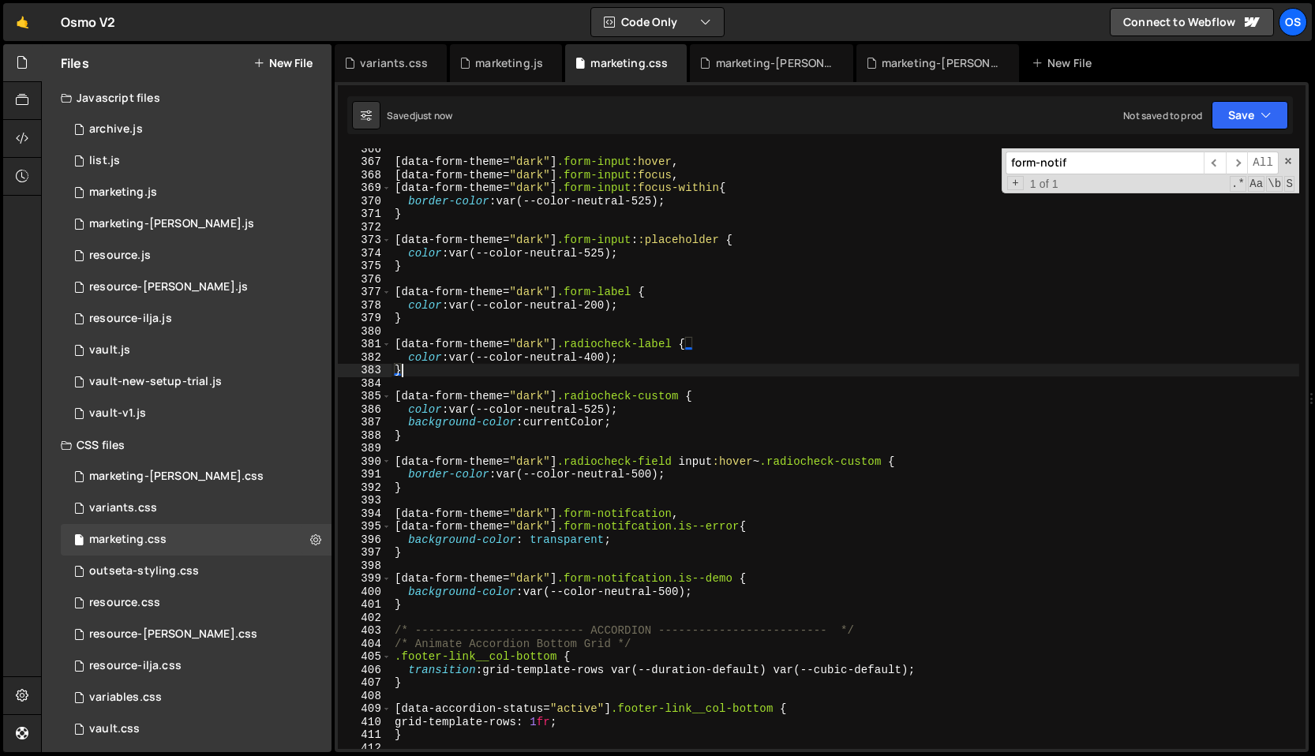
click at [580, 374] on div "[ data-form-theme = " dark " ] .form-input :hover , [ data-form-theme = " dark …" at bounding box center [846, 455] width 908 height 627
click at [671, 591] on div "[ data-form-theme = " dark " ] .form-input :hover , [ data-form-theme = " dark …" at bounding box center [846, 455] width 908 height 627
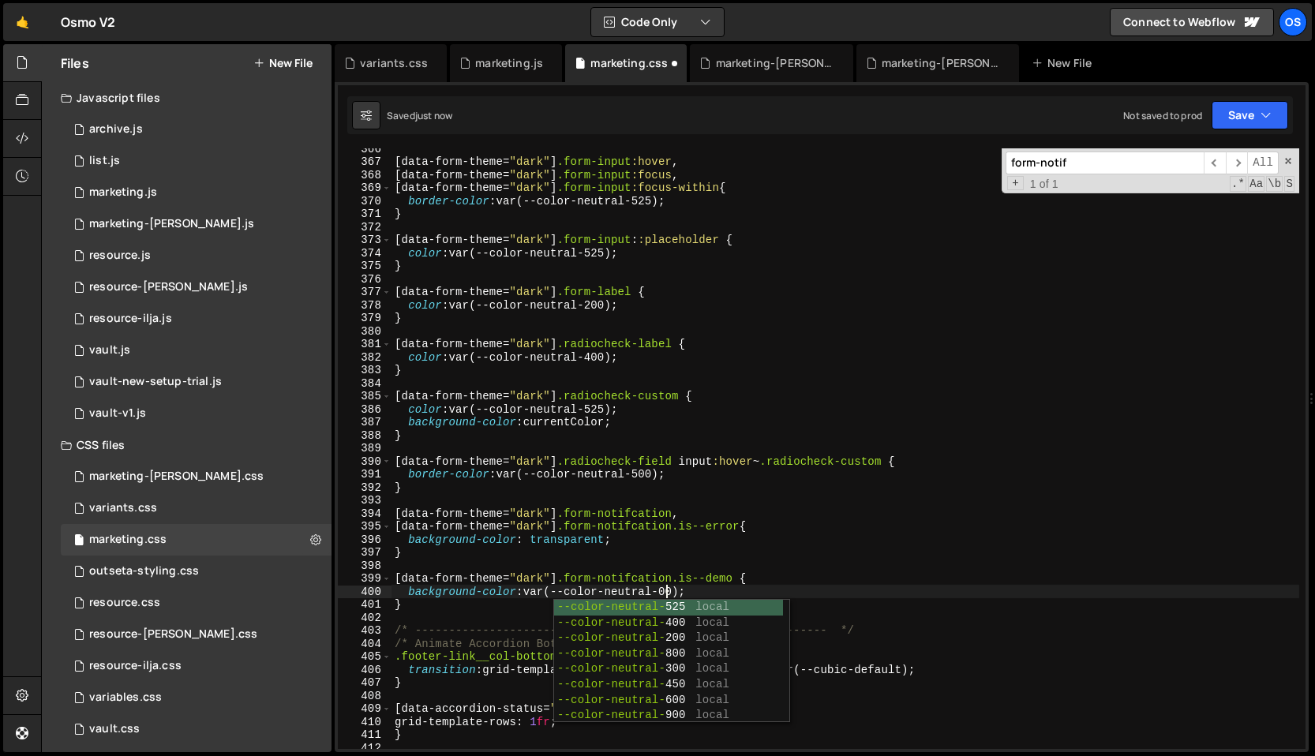
type textarea "background-color: var(--color-neutral-700);"
